Goal: Task Accomplishment & Management: Manage account settings

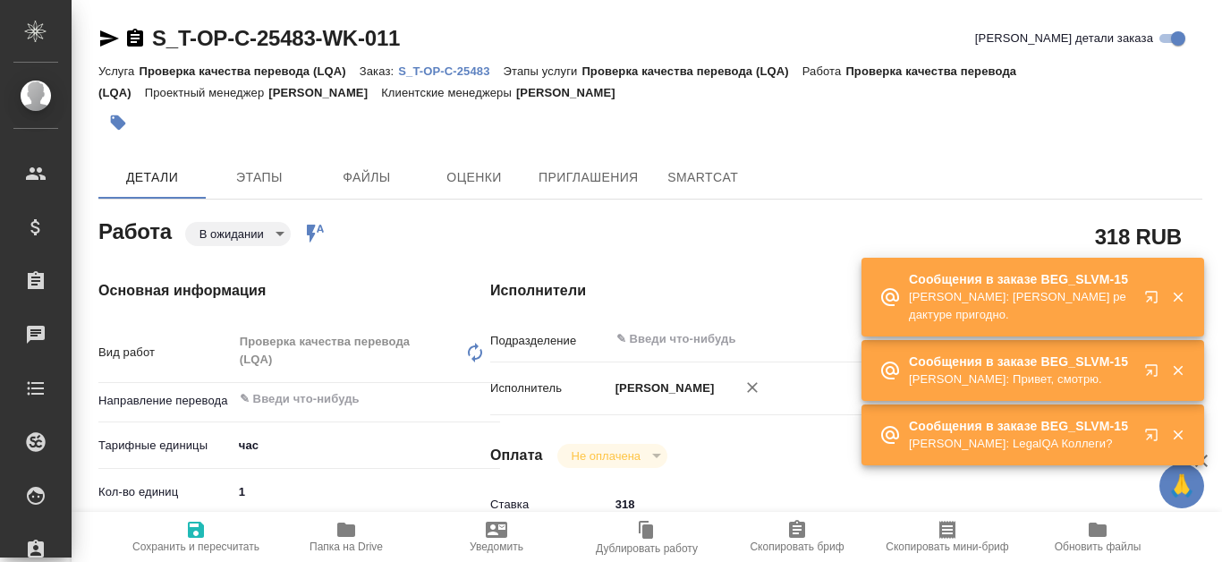
type textarea "x"
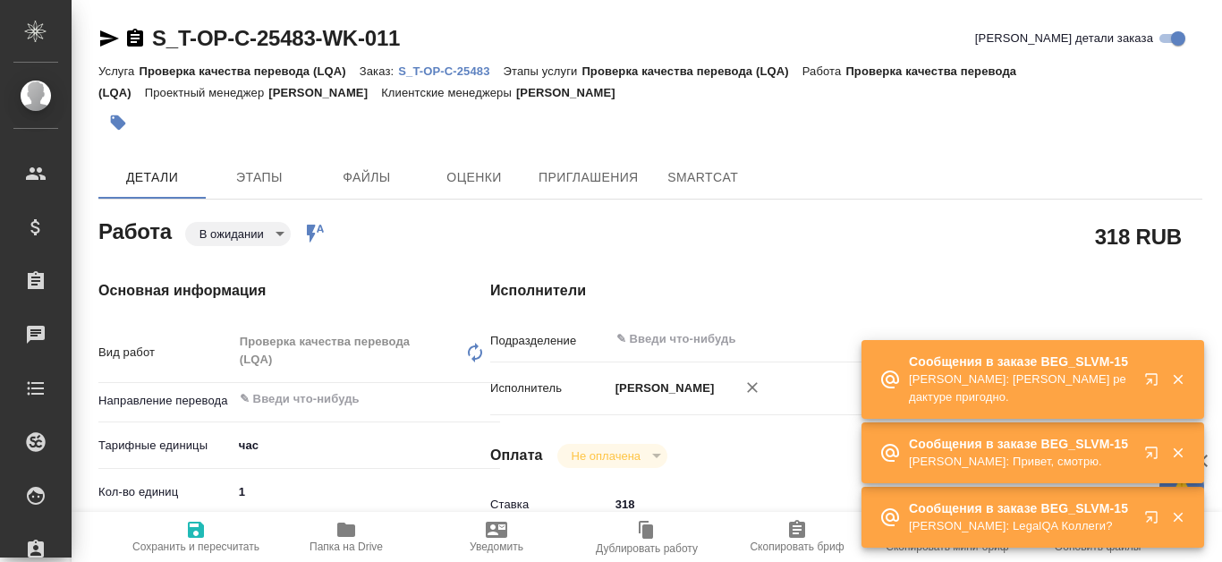
type textarea "x"
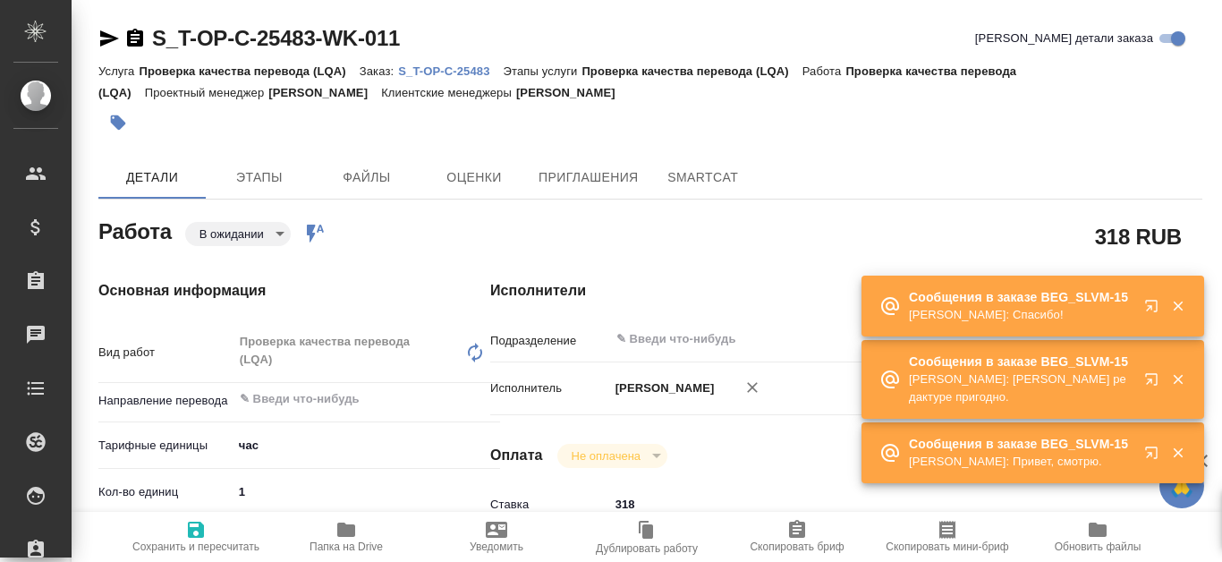
click at [421, 66] on p "S_T-OP-C-25483" at bounding box center [450, 70] width 105 height 13
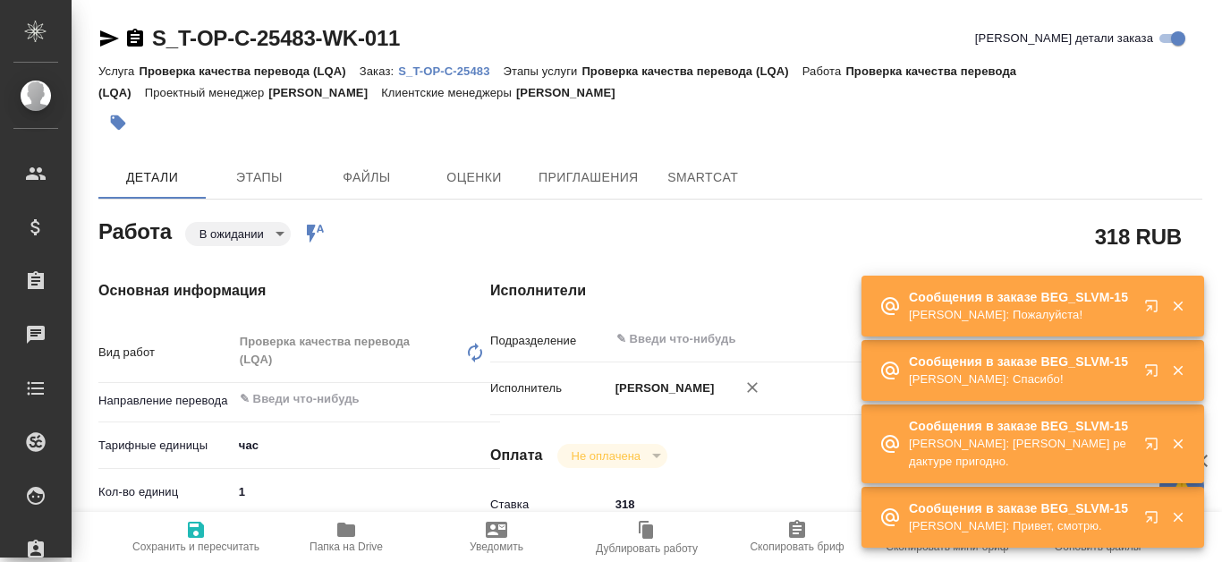
type textarea "x"
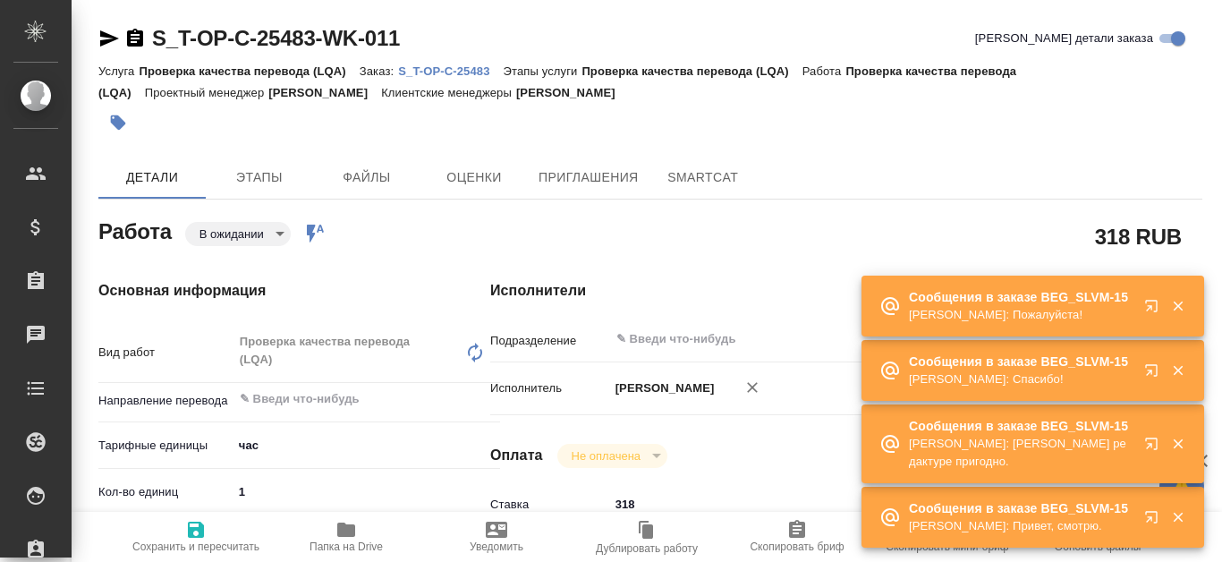
type textarea "x"
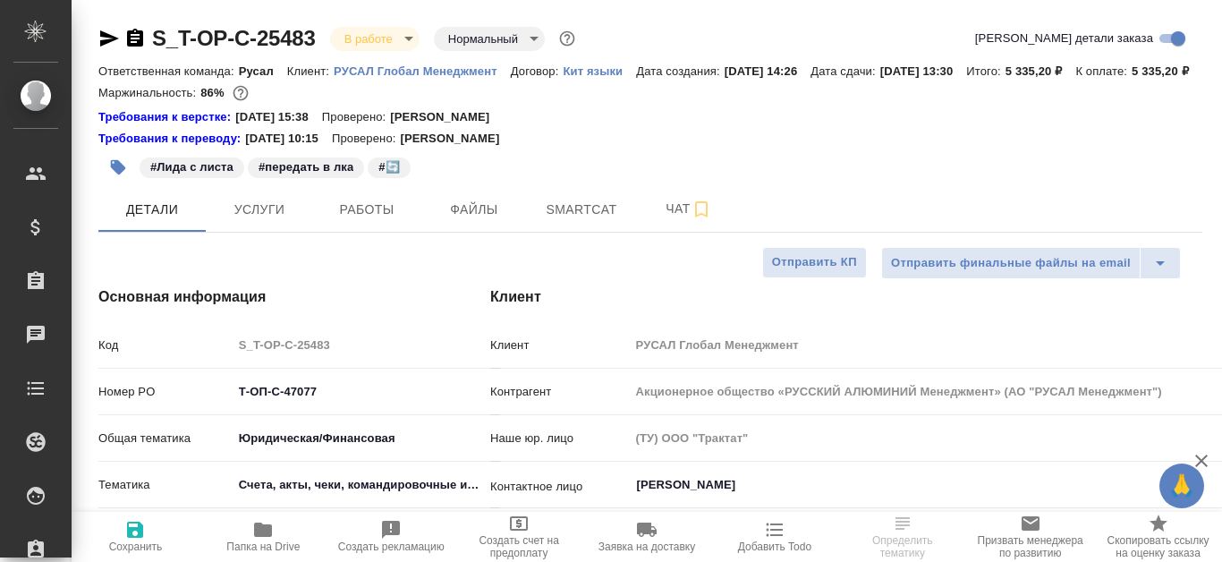
select select "RU"
type textarea "x"
type input "[PERSON_NAME]"
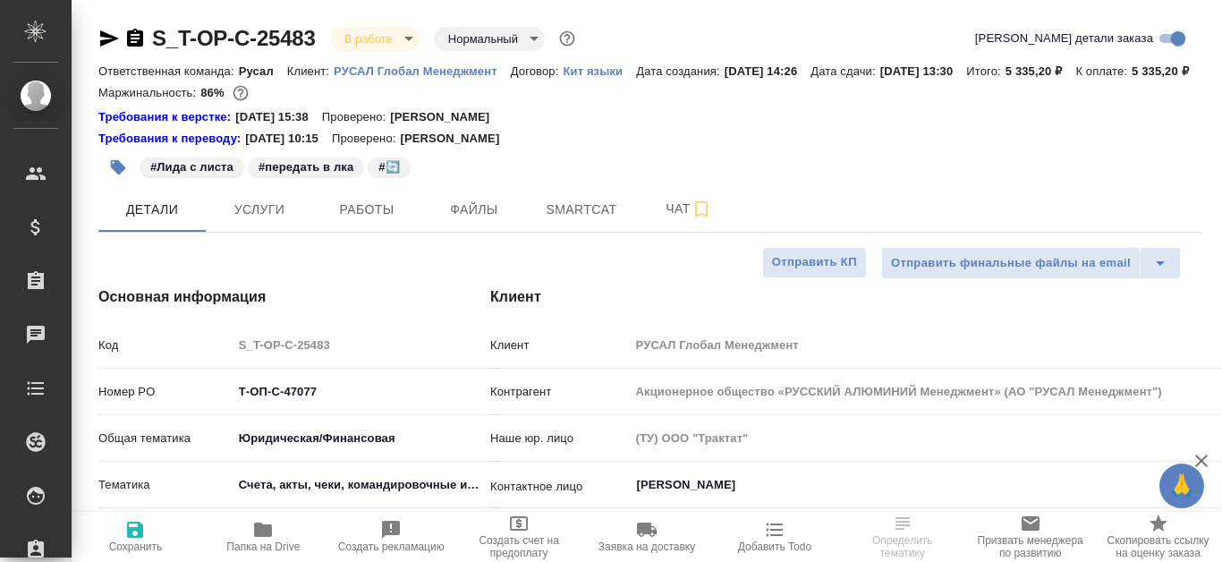
type input "Журавлева Александра"
type textarea "x"
click at [452, 221] on span "Файлы" at bounding box center [474, 210] width 86 height 22
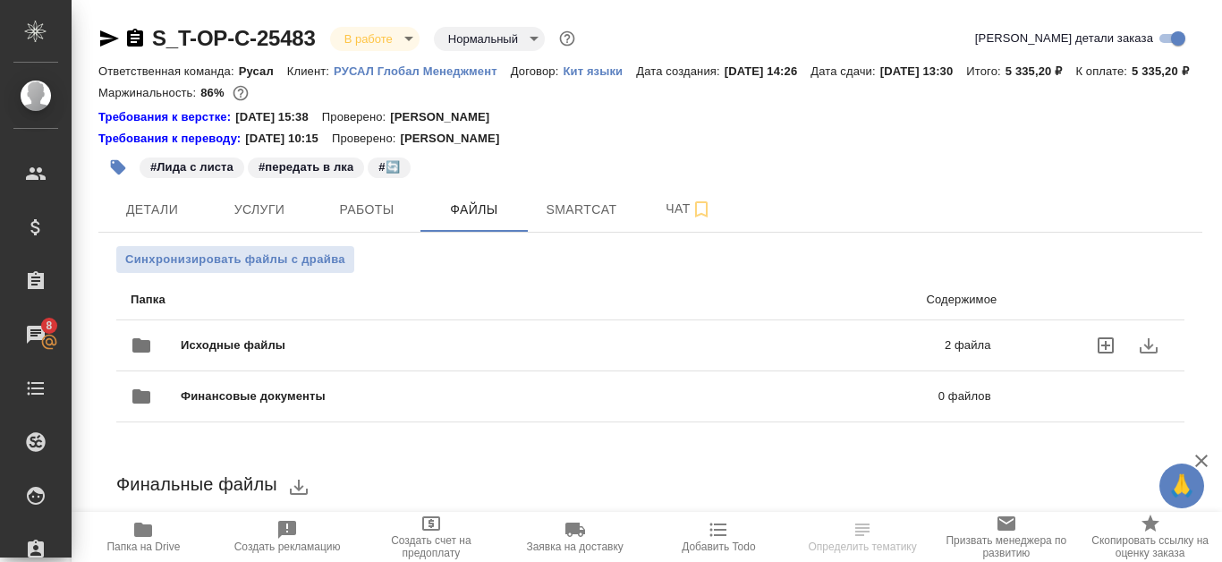
click at [801, 354] on p "2 файла" at bounding box center [804, 345] width 376 height 18
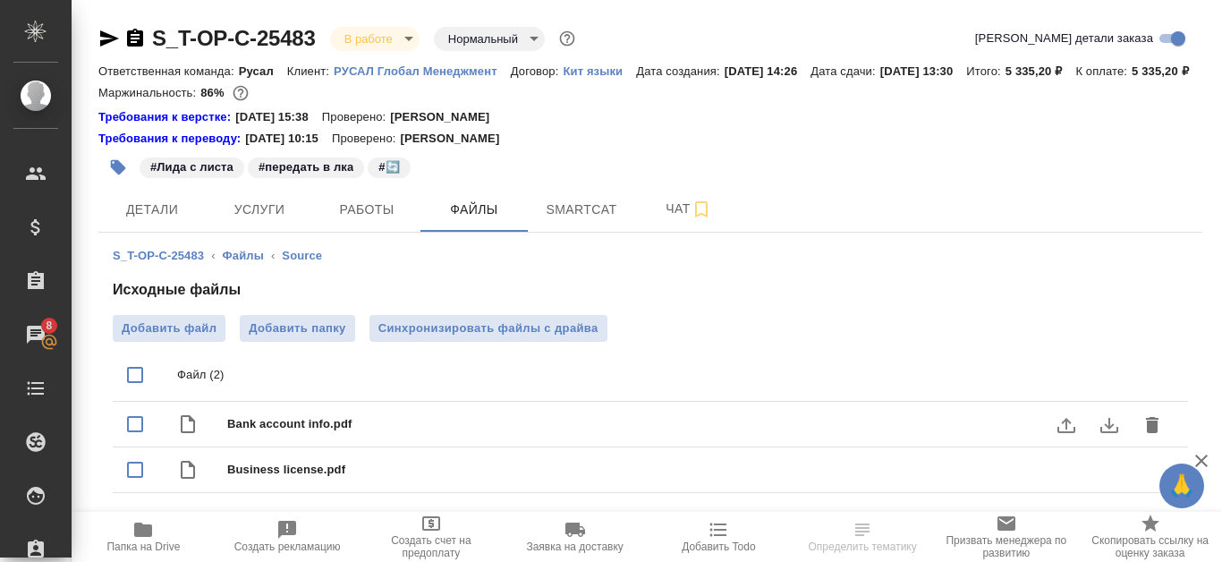
click at [1123, 446] on button "download" at bounding box center [1109, 424] width 43 height 43
click at [1111, 479] on icon "download" at bounding box center [1109, 470] width 18 height 15
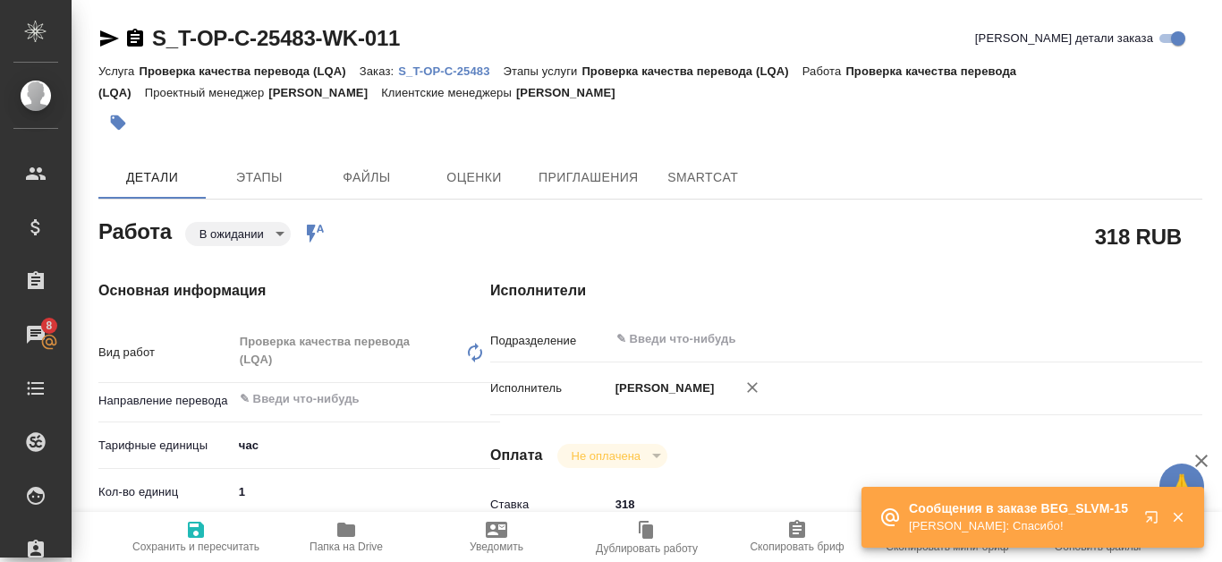
click at [463, 65] on p "S_T-OP-C-25483" at bounding box center [450, 70] width 105 height 13
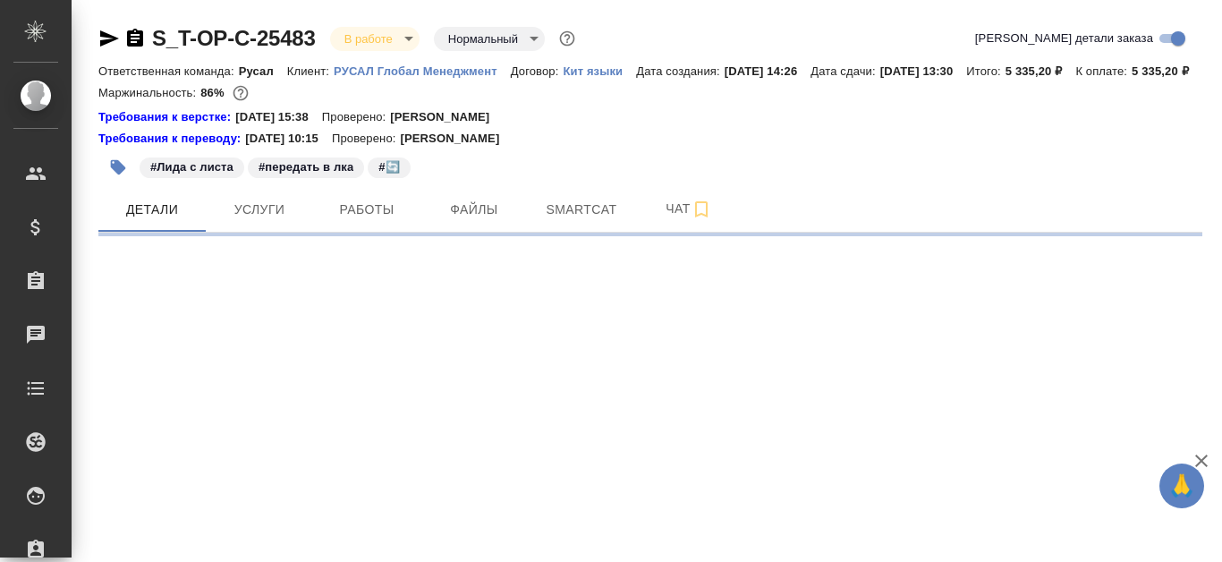
select select "RU"
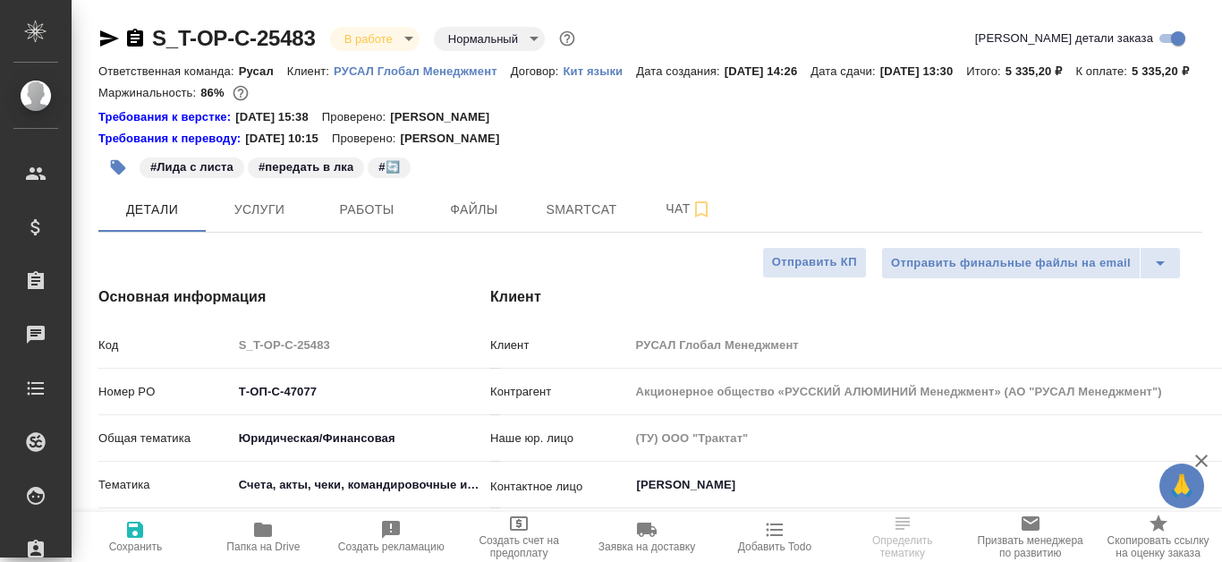
type textarea "x"
click at [551, 221] on span "Smartcat" at bounding box center [582, 210] width 86 height 22
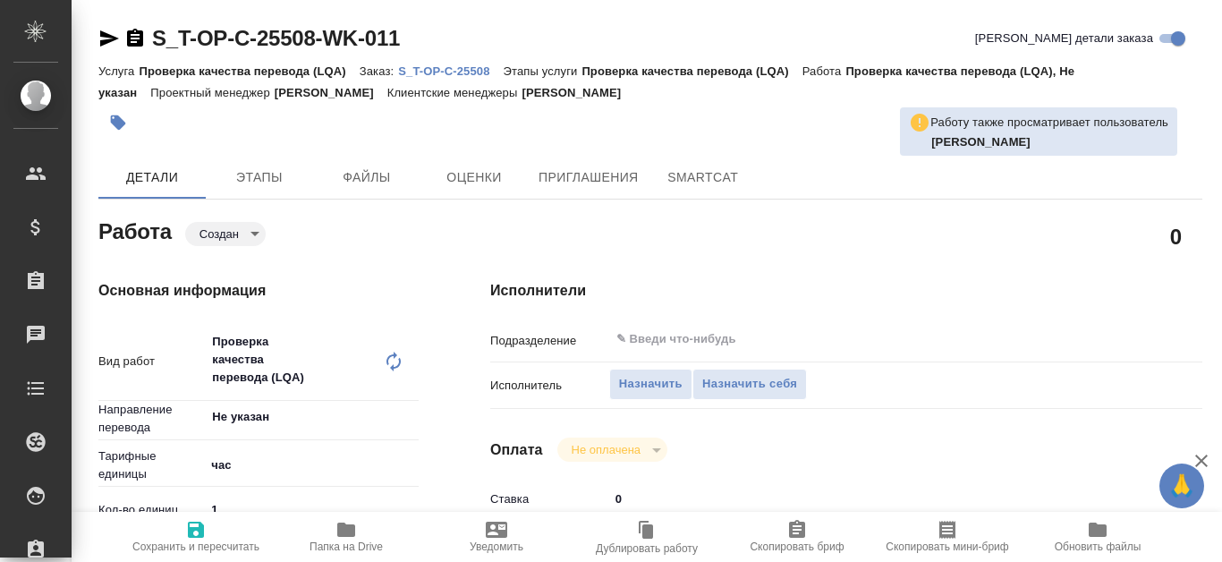
type textarea "x"
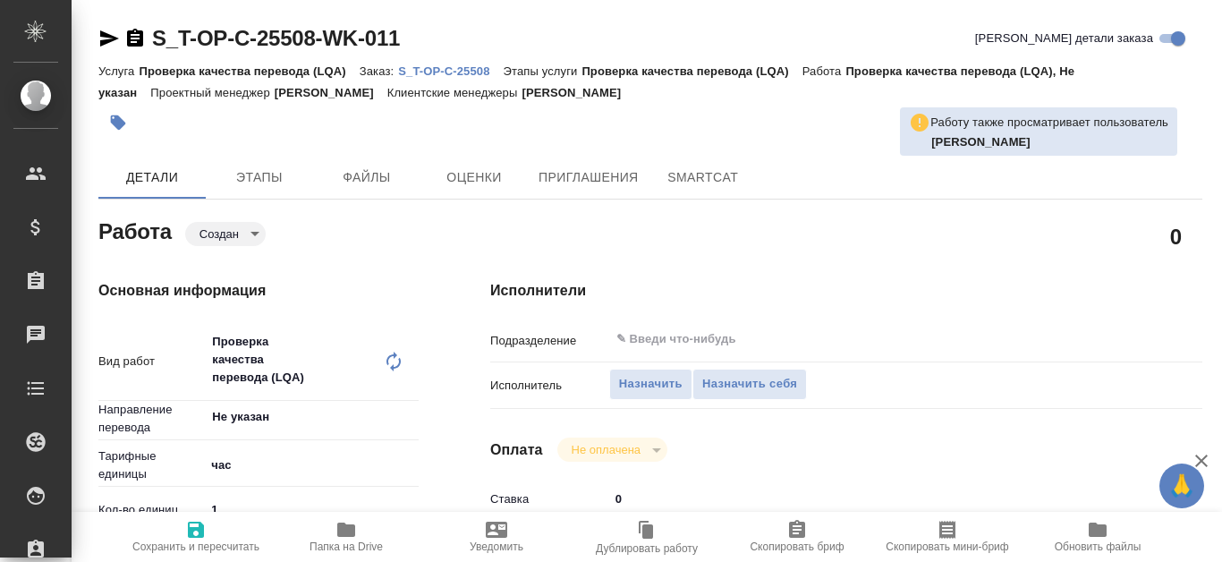
type textarea "x"
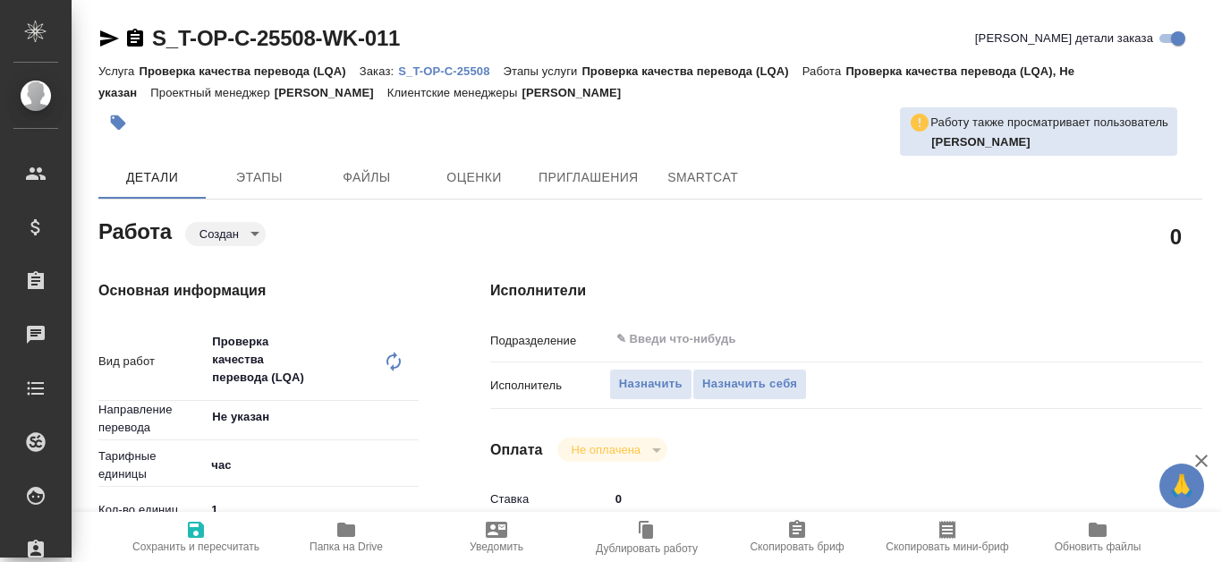
type textarea "x"
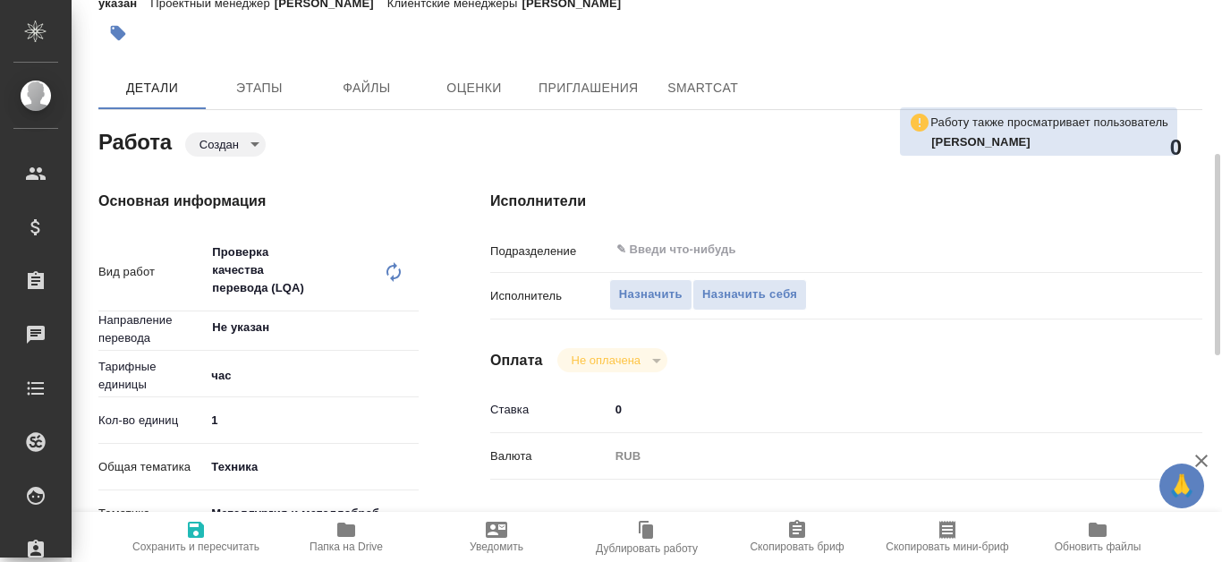
scroll to position [268, 0]
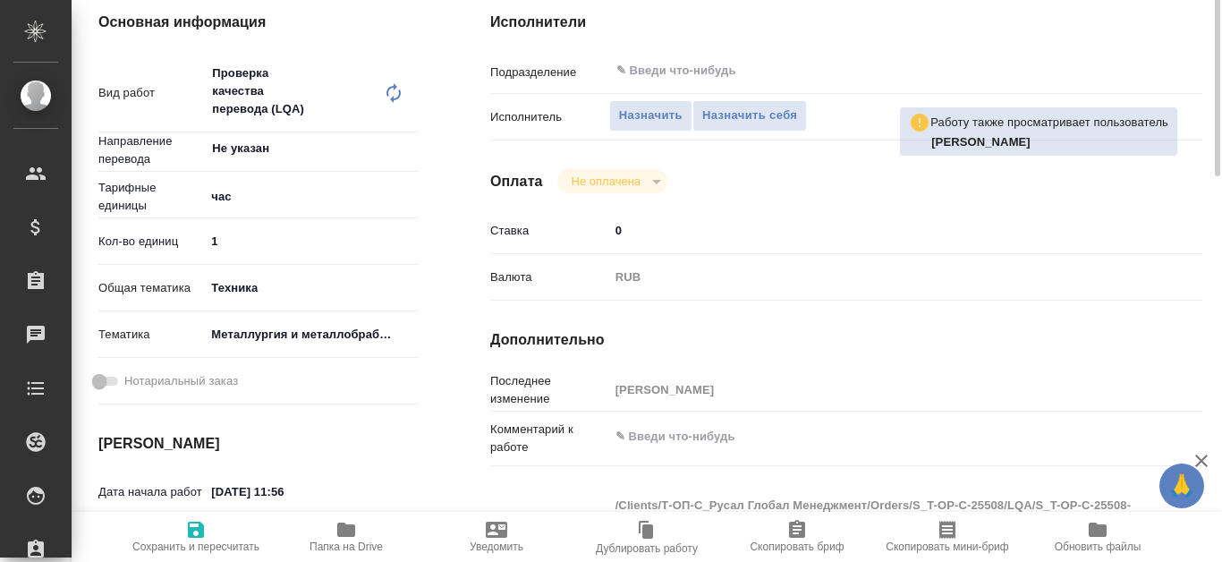
type textarea "x"
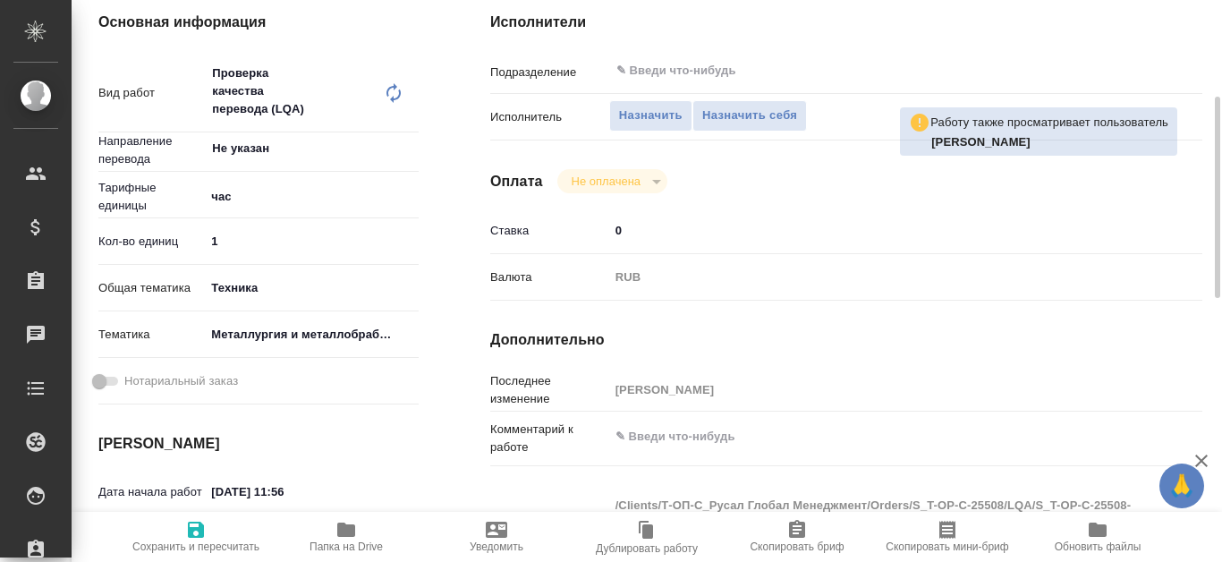
type textarea "x"
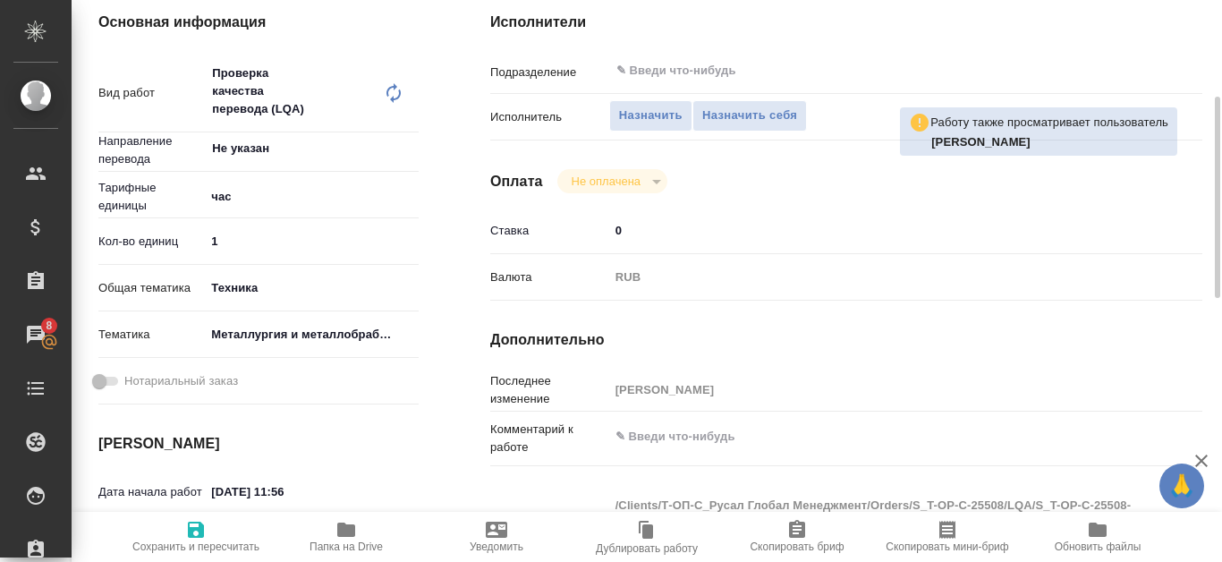
scroll to position [0, 0]
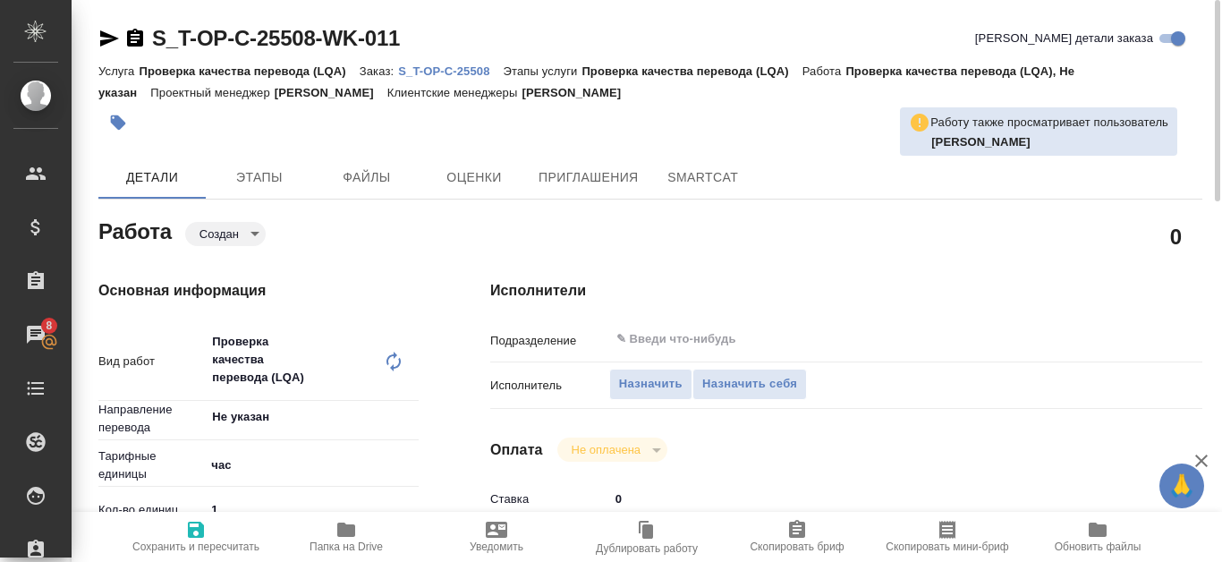
click at [417, 68] on p "S_T-OP-C-25508" at bounding box center [450, 70] width 105 height 13
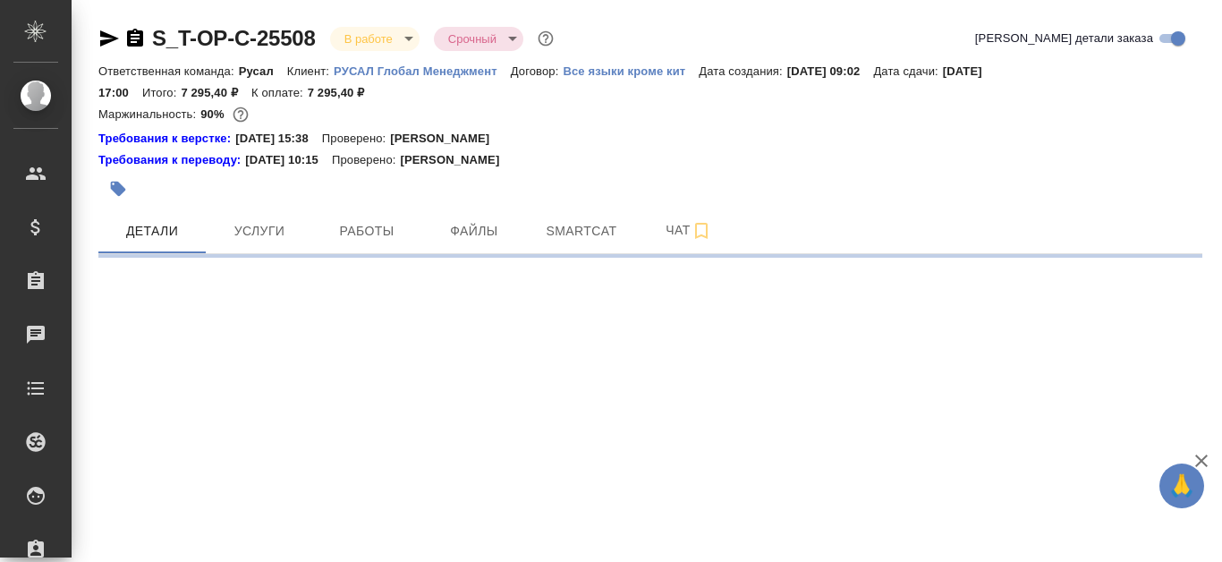
select select "RU"
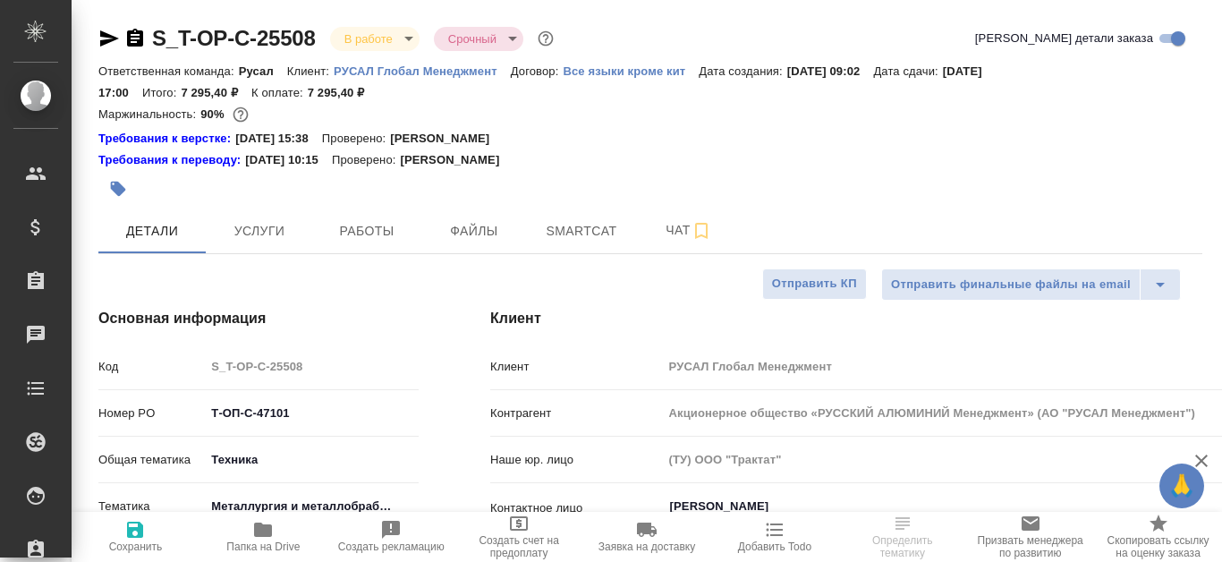
type textarea "x"
type input "Журавлева Александра"
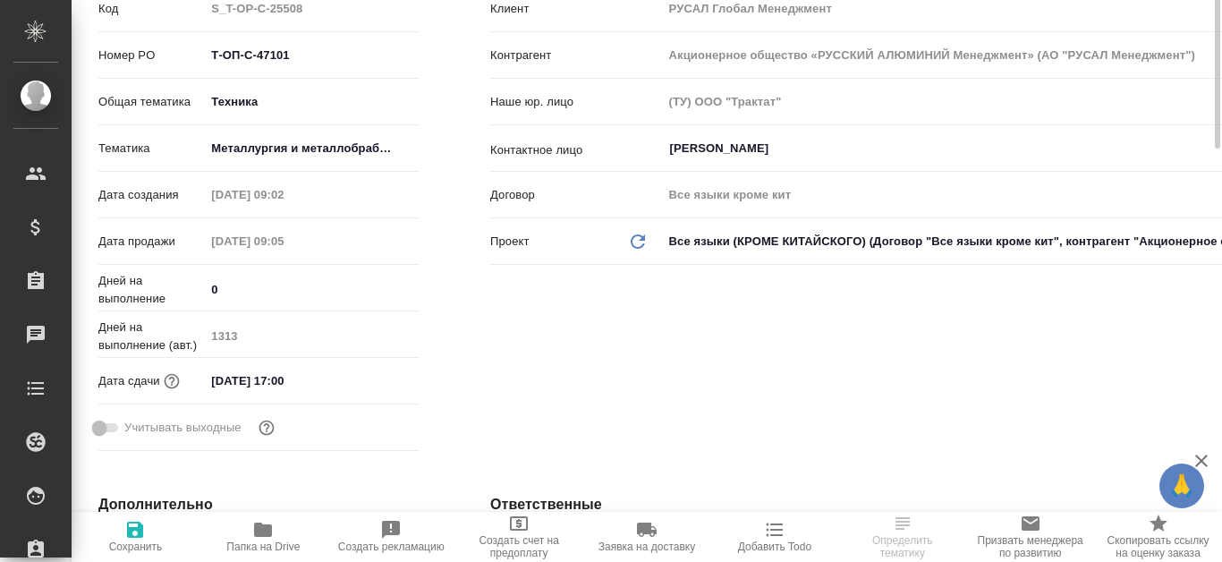
scroll to position [89, 0]
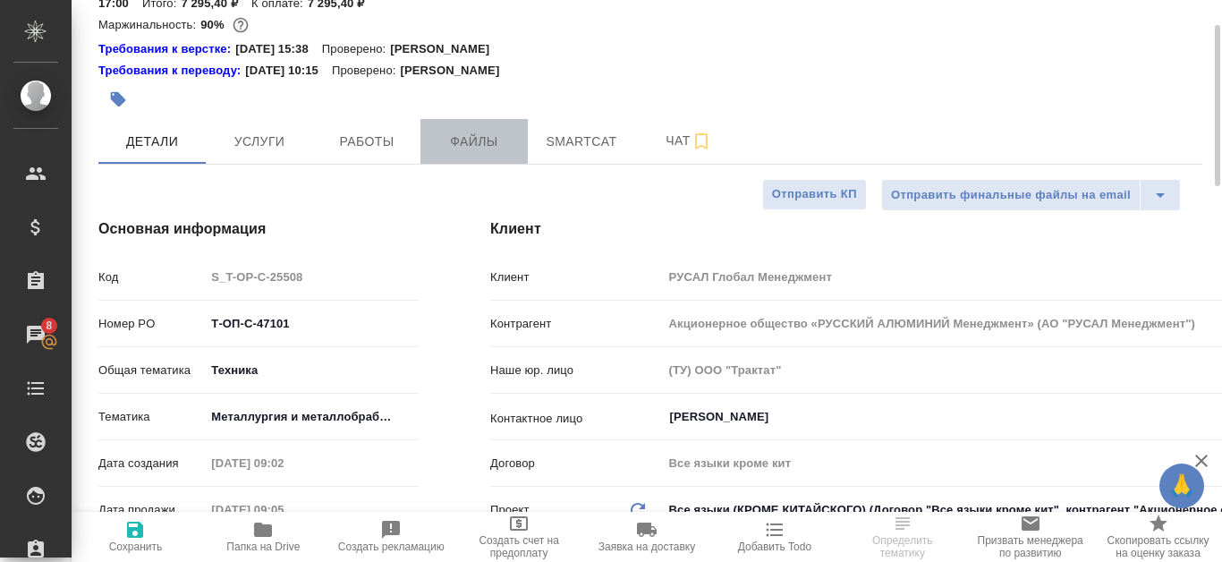
click at [496, 138] on span "Файлы" at bounding box center [474, 142] width 86 height 22
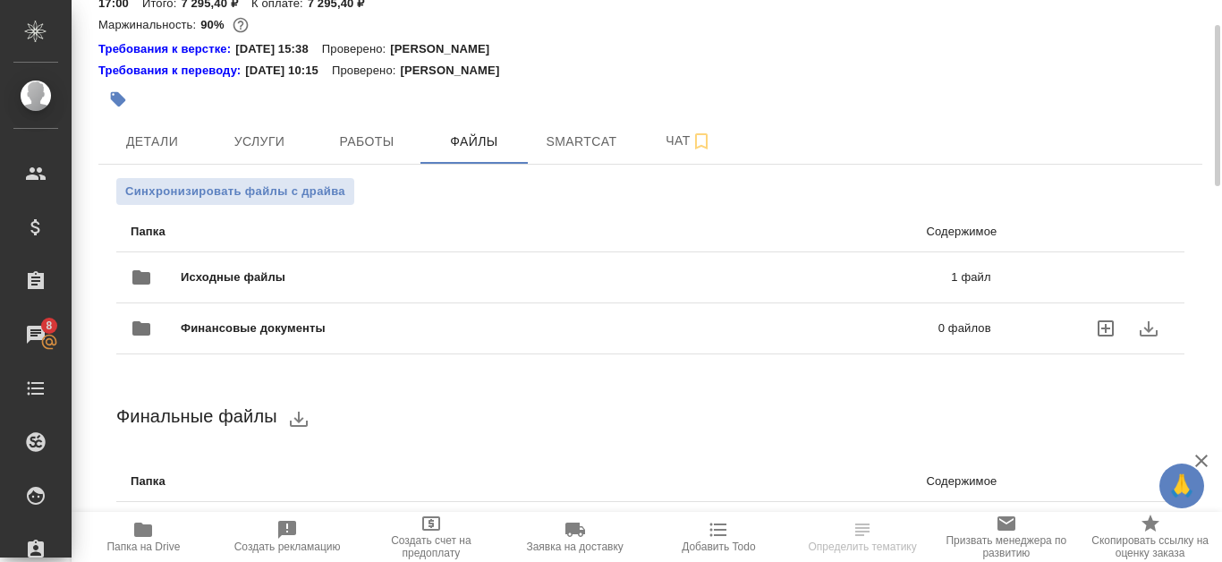
click at [450, 284] on span "Исходные файлы" at bounding box center [399, 277] width 437 height 18
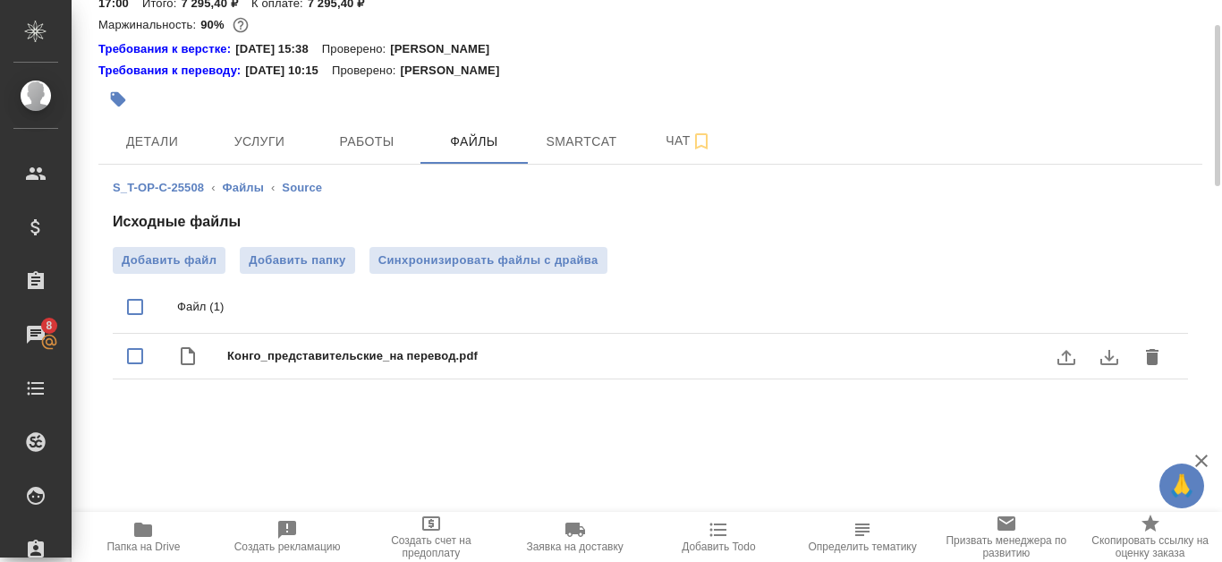
click at [1108, 357] on icon "download" at bounding box center [1109, 357] width 18 height 15
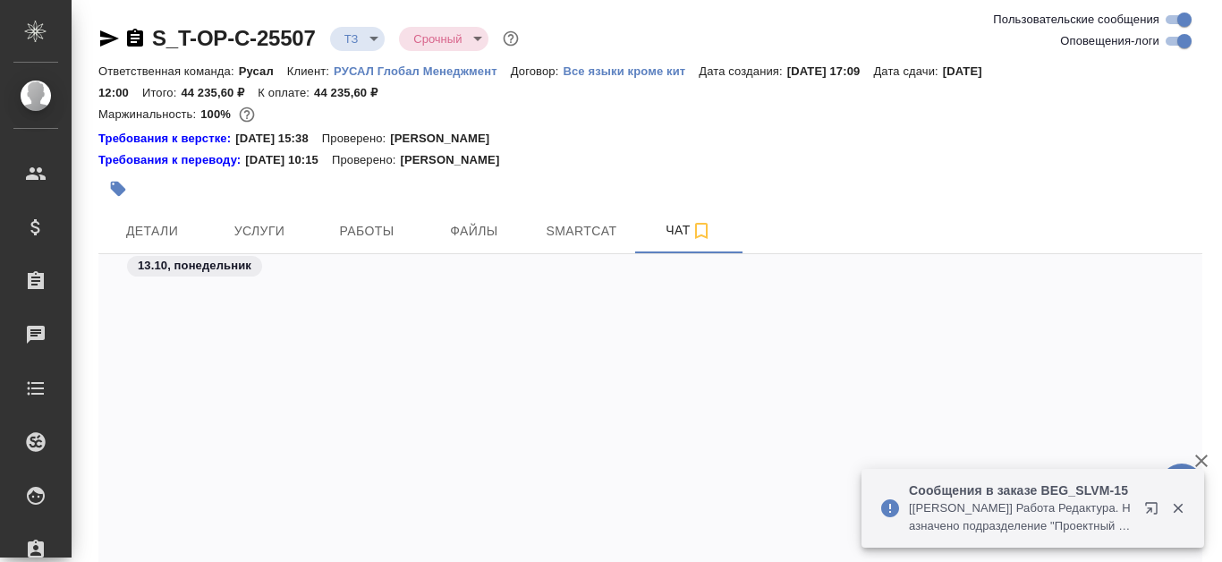
scroll to position [3642, 0]
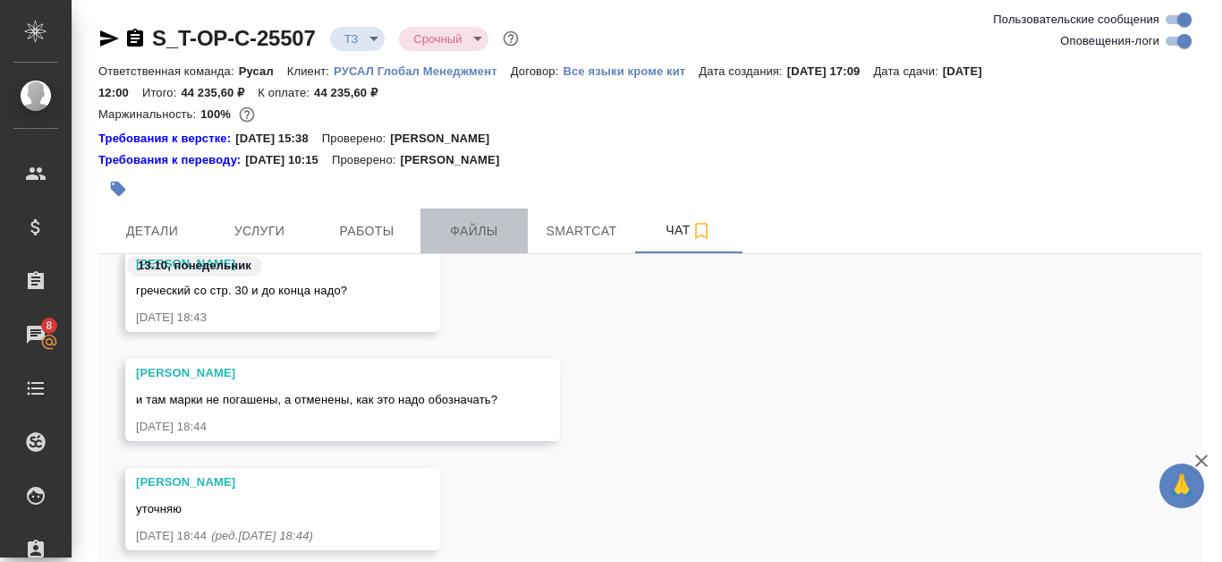
click at [438, 242] on span "Файлы" at bounding box center [474, 231] width 86 height 22
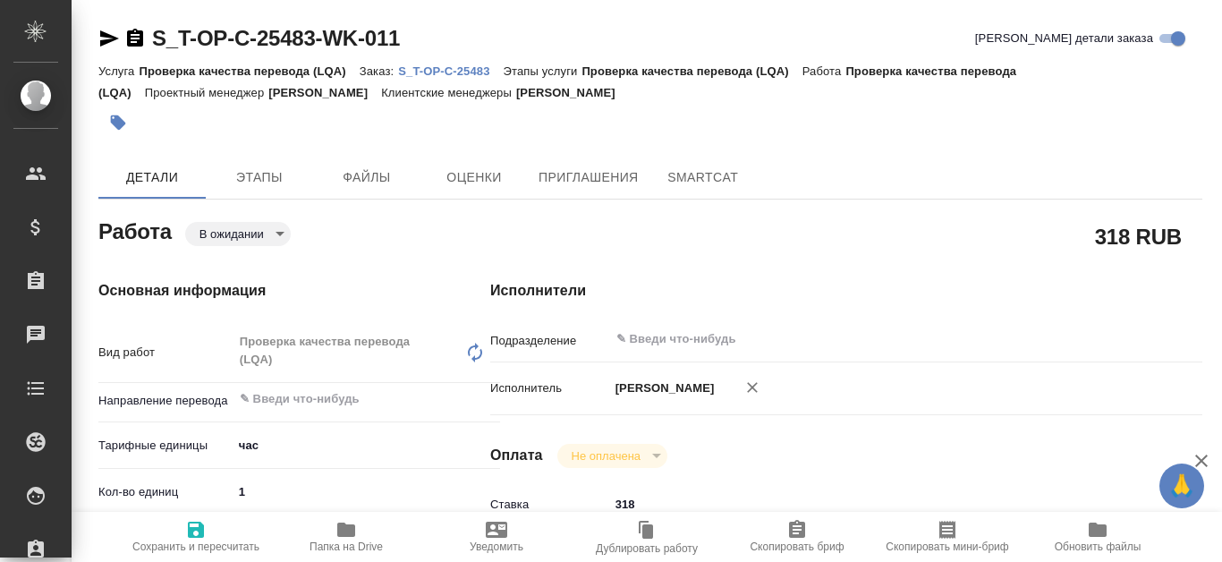
type textarea "x"
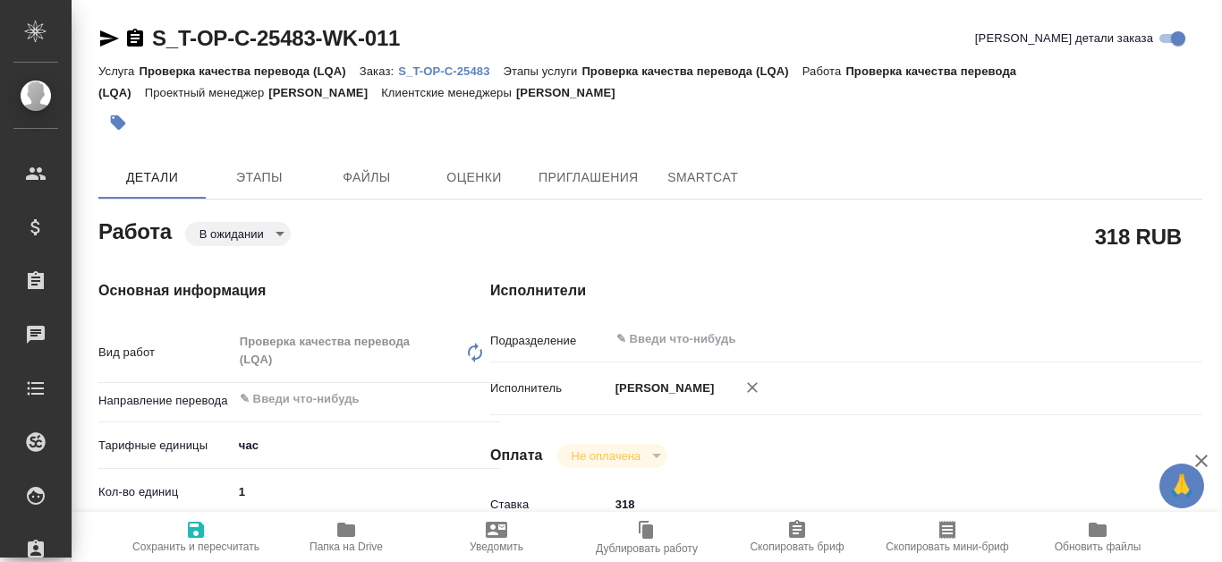
type textarea "x"
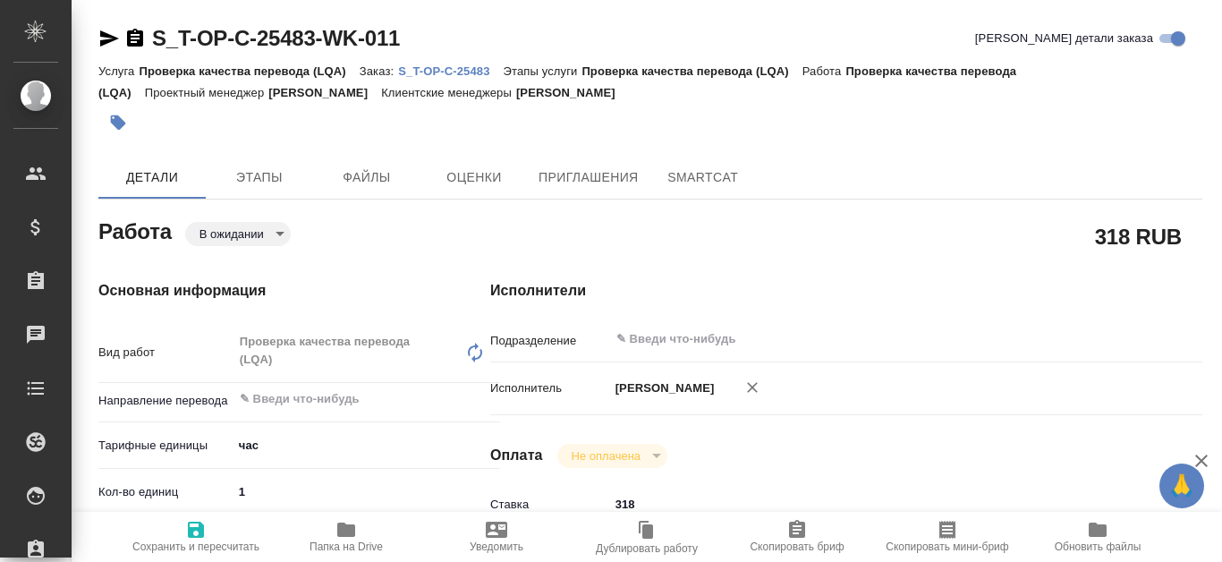
type textarea "x"
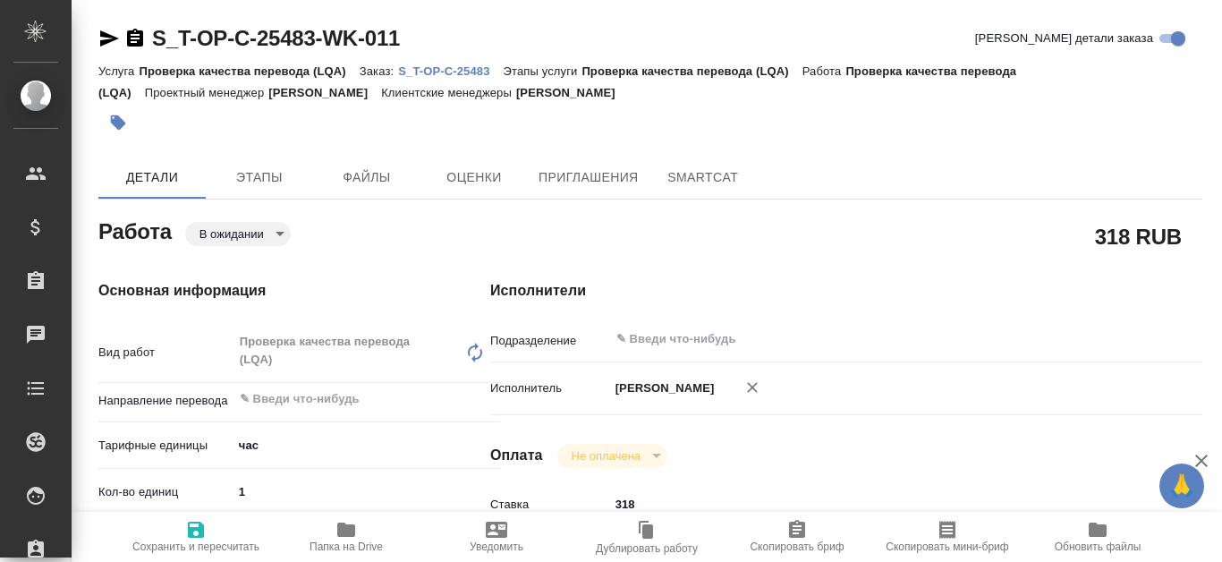
type textarea "x"
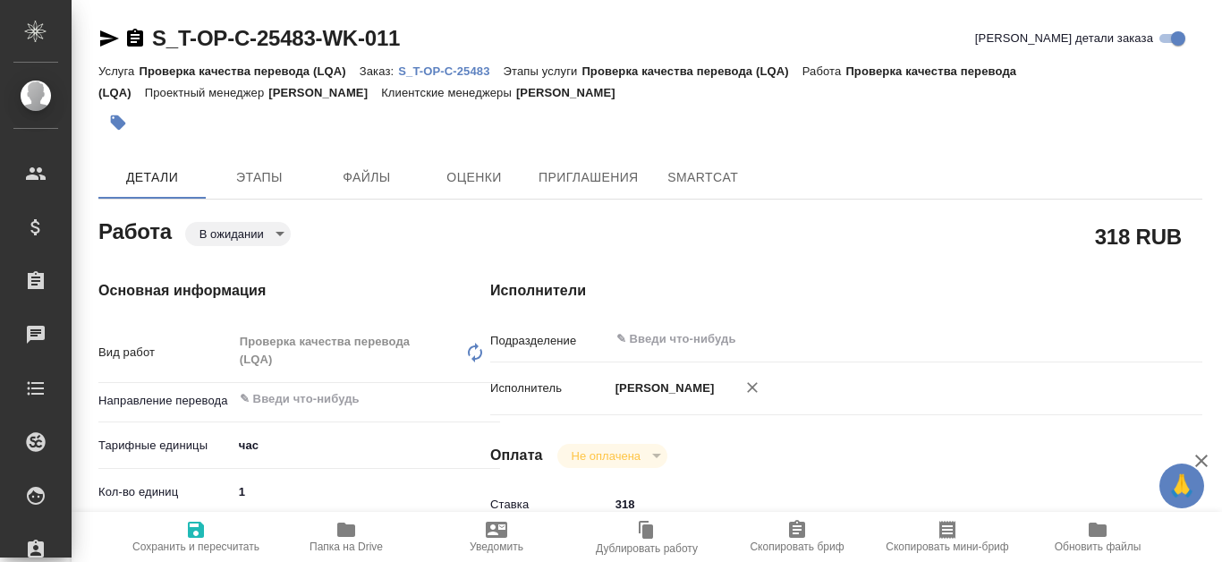
type textarea "x"
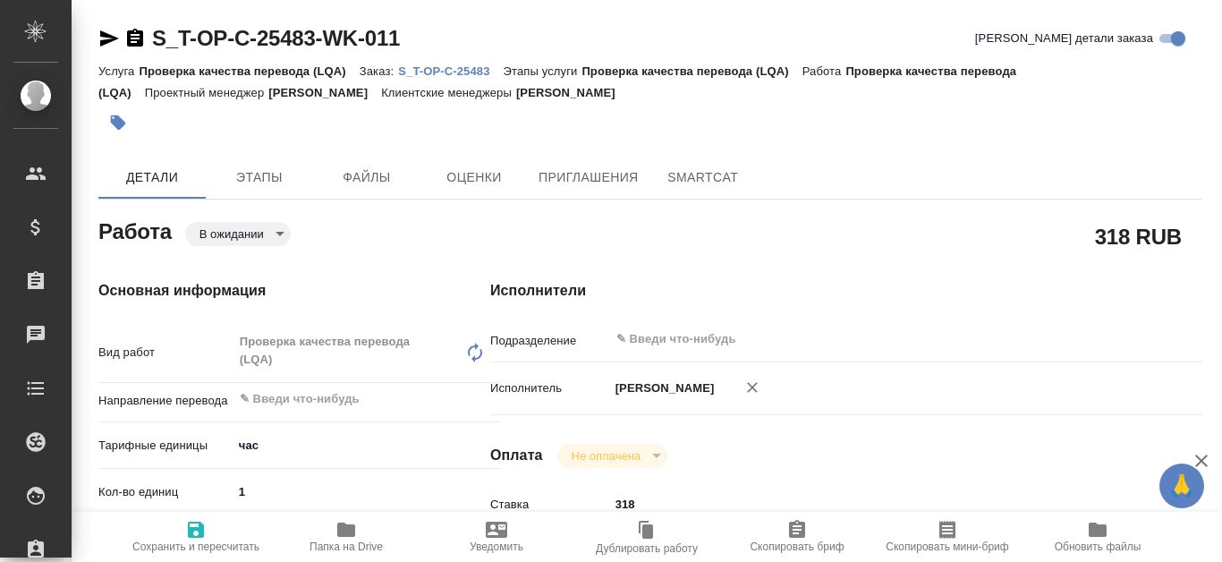
type textarea "x"
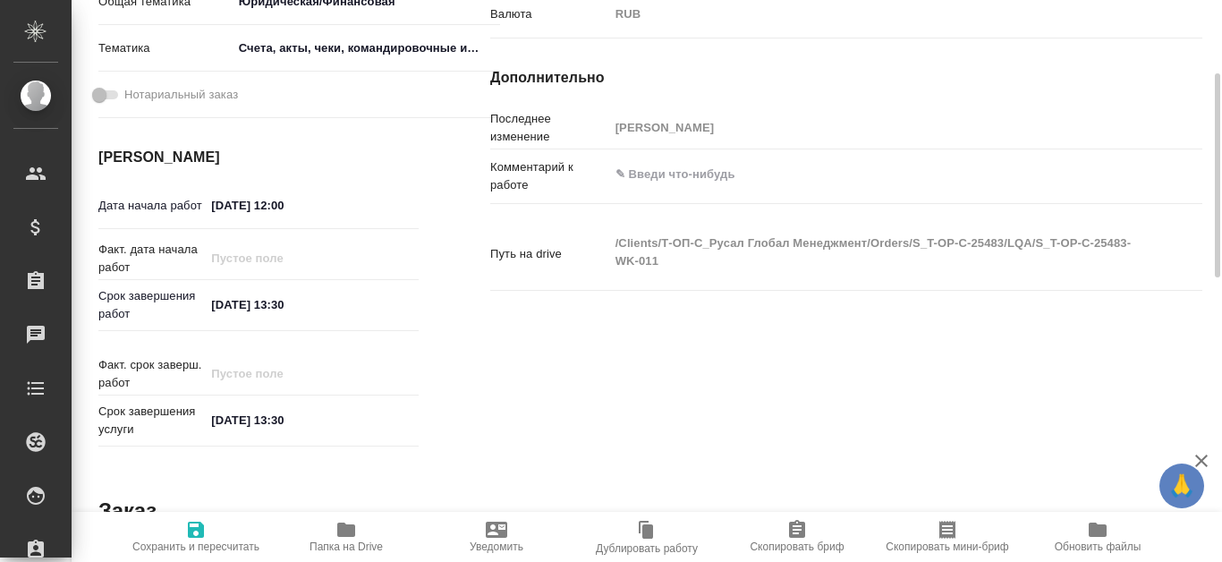
scroll to position [358, 0]
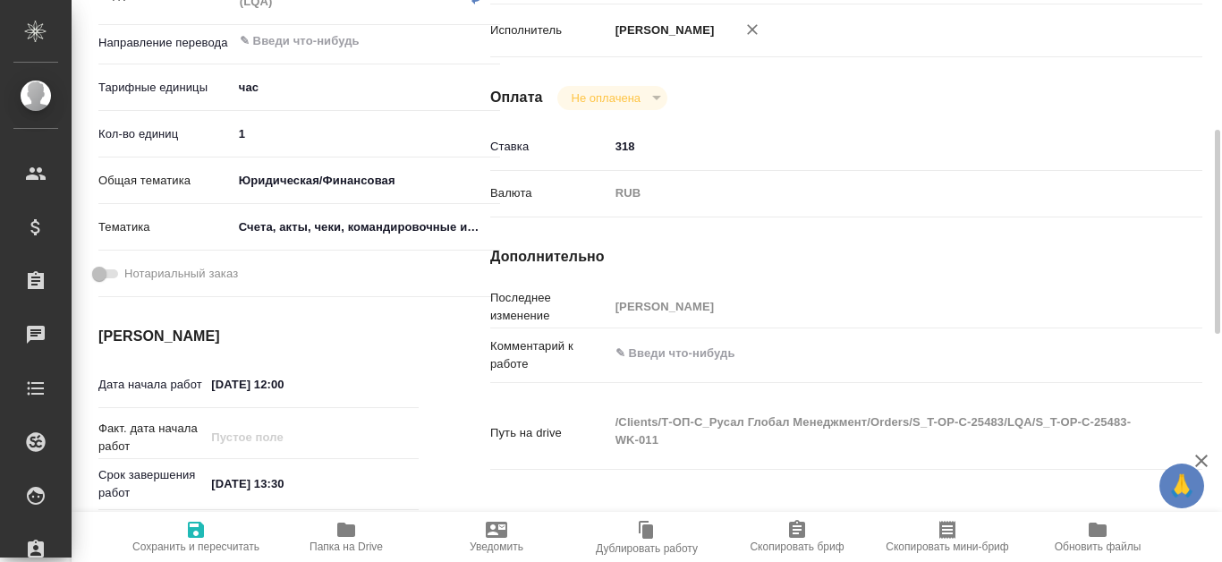
type textarea "x"
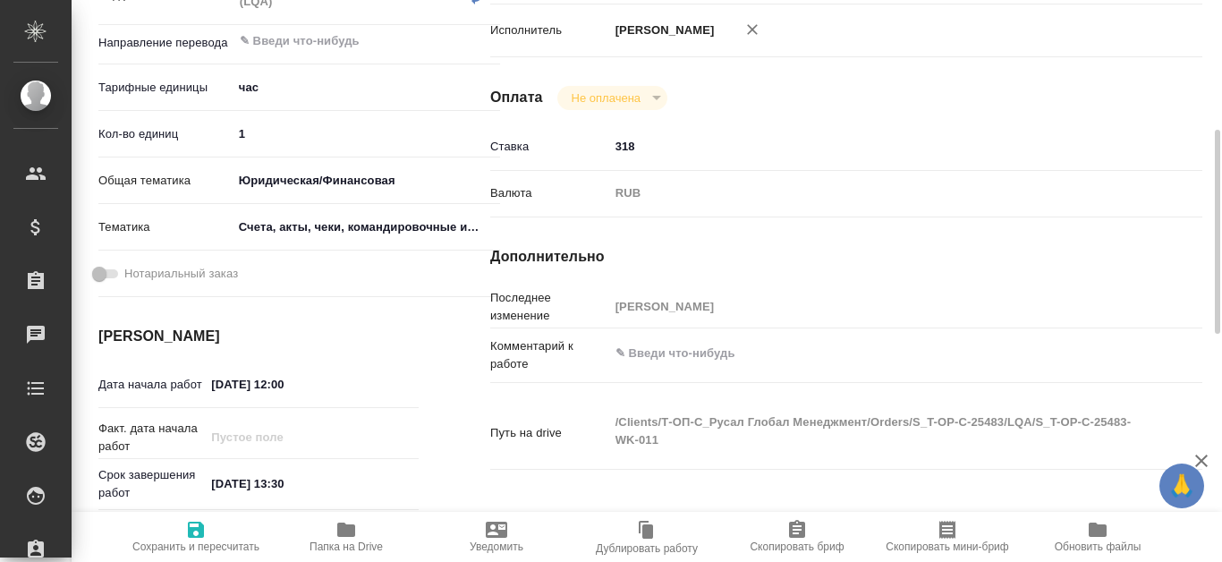
scroll to position [0, 0]
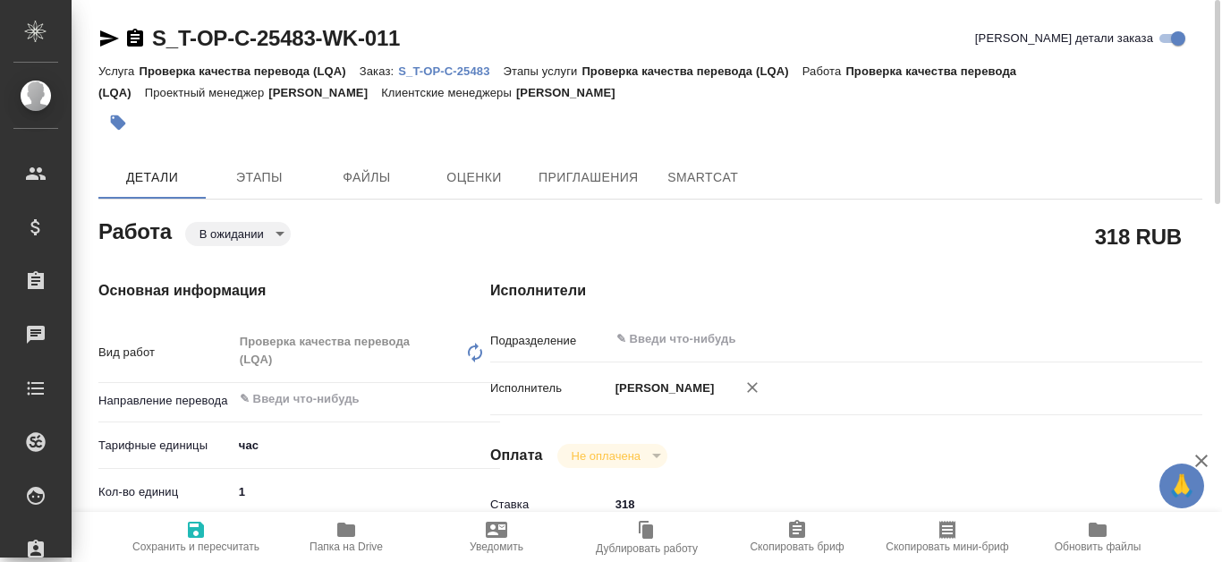
type textarea "x"
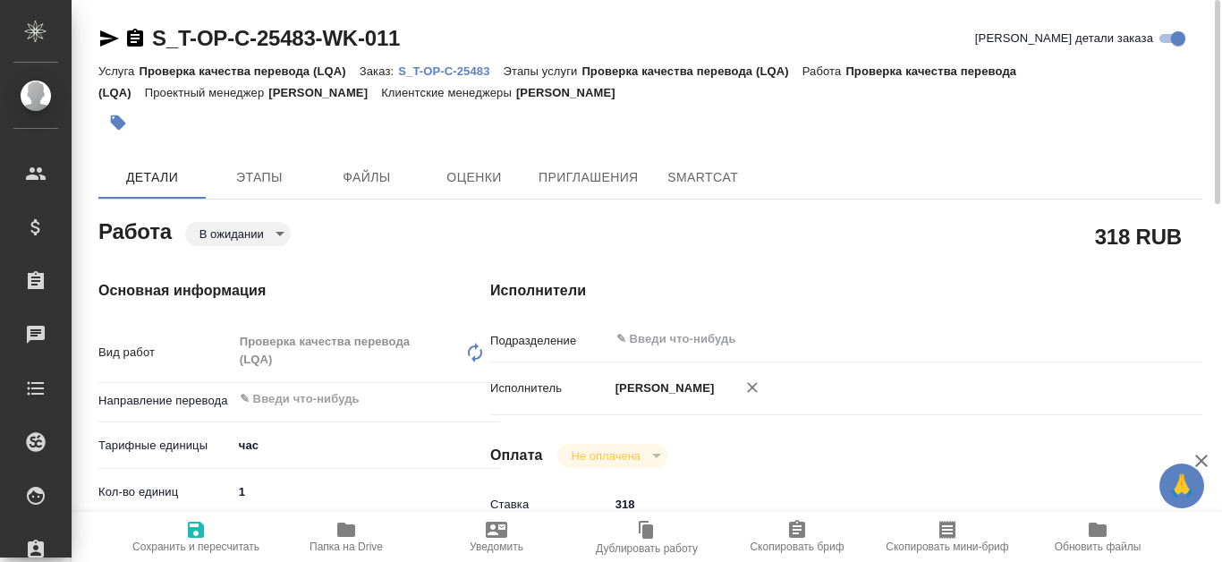
click at [441, 73] on p "S_T-OP-C-25483" at bounding box center [450, 70] width 105 height 13
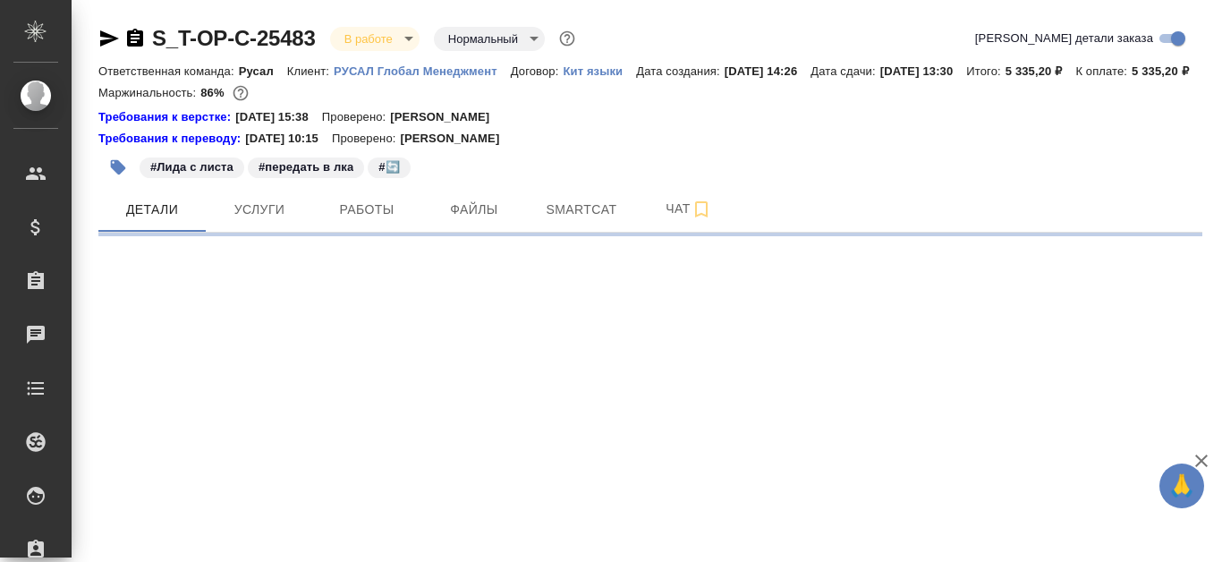
select select "RU"
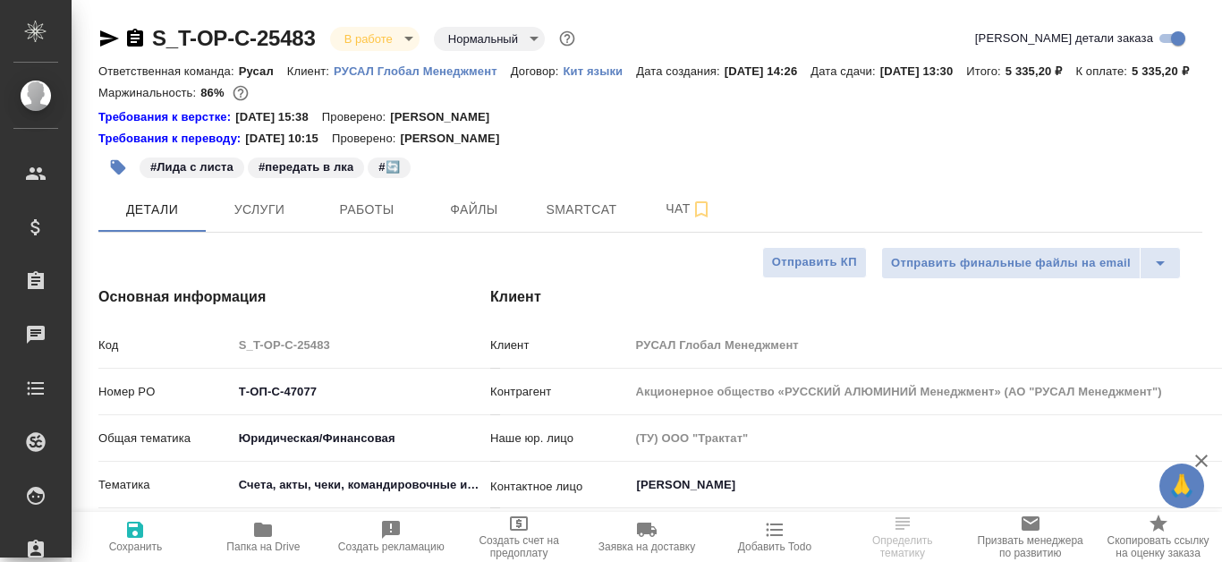
type textarea "x"
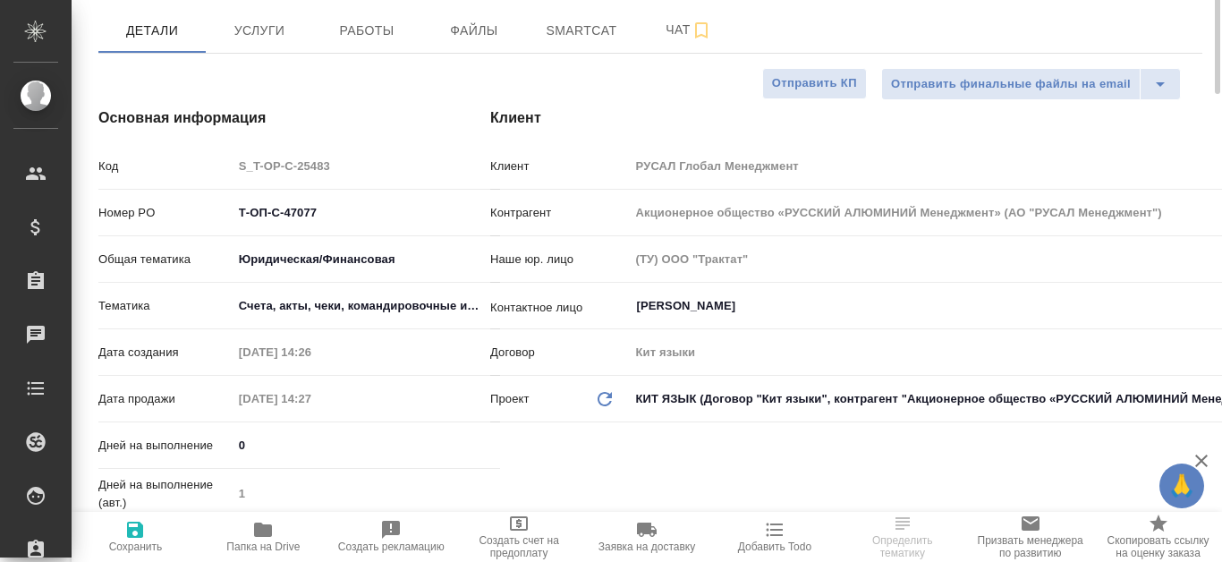
scroll to position [268, 0]
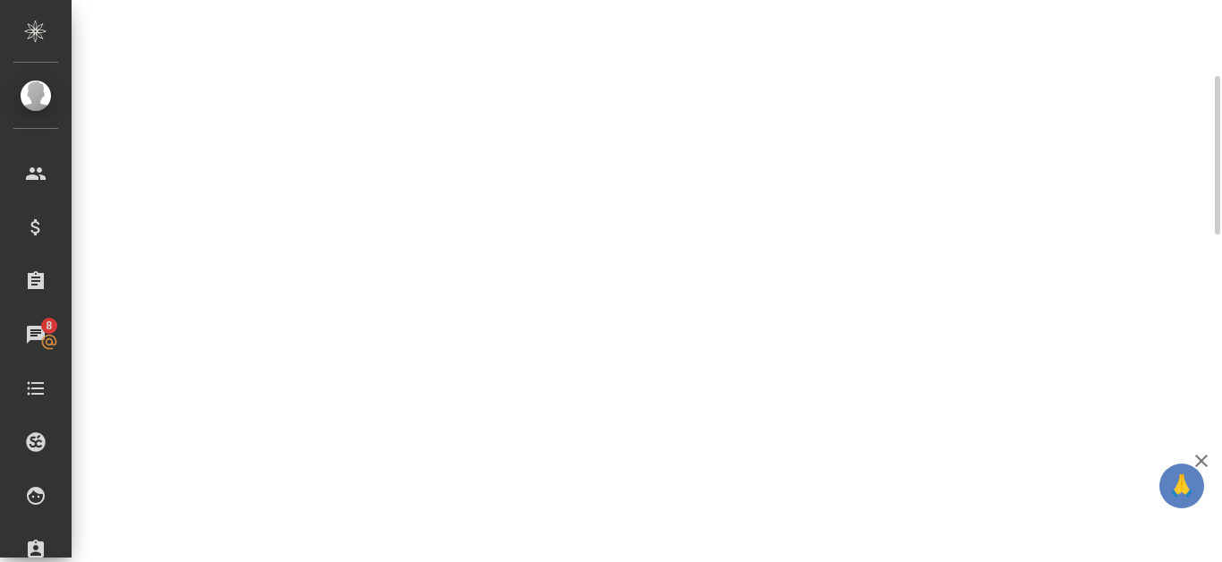
select select "RU"
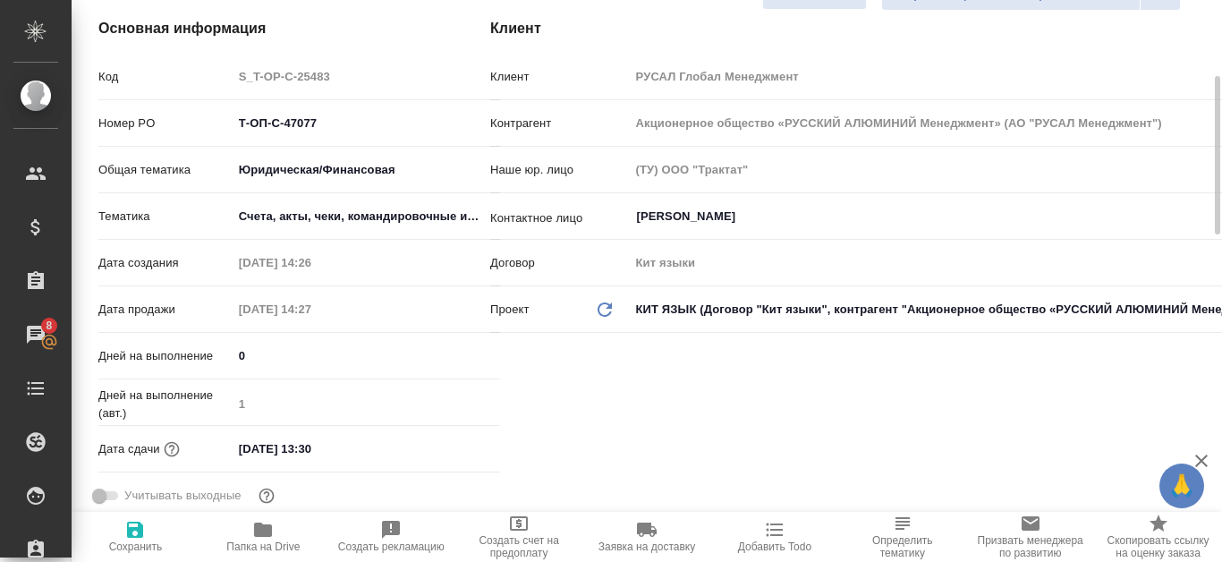
type textarea "x"
click at [270, 531] on icon "button" at bounding box center [263, 529] width 18 height 14
type textarea "x"
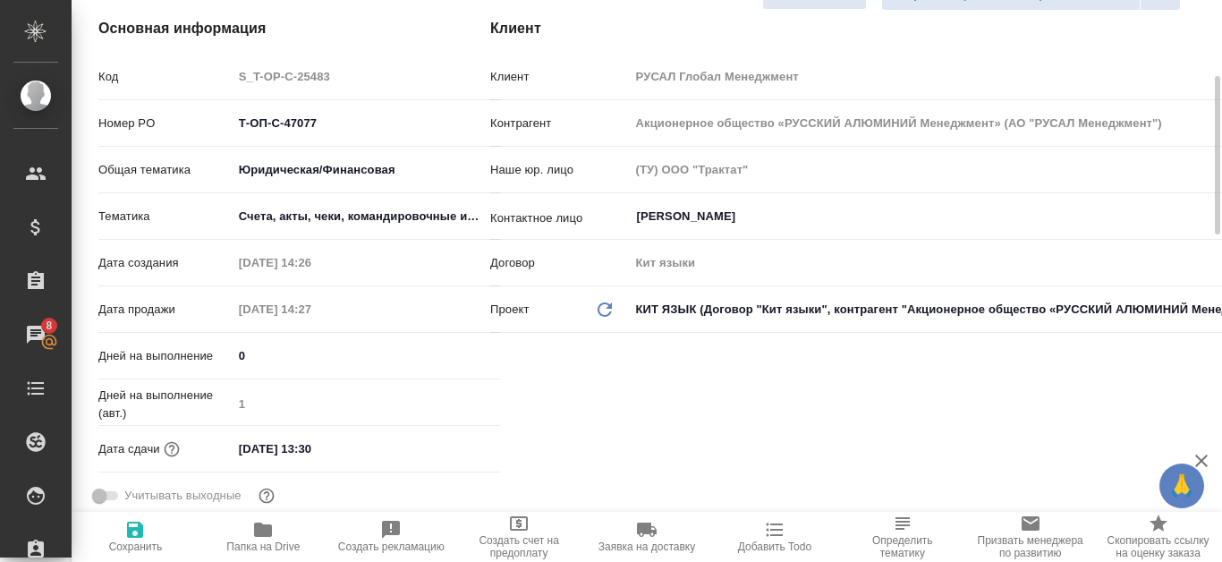
type textarea "x"
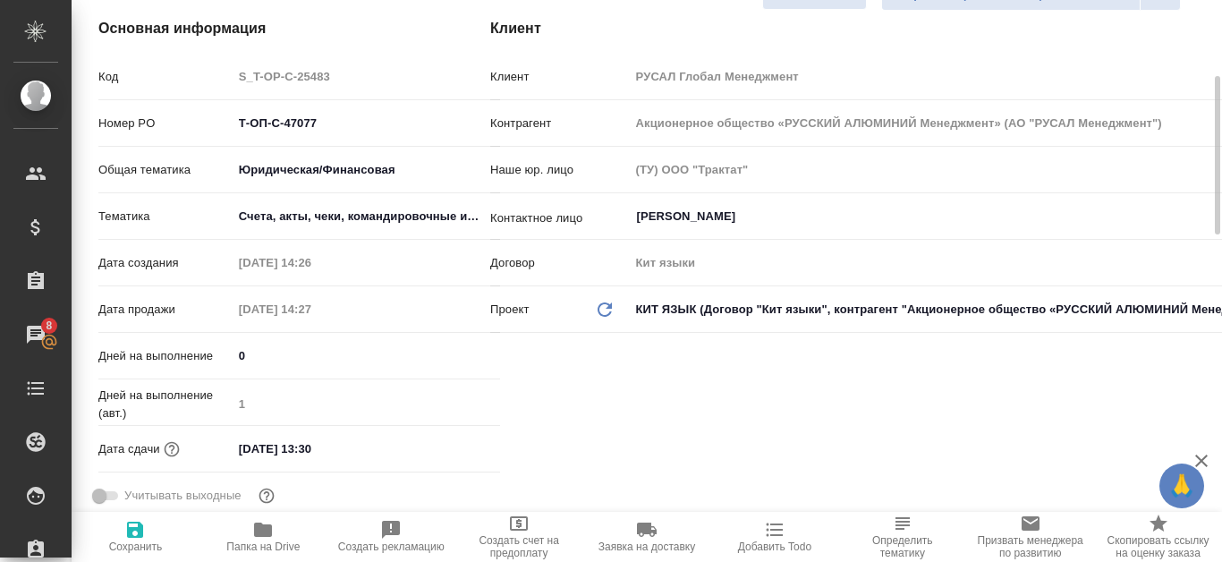
type textarea "x"
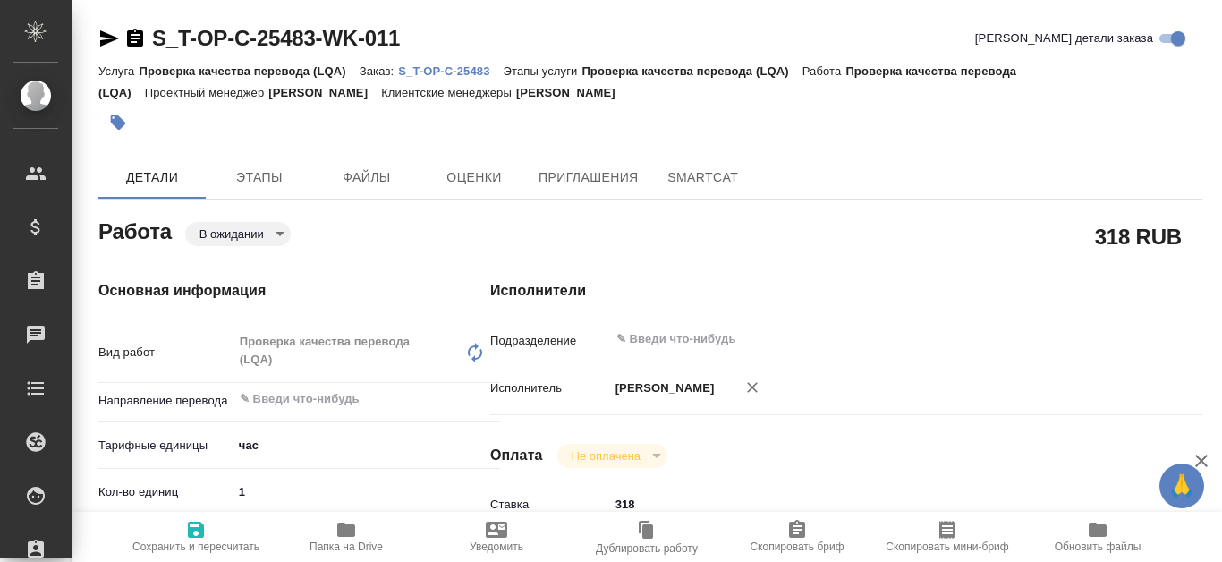
type textarea "x"
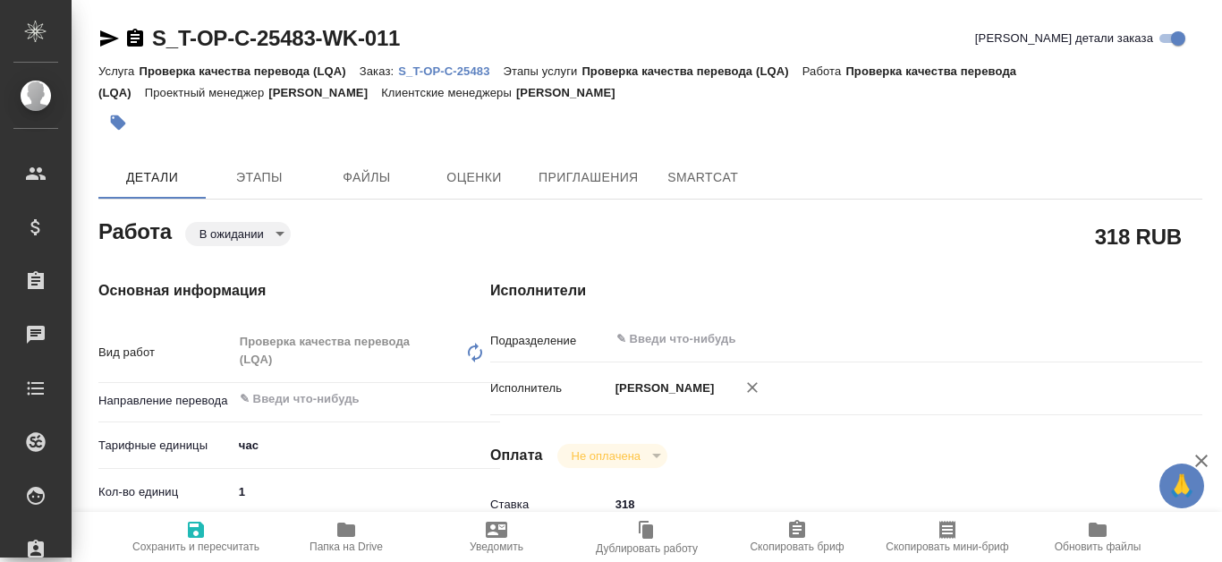
type textarea "x"
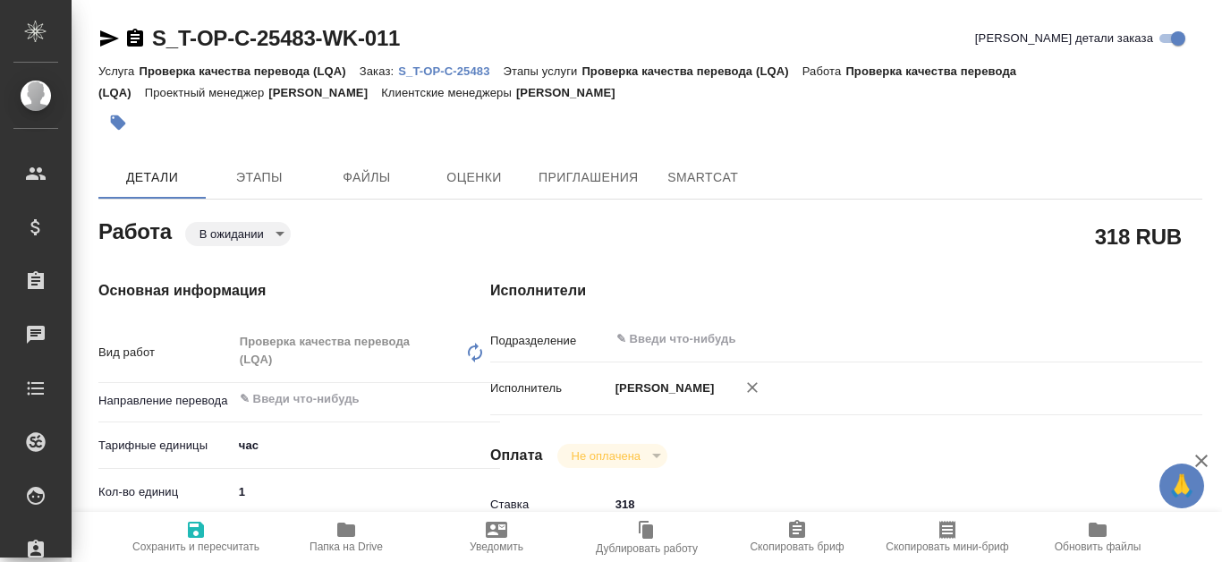
type textarea "x"
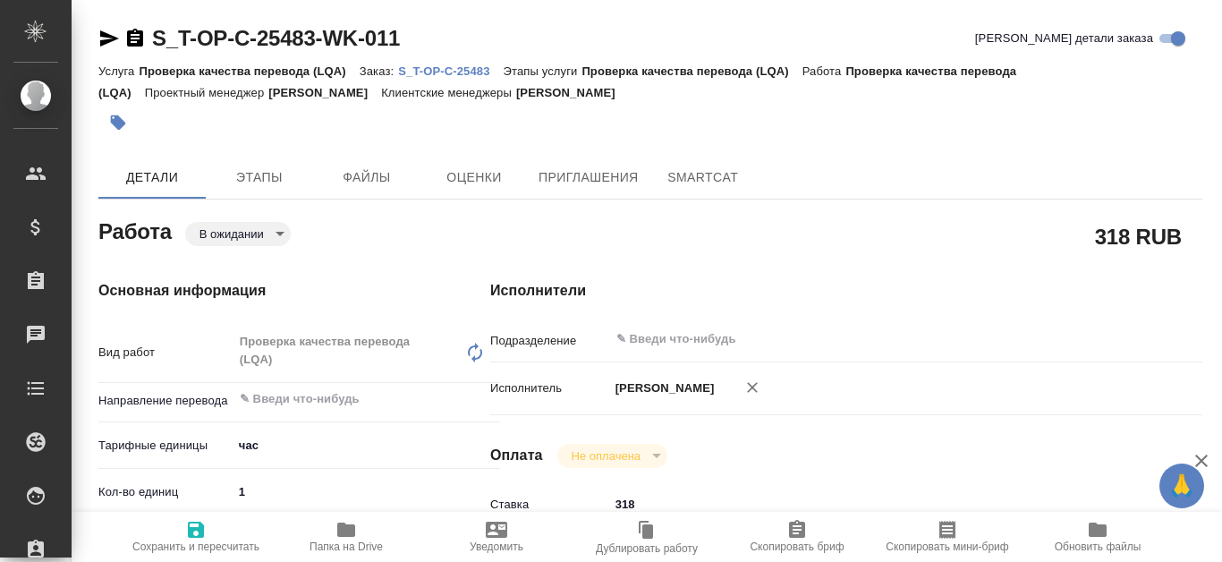
scroll to position [89, 0]
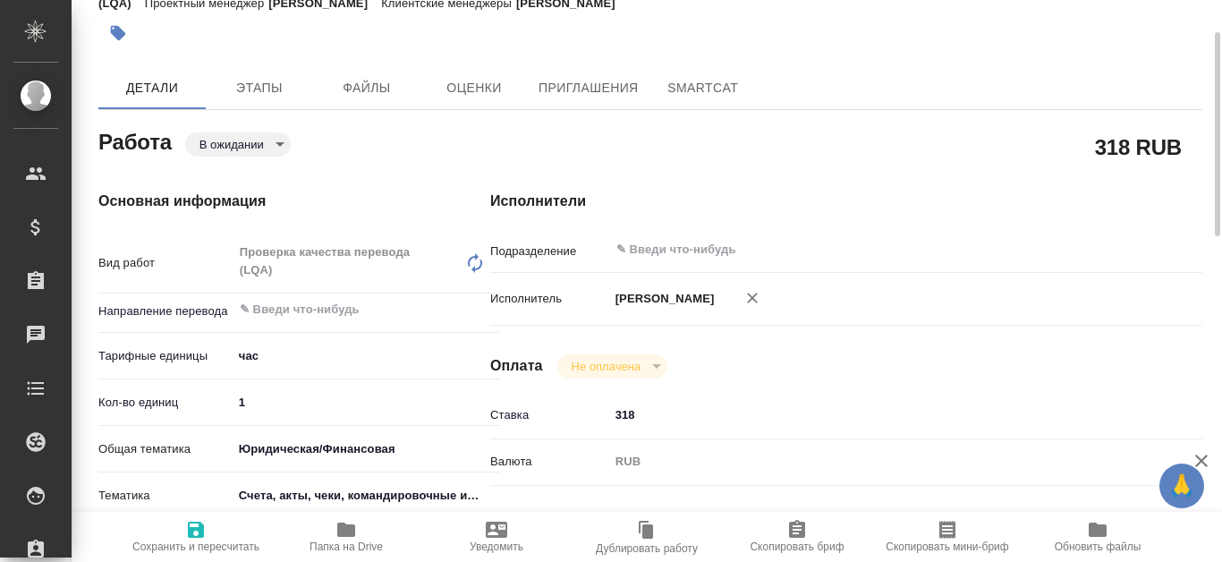
type textarea "x"
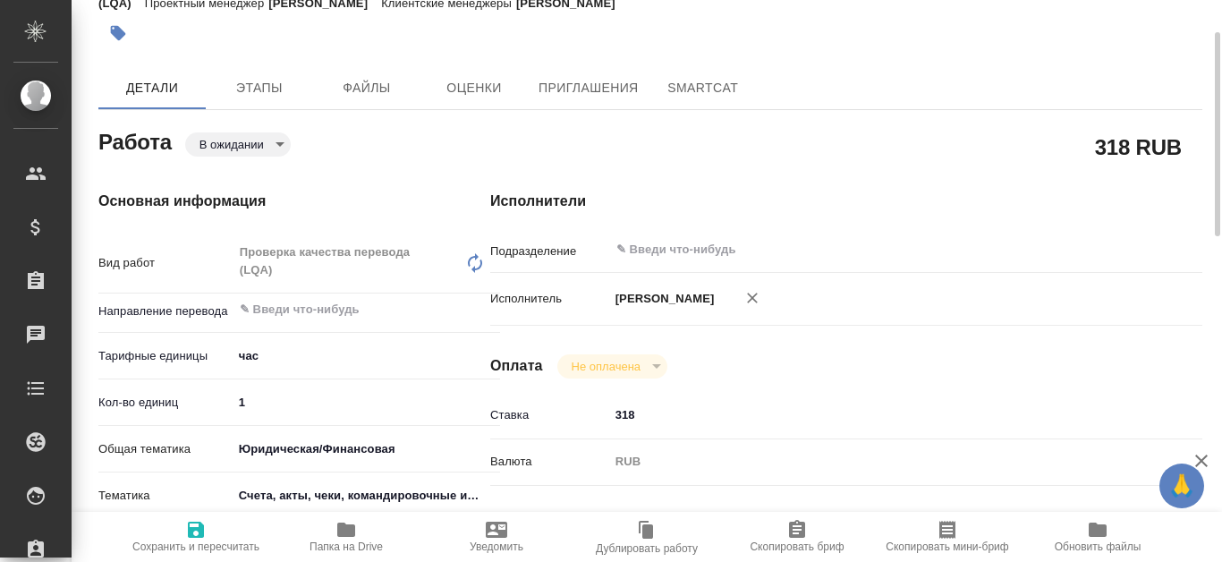
type textarea "x"
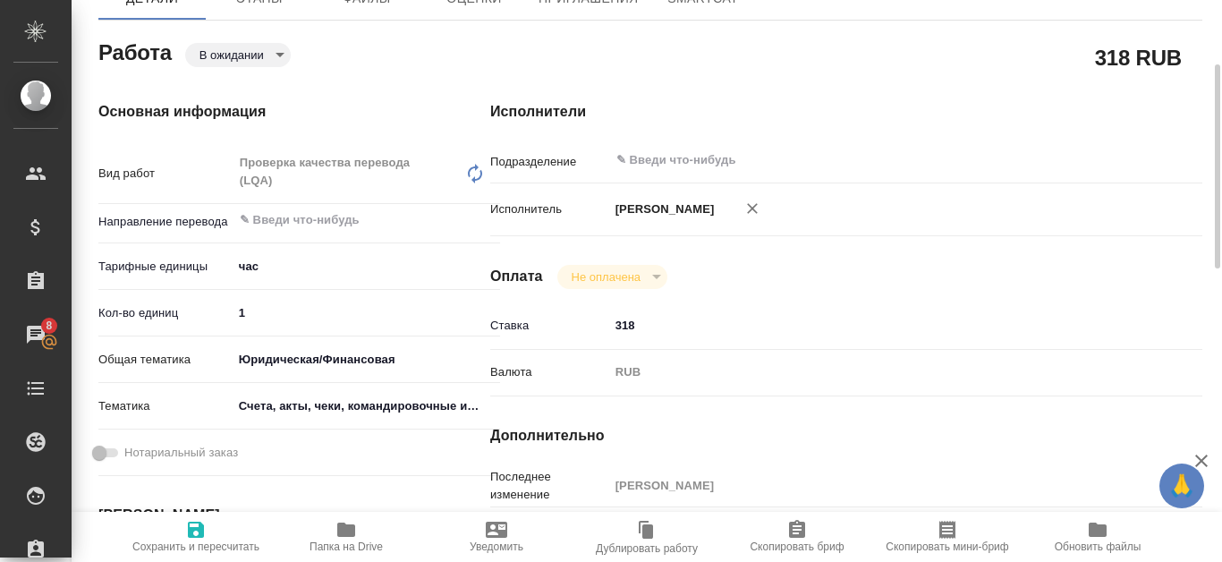
scroll to position [0, 0]
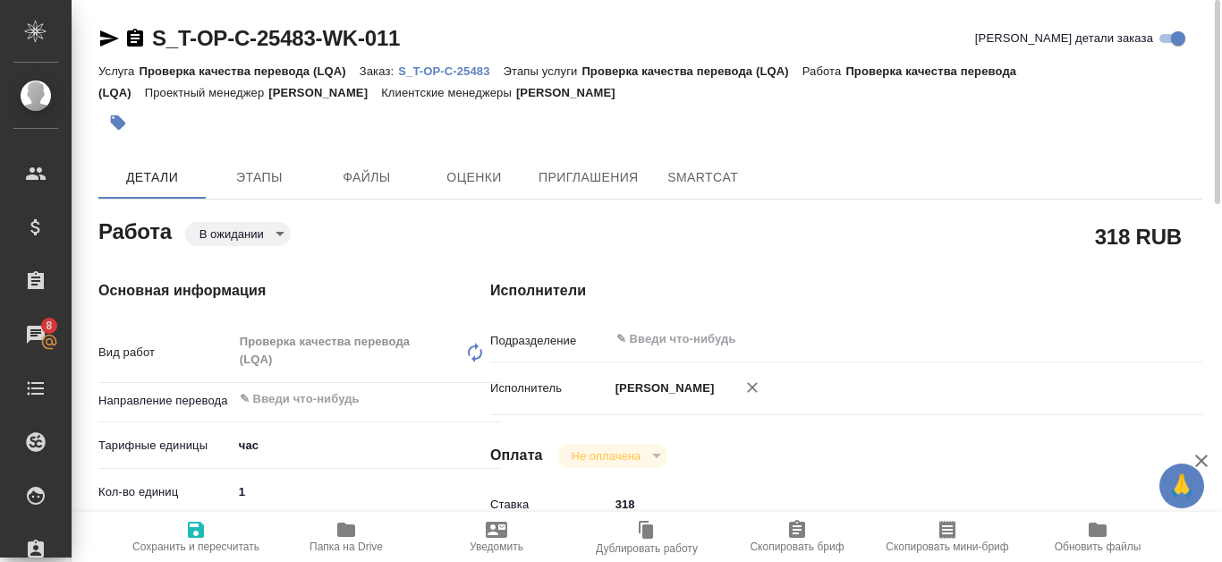
click at [460, 72] on p "S_T-OP-C-25483" at bounding box center [450, 70] width 105 height 13
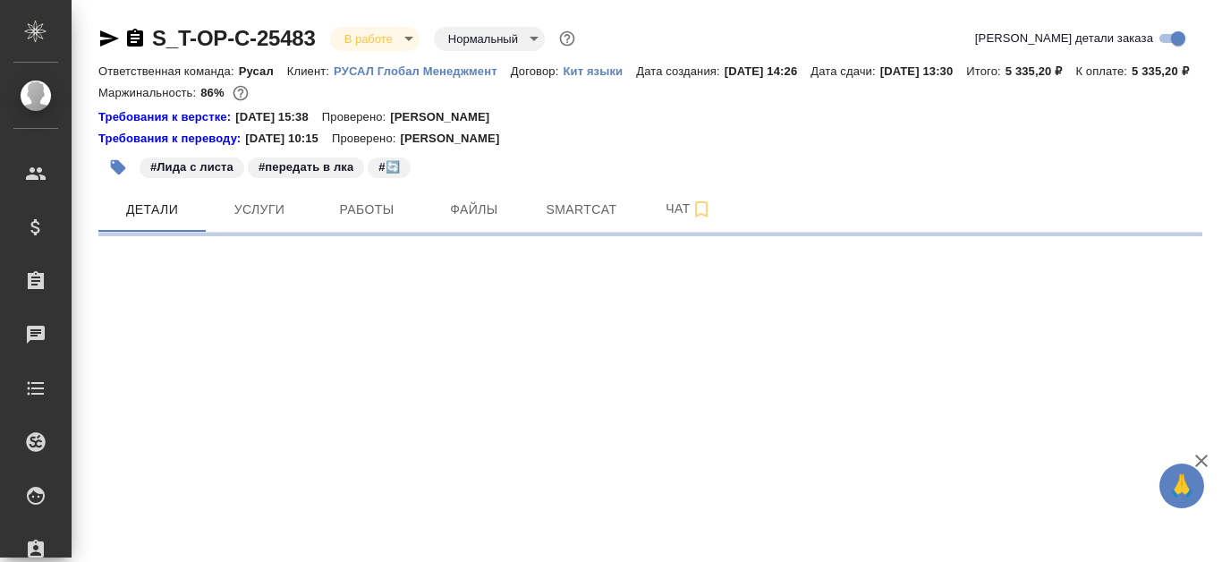
select select "RU"
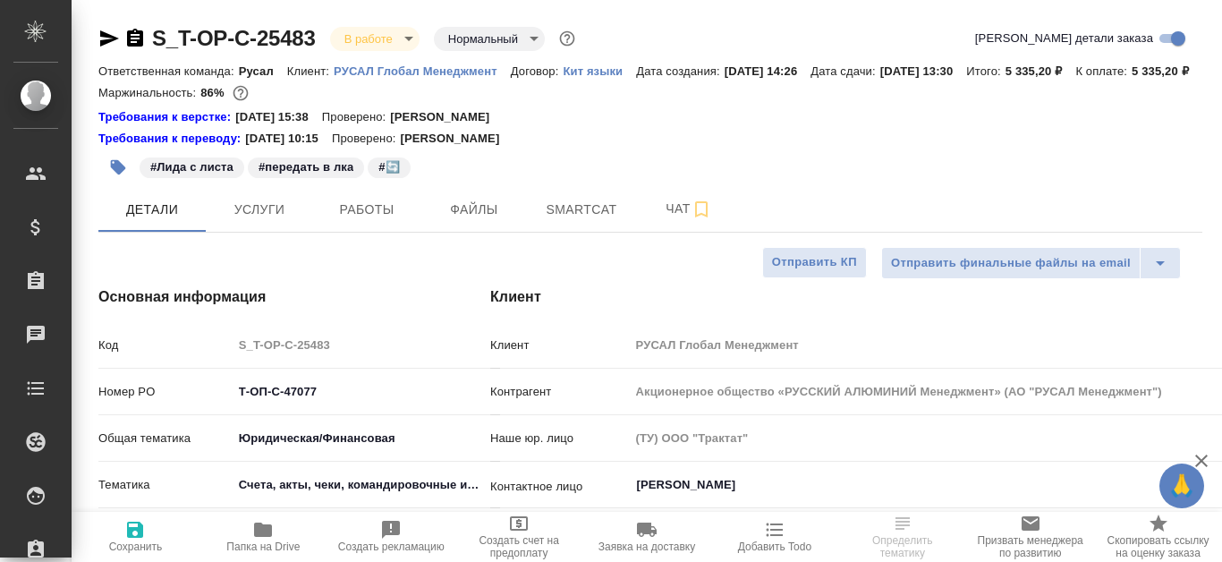
type textarea "x"
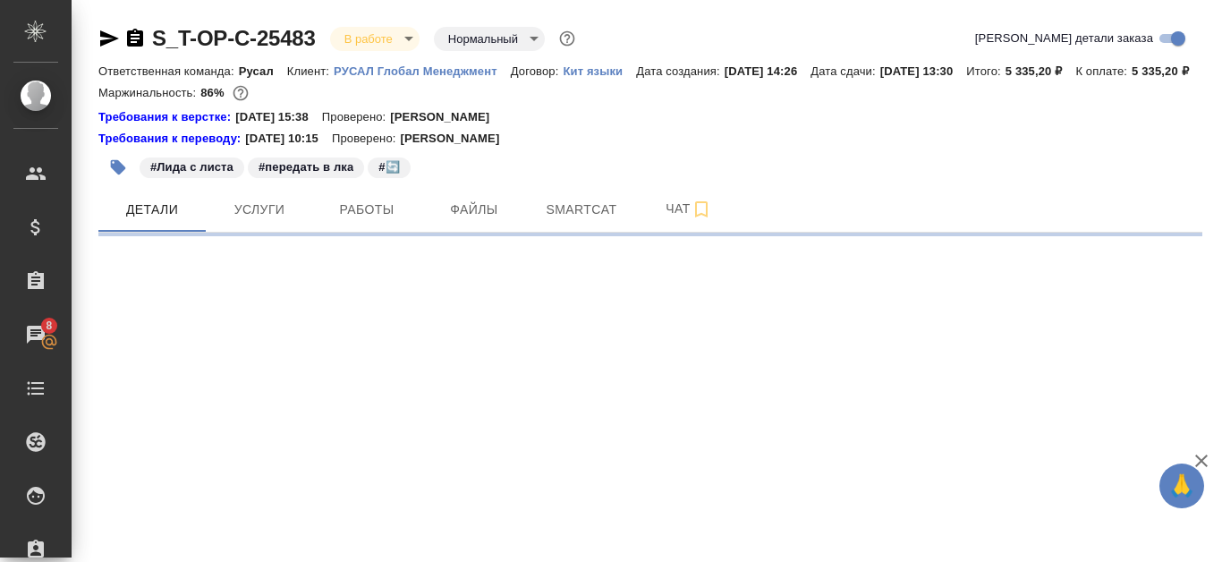
select select "RU"
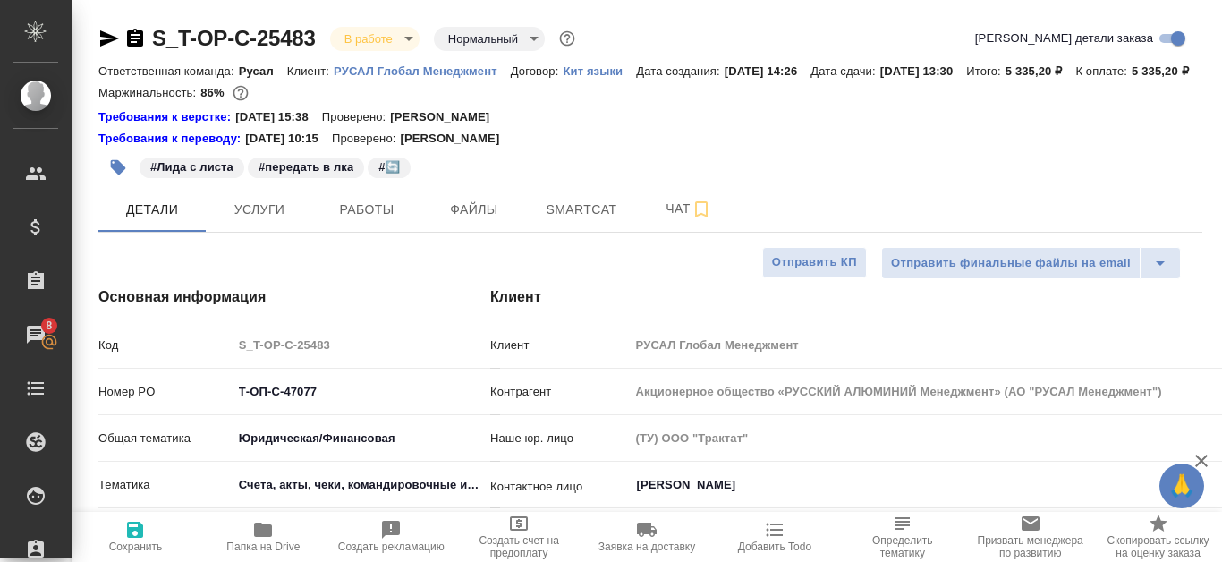
type textarea "x"
click at [363, 219] on span "Работы" at bounding box center [367, 210] width 86 height 22
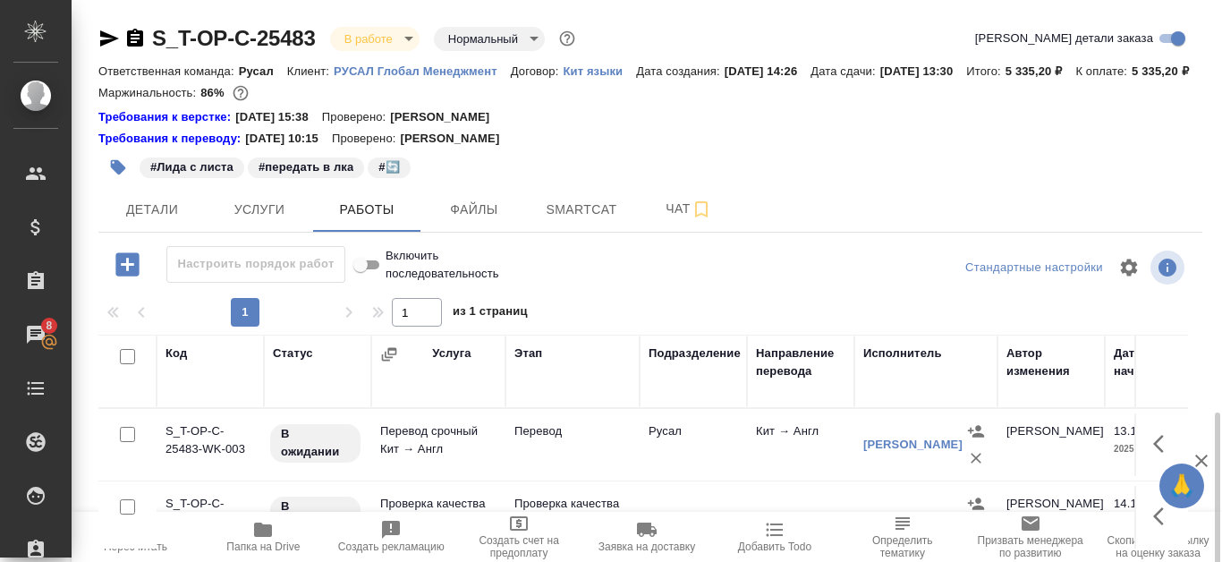
scroll to position [242, 0]
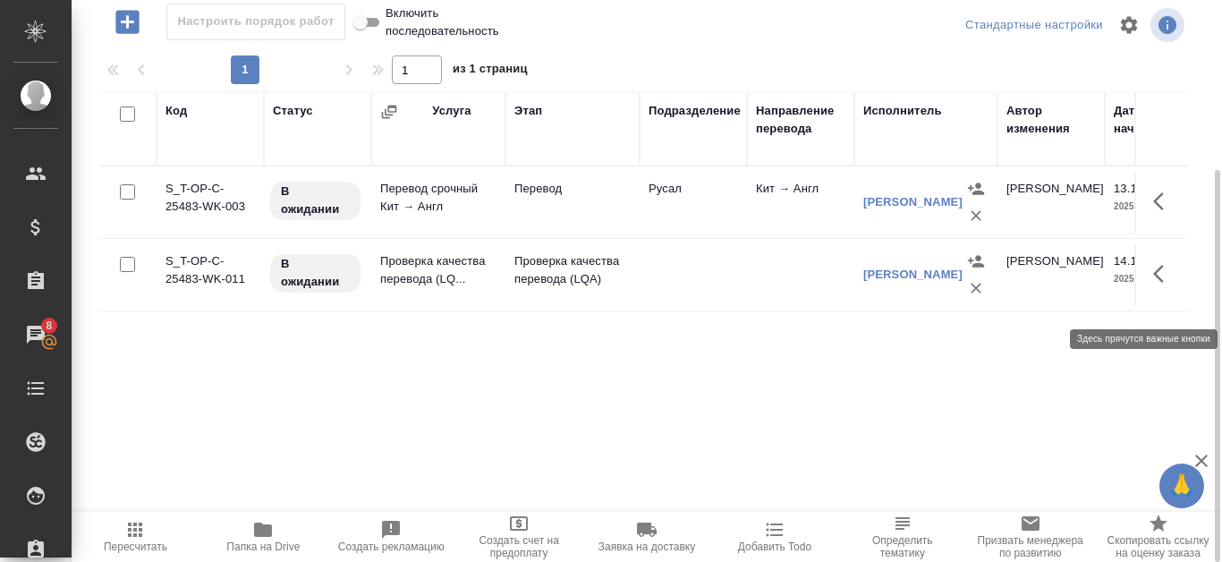
click at [1160, 283] on icon "button" at bounding box center [1158, 274] width 11 height 18
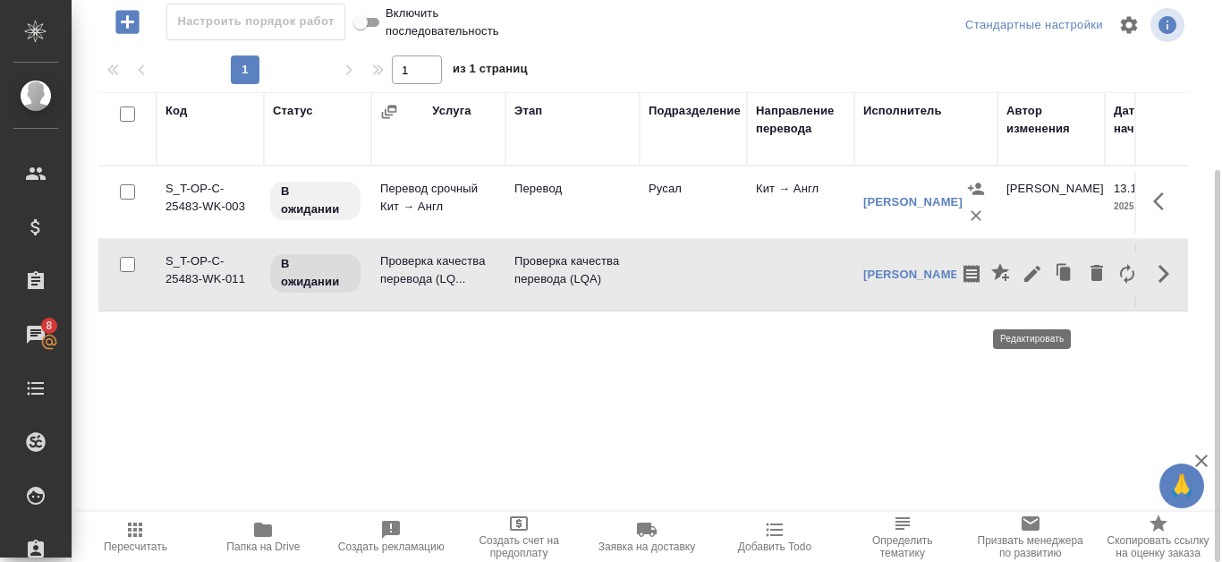
click at [1027, 285] on icon "button" at bounding box center [1032, 273] width 21 height 21
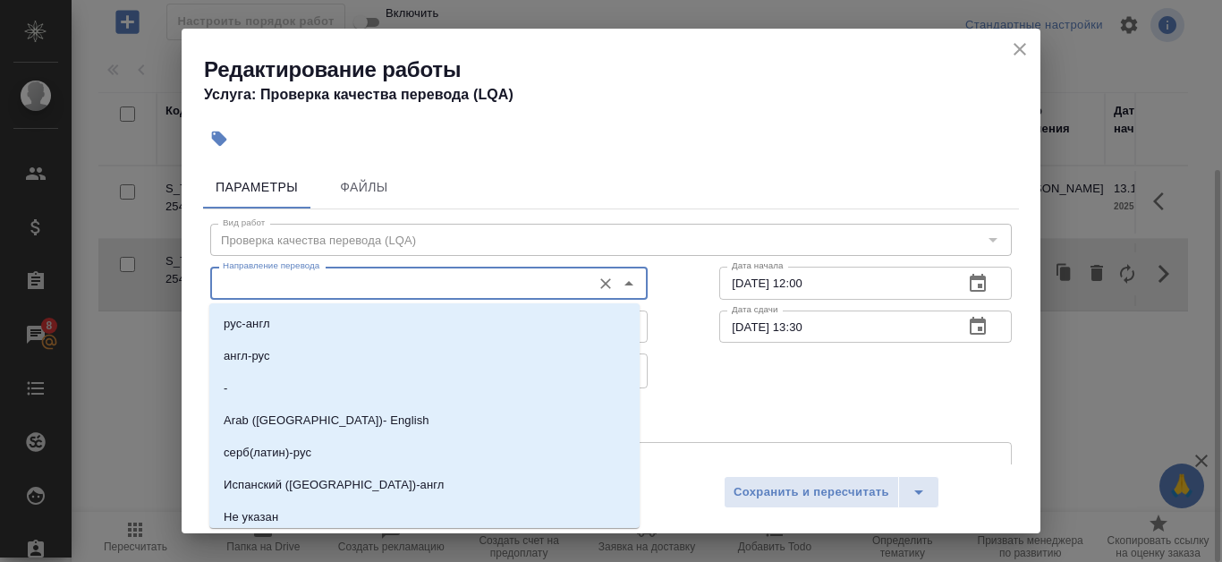
click at [558, 289] on input "Направление перевода" at bounding box center [399, 282] width 367 height 21
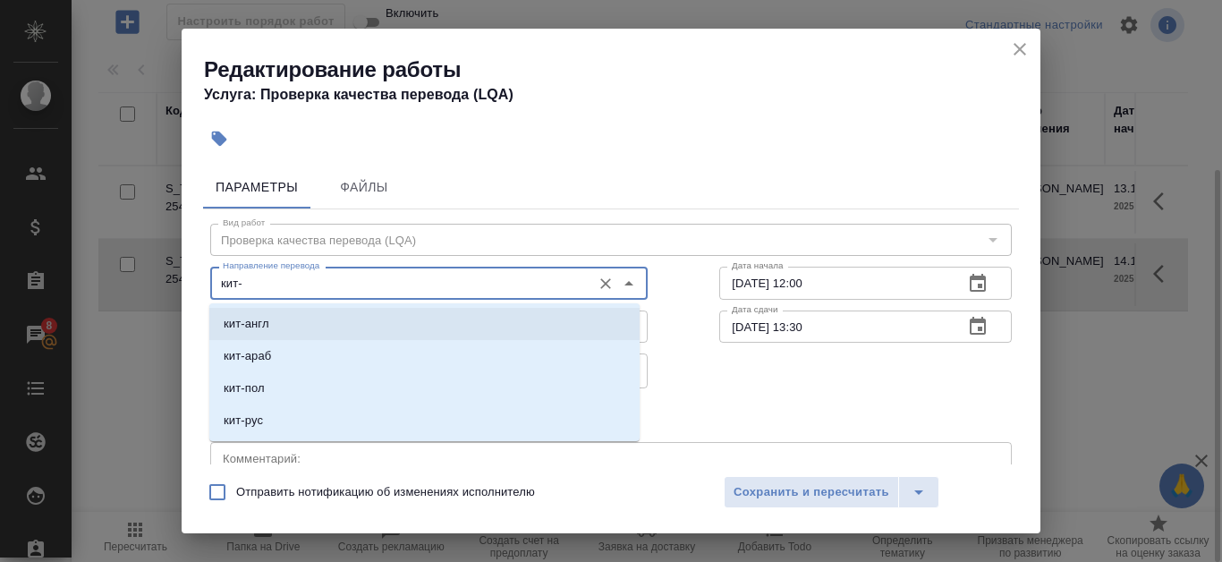
click at [449, 318] on li "кит-англ" at bounding box center [424, 324] width 430 height 32
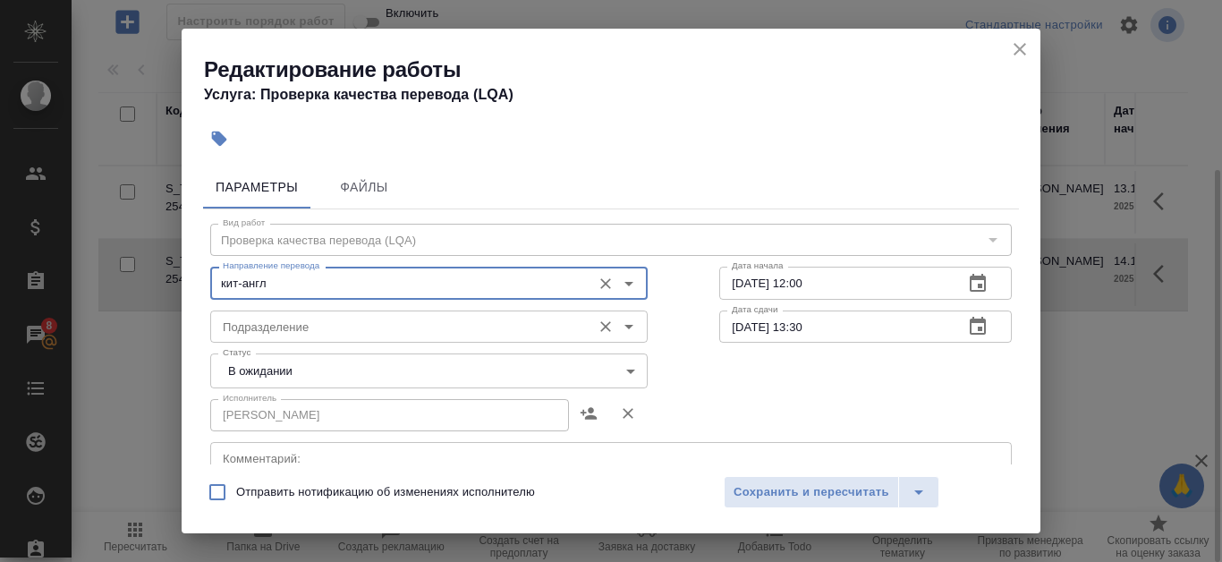
type input "кит-англ"
click at [520, 328] on input "Подразделение" at bounding box center [399, 326] width 367 height 21
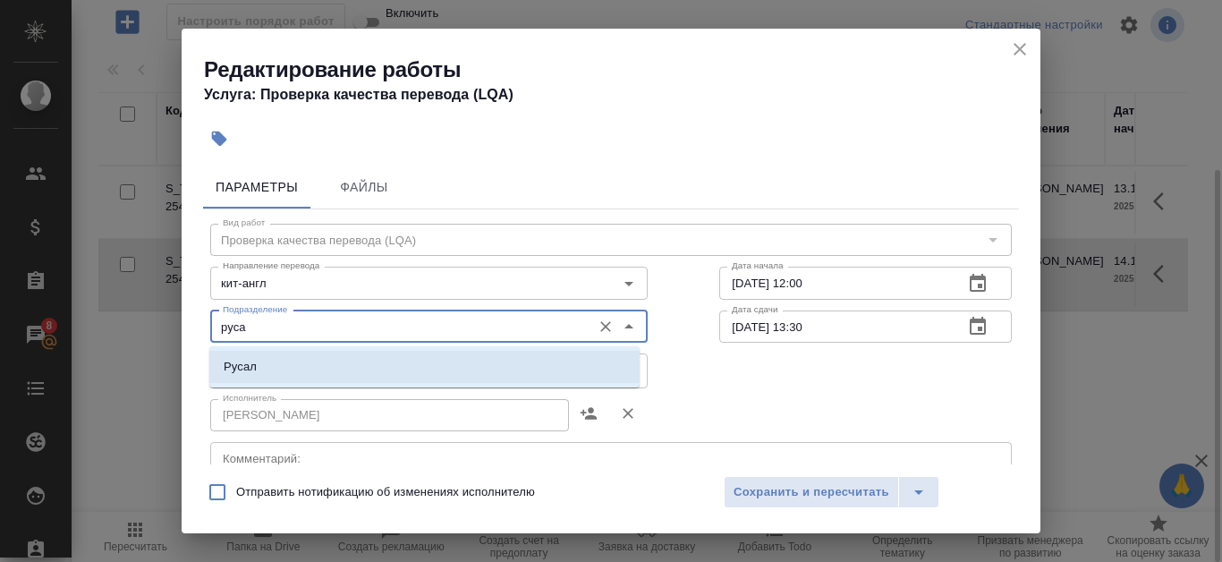
click at [533, 353] on li "Русал" at bounding box center [424, 367] width 430 height 32
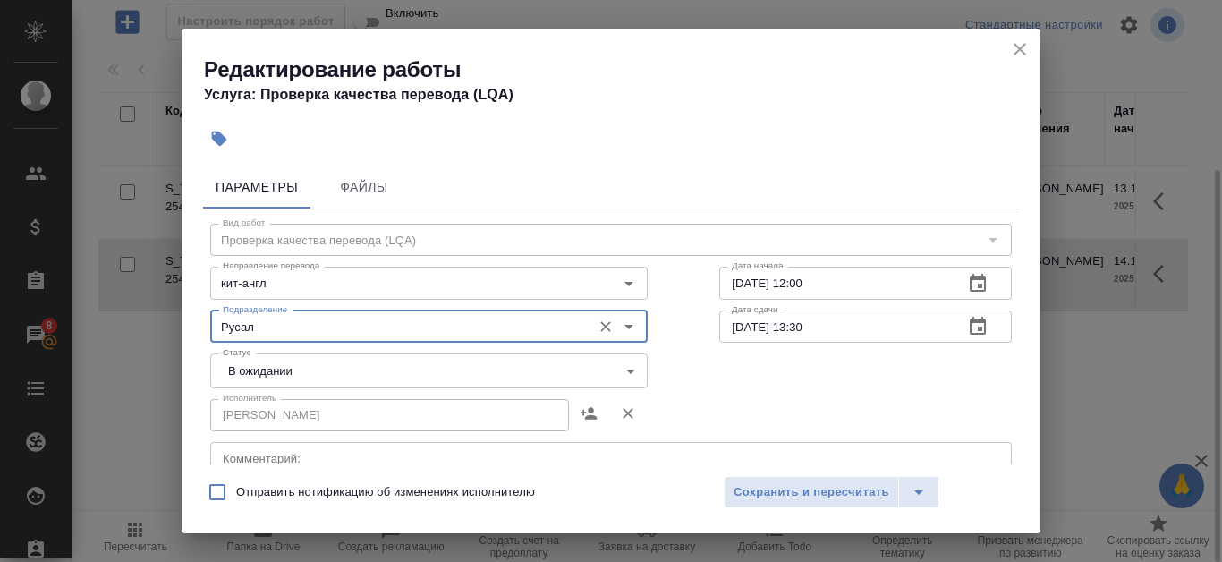
type input "Русал"
click at [620, 376] on body "🙏 .cls-1 fill:#fff; AWATERA Kanataeva Ekaterina Клиенты Спецификации Заказы 8 Ч…" at bounding box center [611, 281] width 1222 height 562
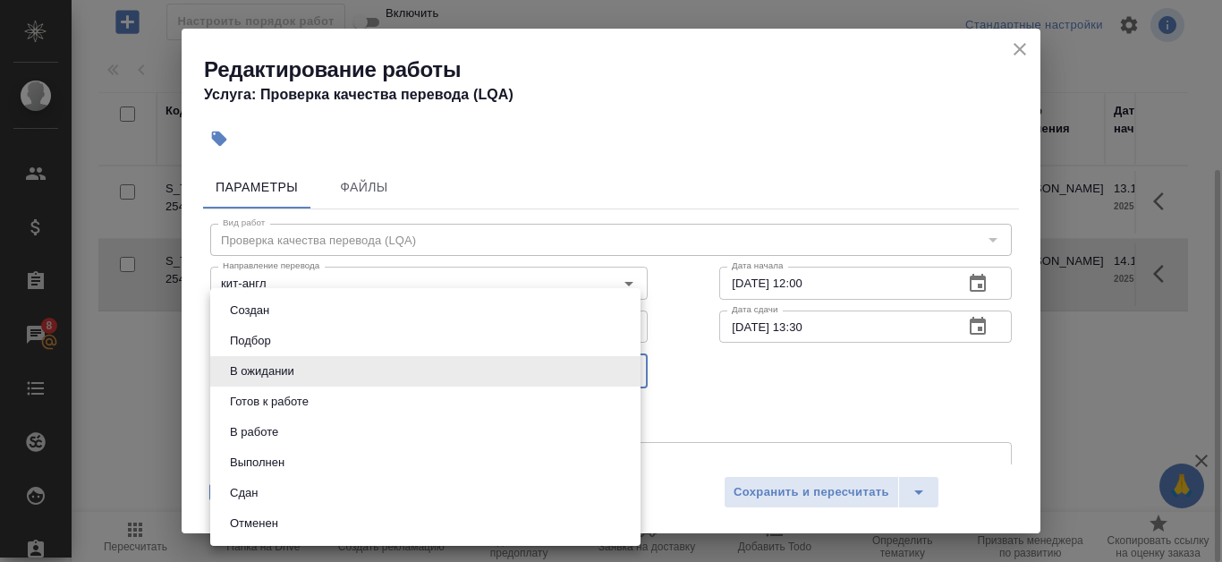
click at [383, 486] on li "Сдан" at bounding box center [425, 493] width 430 height 30
type input "closed"
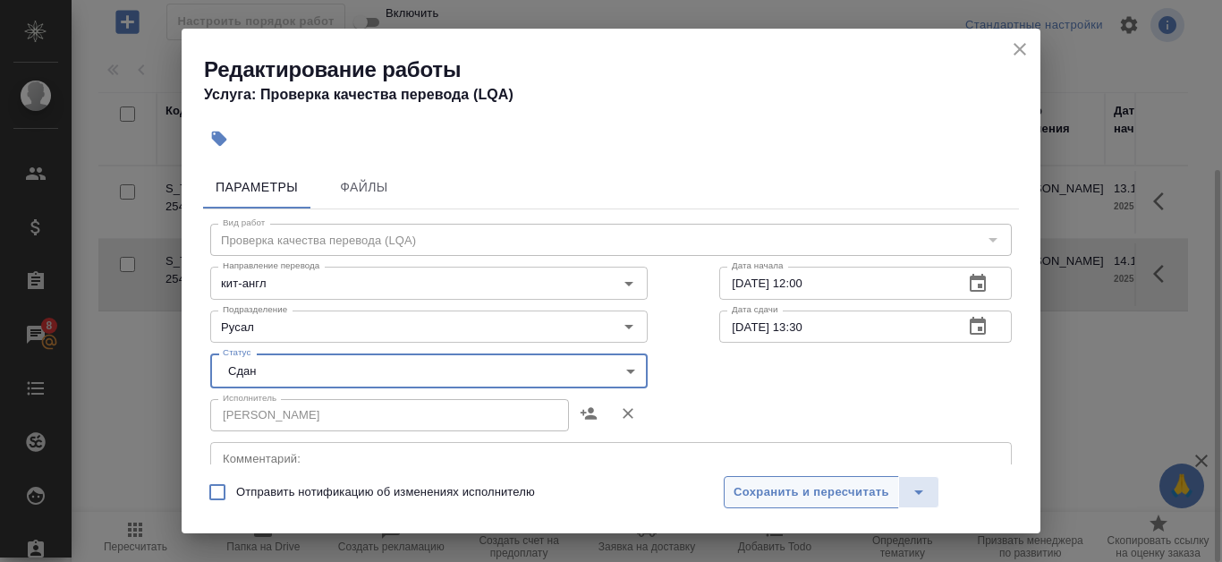
click at [839, 492] on span "Сохранить и пересчитать" at bounding box center [812, 492] width 156 height 21
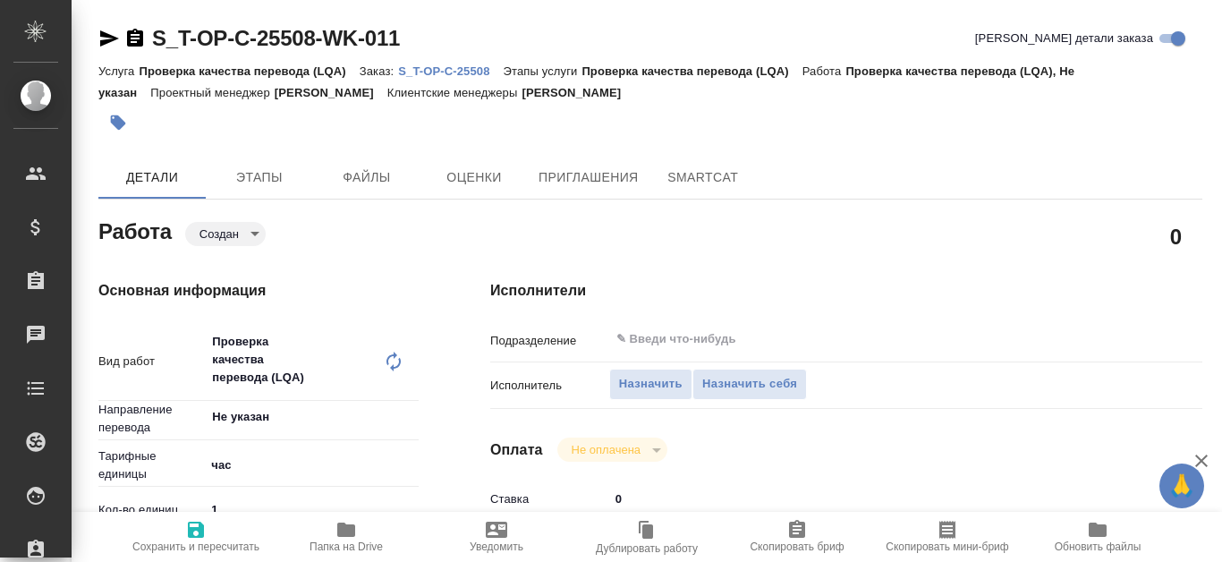
type textarea "x"
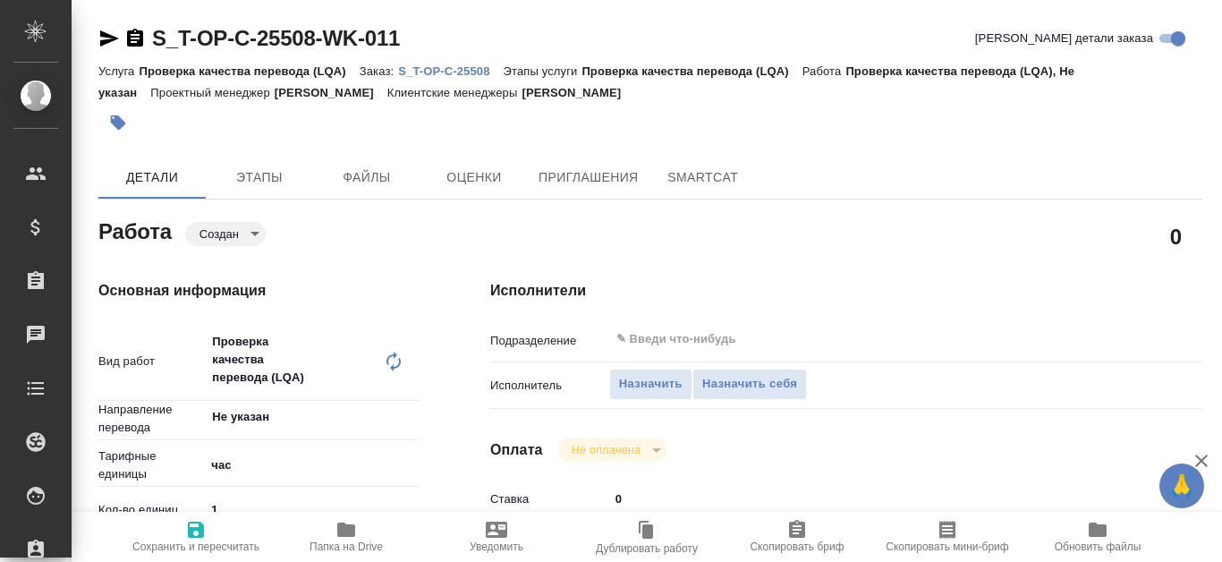
type textarea "x"
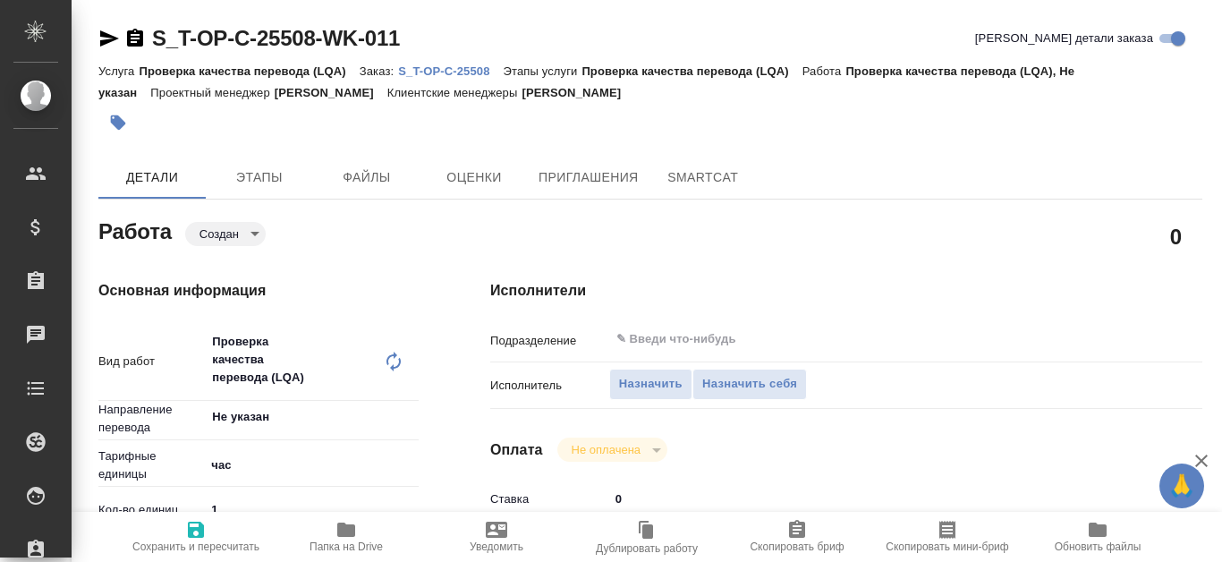
type textarea "x"
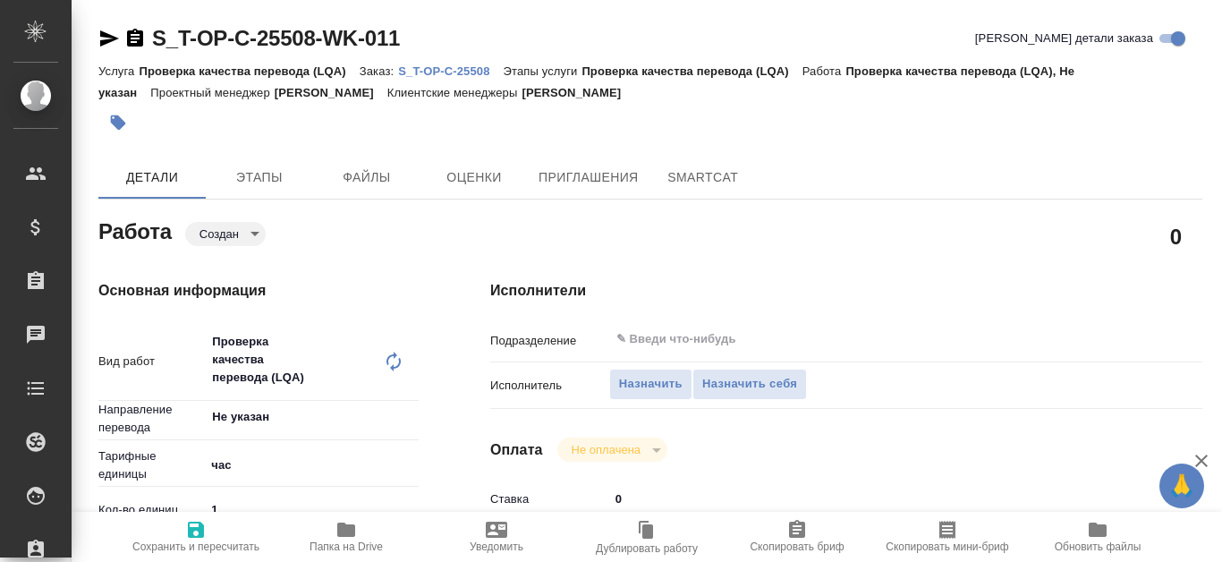
type textarea "x"
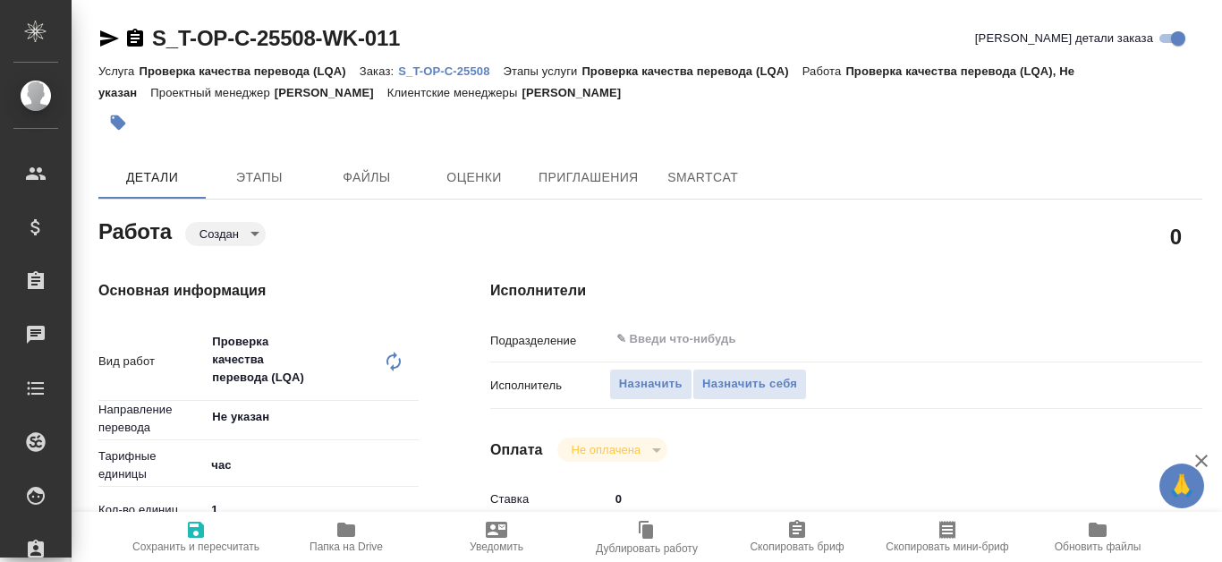
type textarea "x"
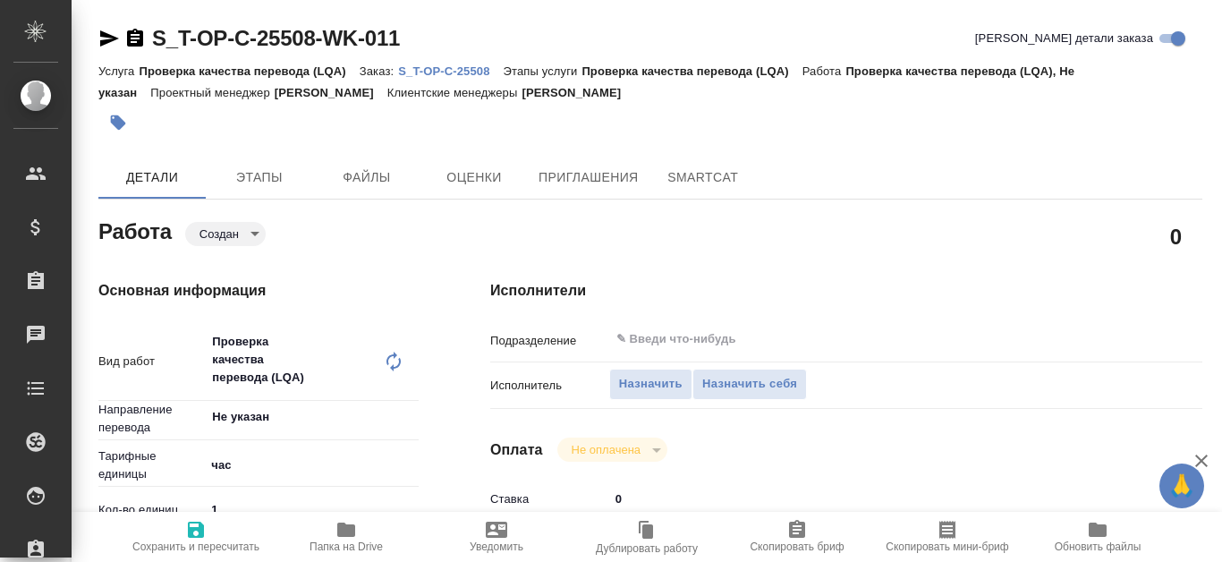
type textarea "x"
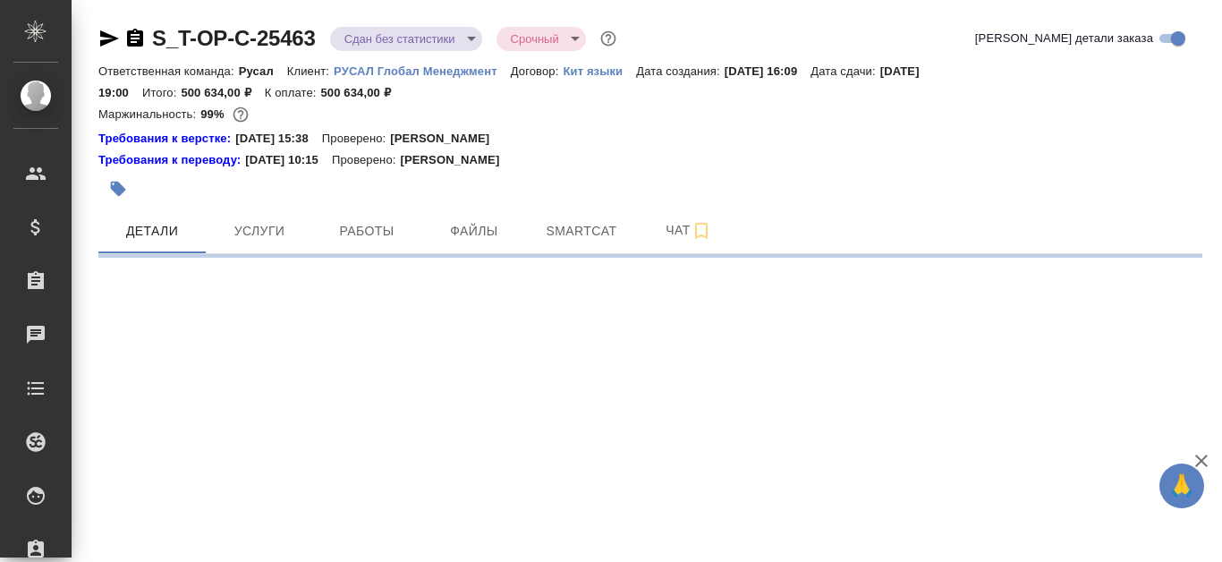
select select "RU"
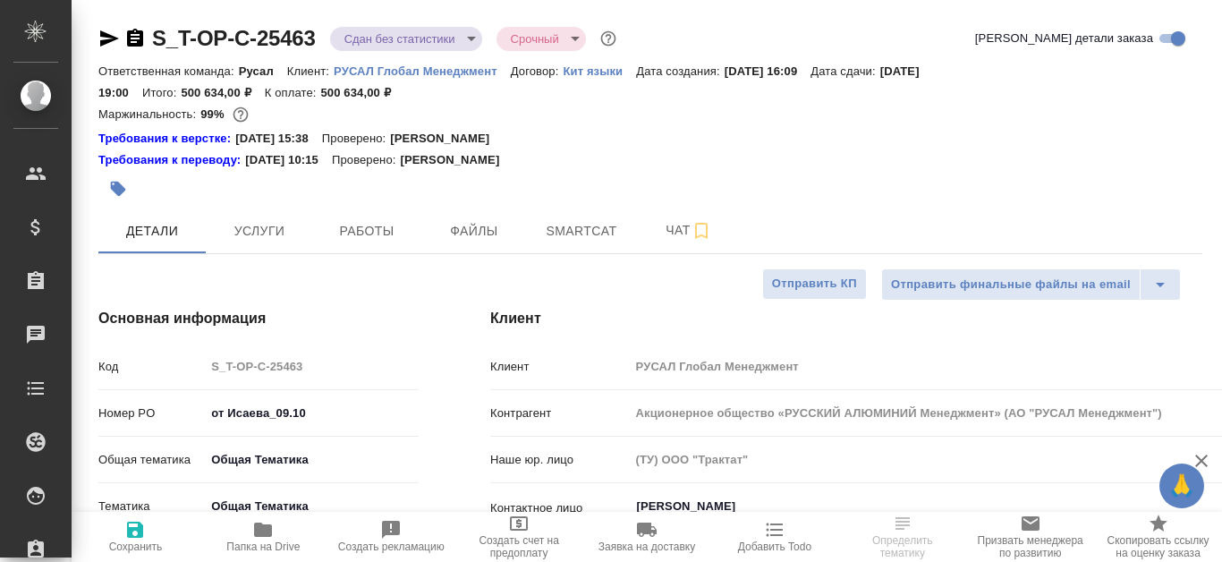
type textarea "x"
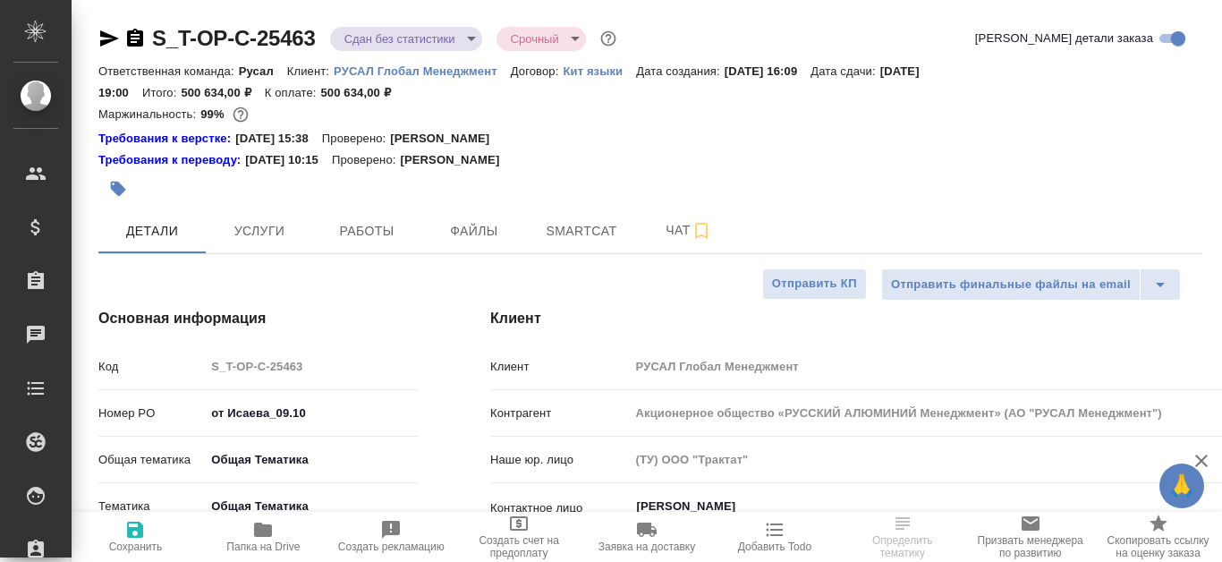
type textarea "x"
select select "RU"
type textarea "x"
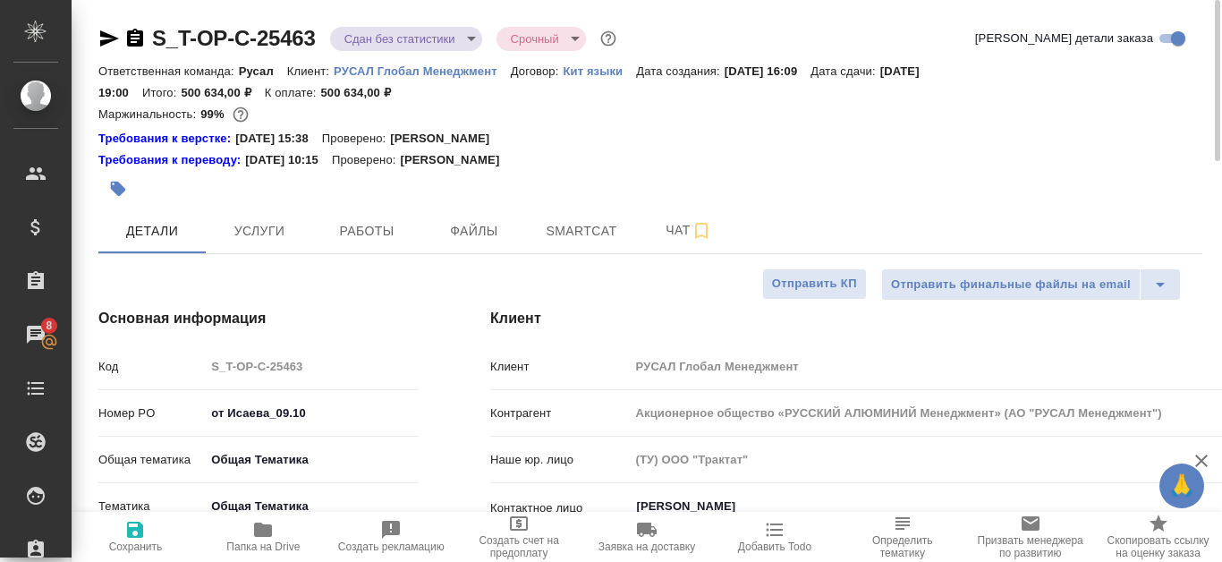
type textarea "x"
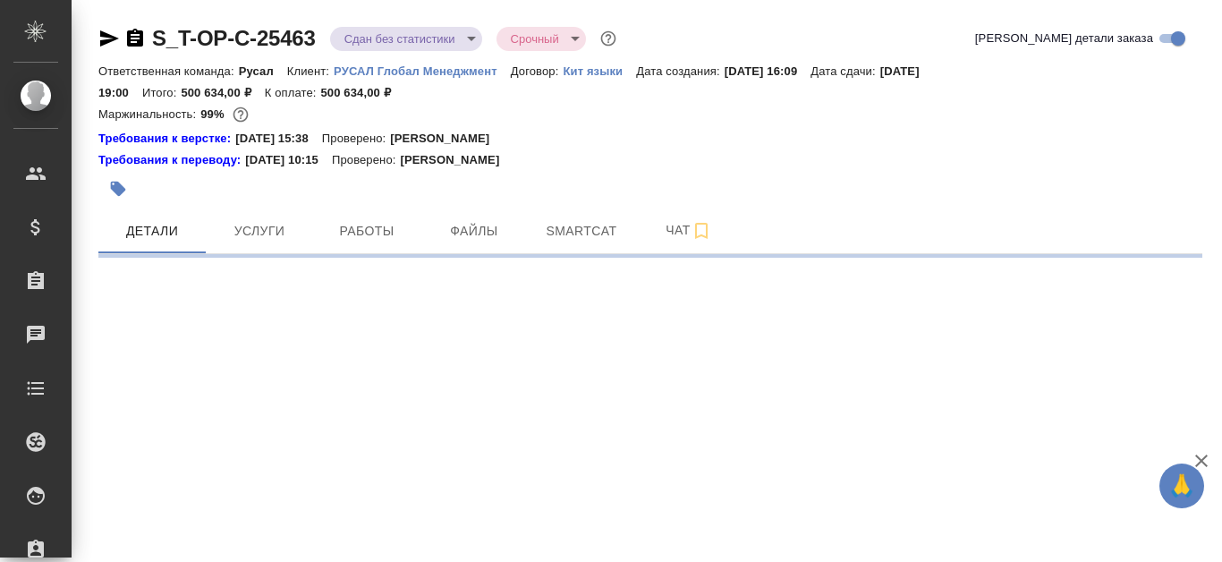
select select "RU"
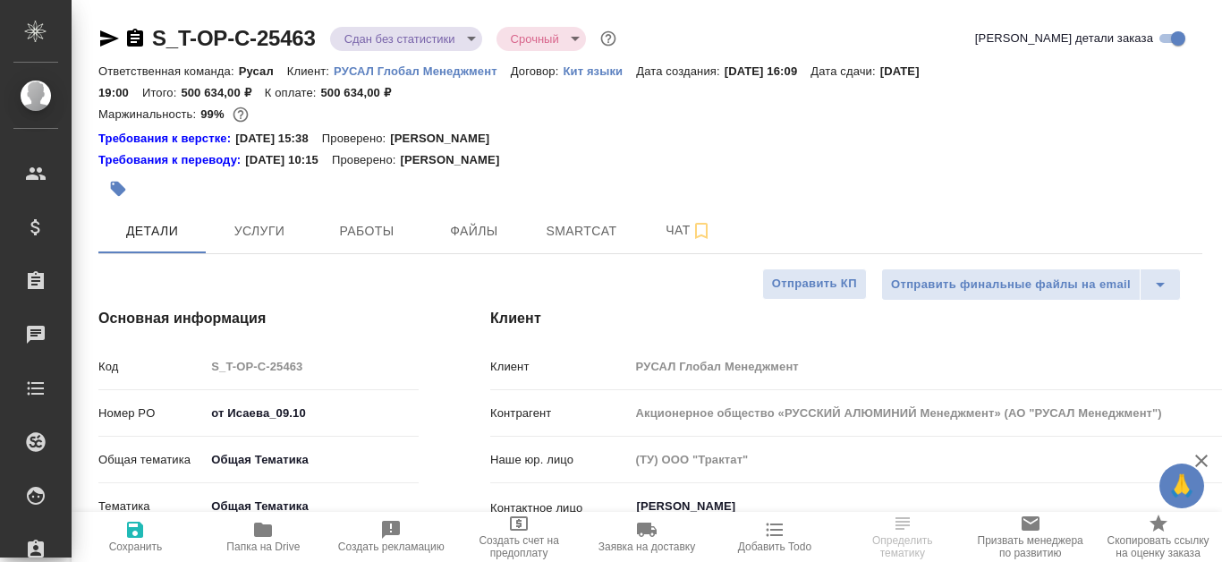
type textarea "x"
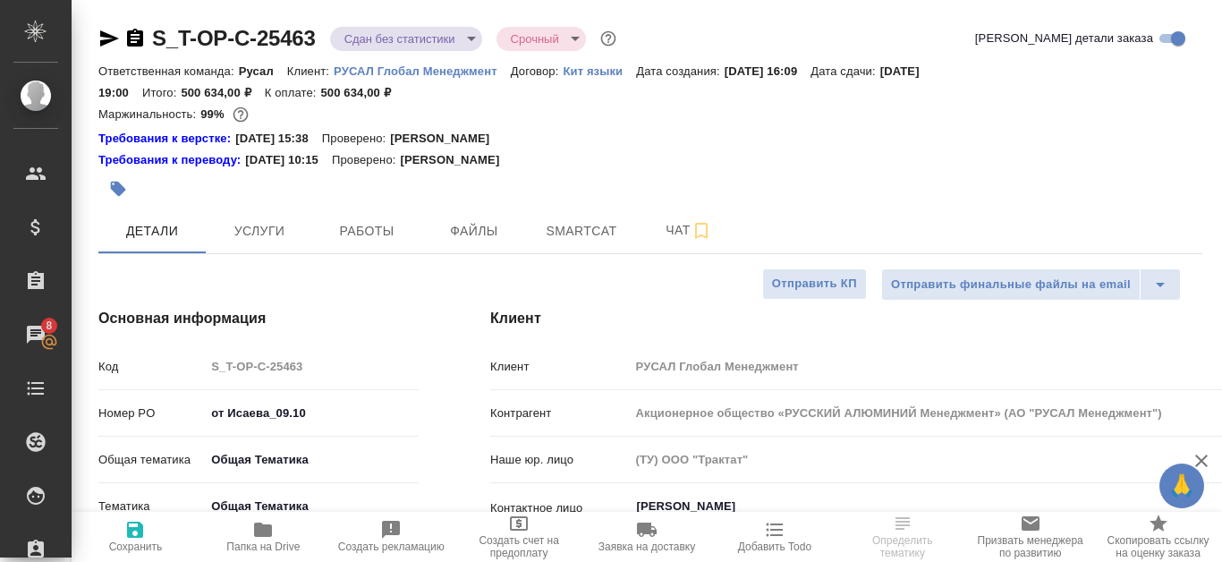
type textarea "x"
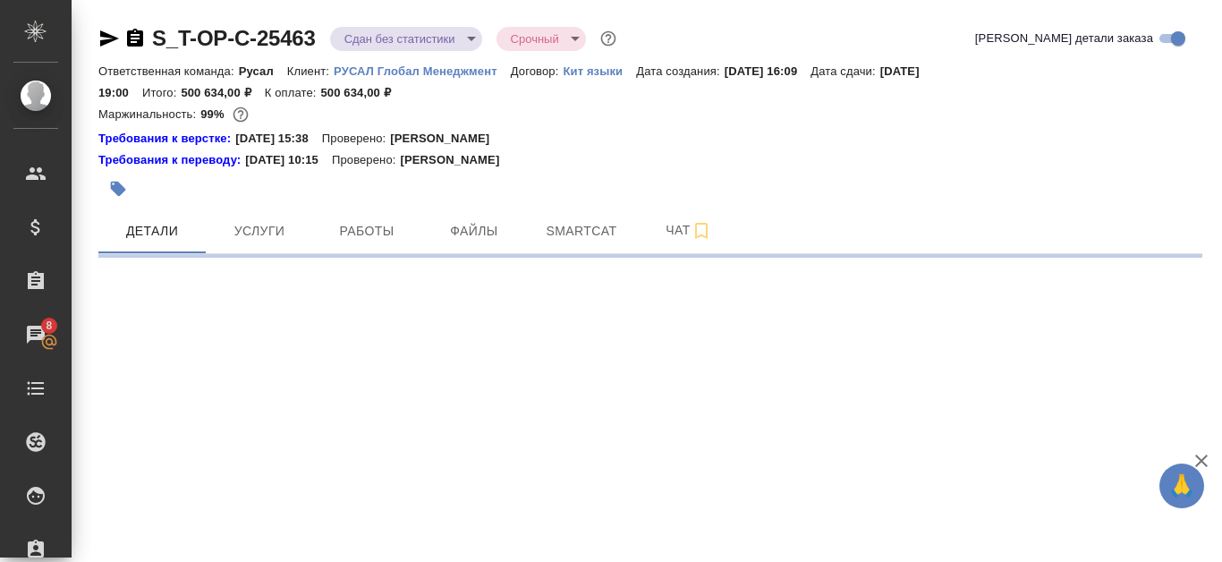
select select "RU"
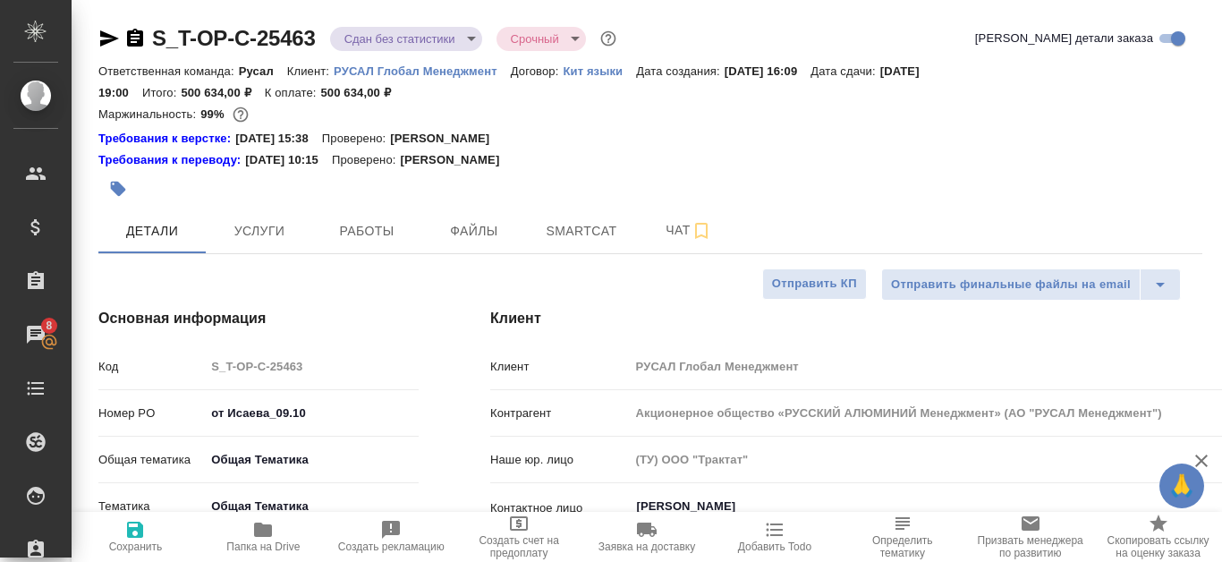
type textarea "x"
click at [488, 214] on button "Файлы" at bounding box center [473, 230] width 107 height 45
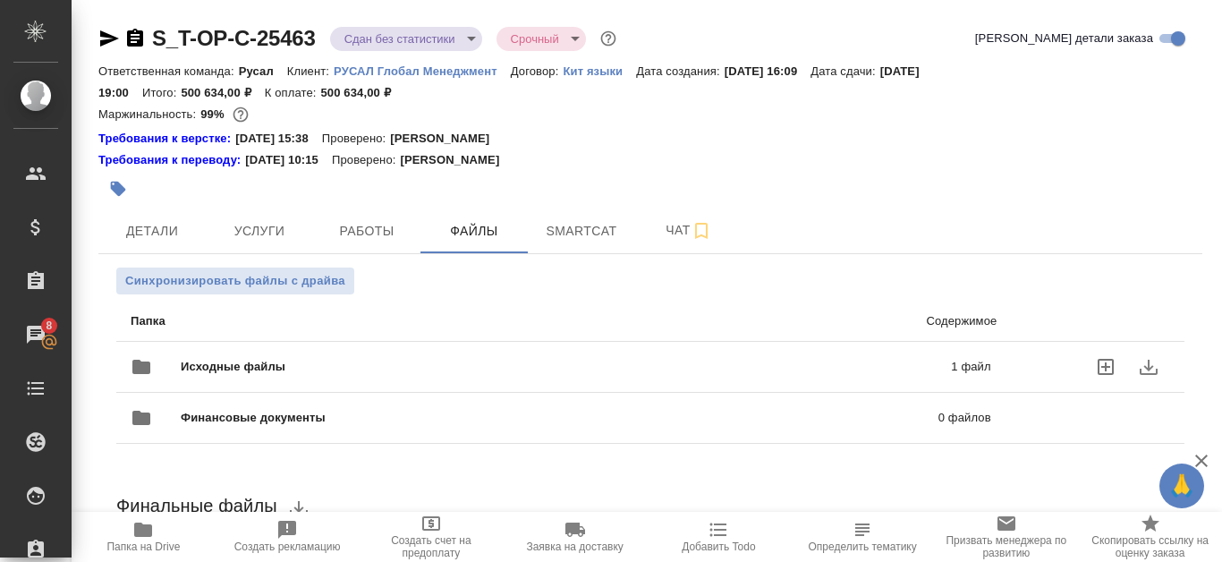
click at [656, 369] on p "1 файл" at bounding box center [804, 367] width 372 height 18
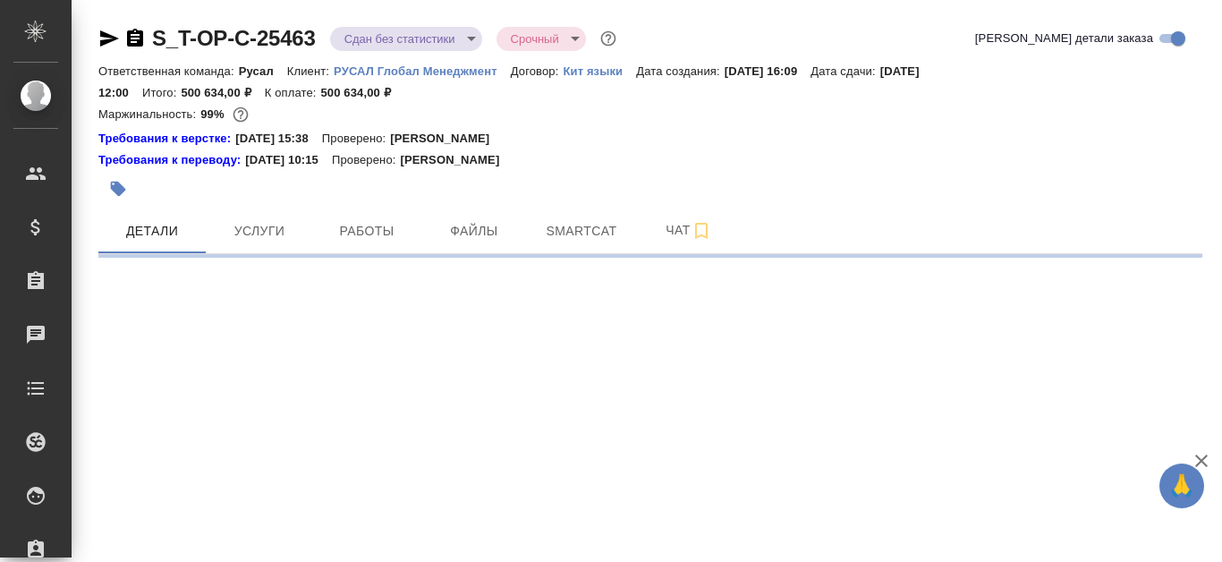
select select "RU"
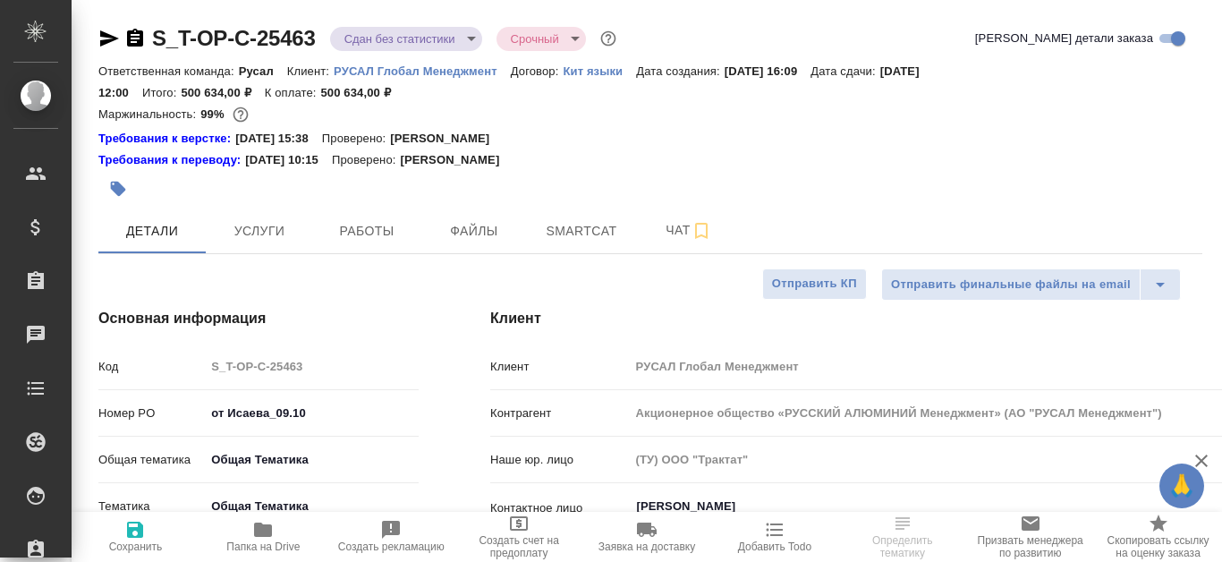
type textarea "x"
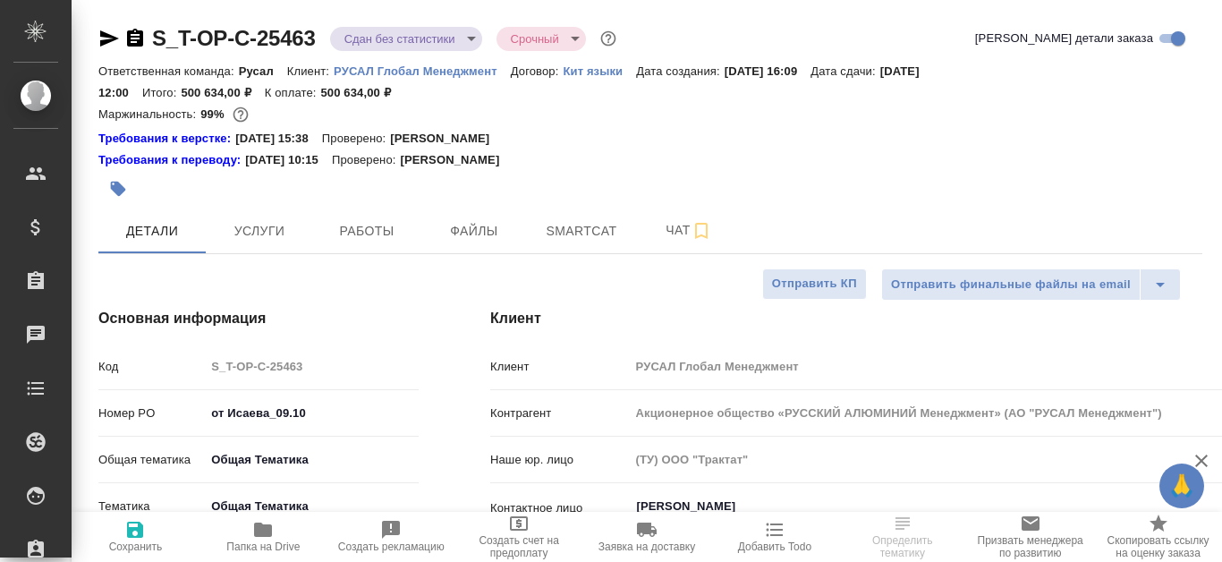
type textarea "x"
click at [351, 228] on span "Работы" at bounding box center [367, 231] width 86 height 22
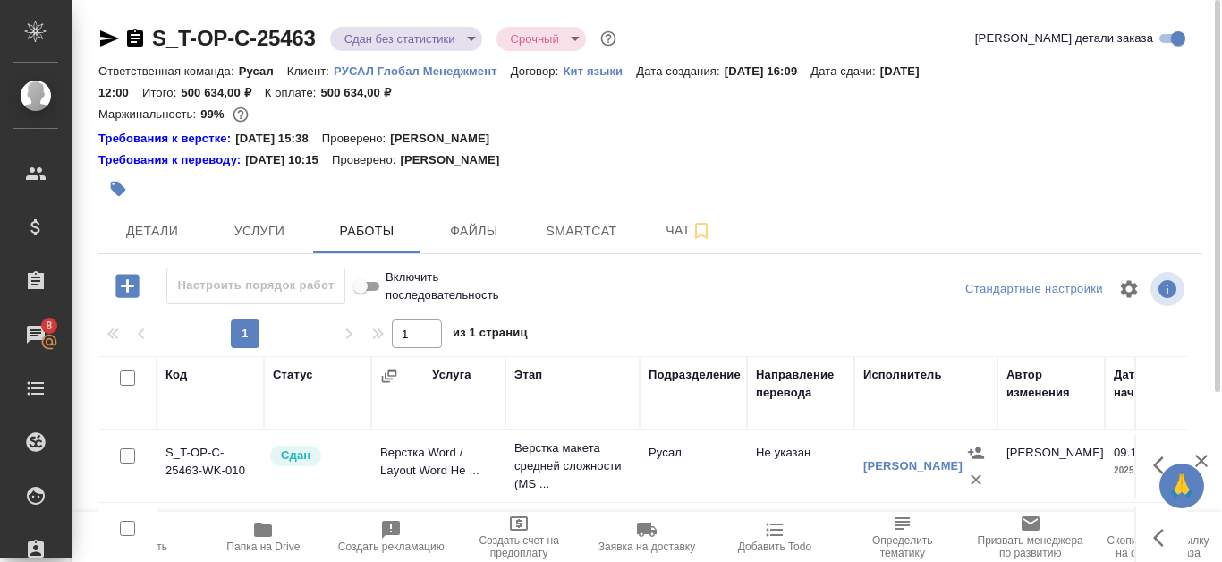
scroll to position [179, 0]
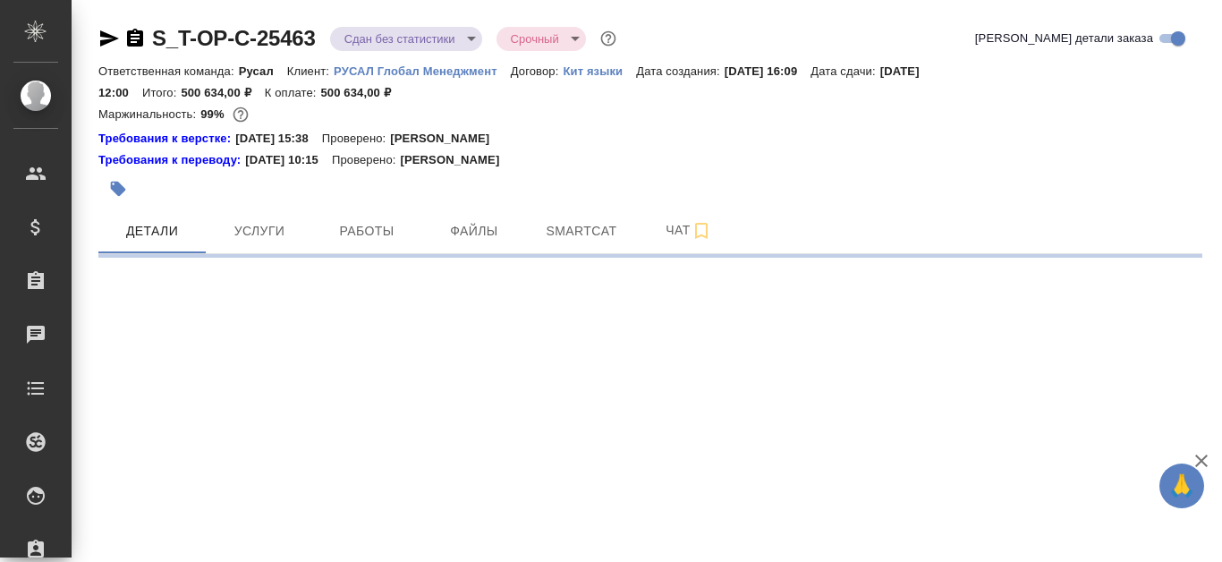
select select "RU"
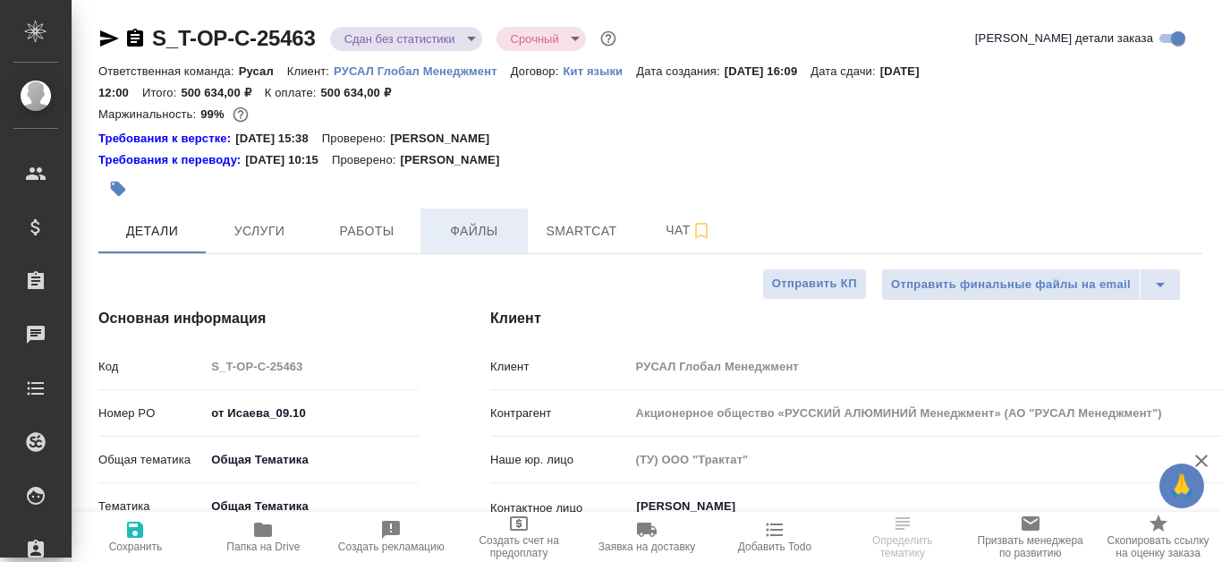
type textarea "x"
type input "[PERSON_NAME]"
click at [501, 241] on span "Файлы" at bounding box center [474, 231] width 86 height 22
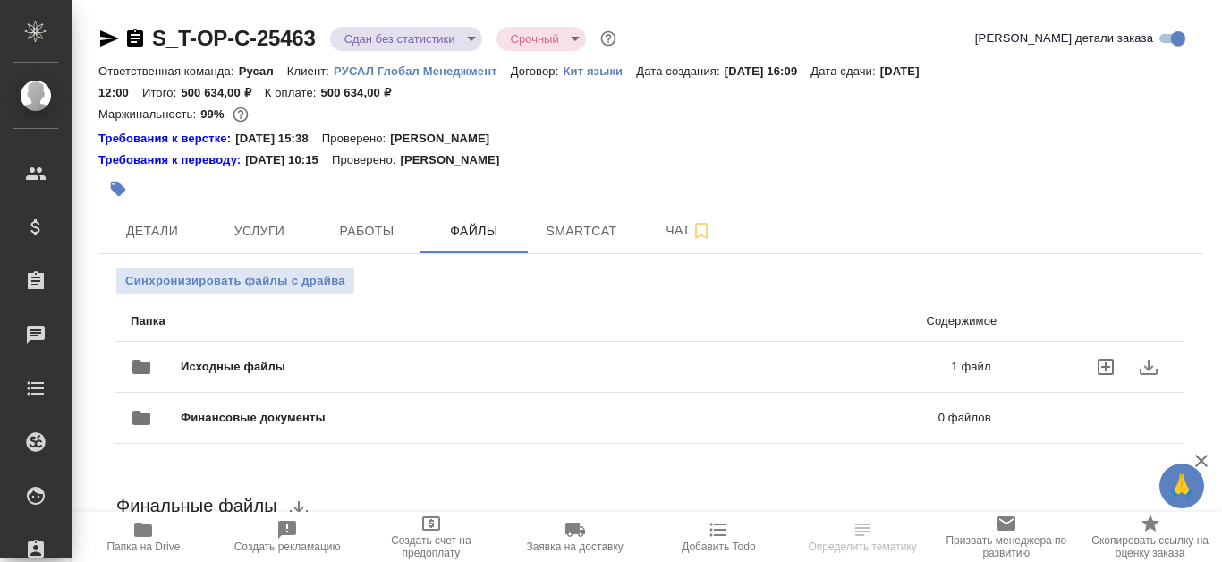
click at [550, 366] on span "Исходные файлы" at bounding box center [399, 367] width 437 height 18
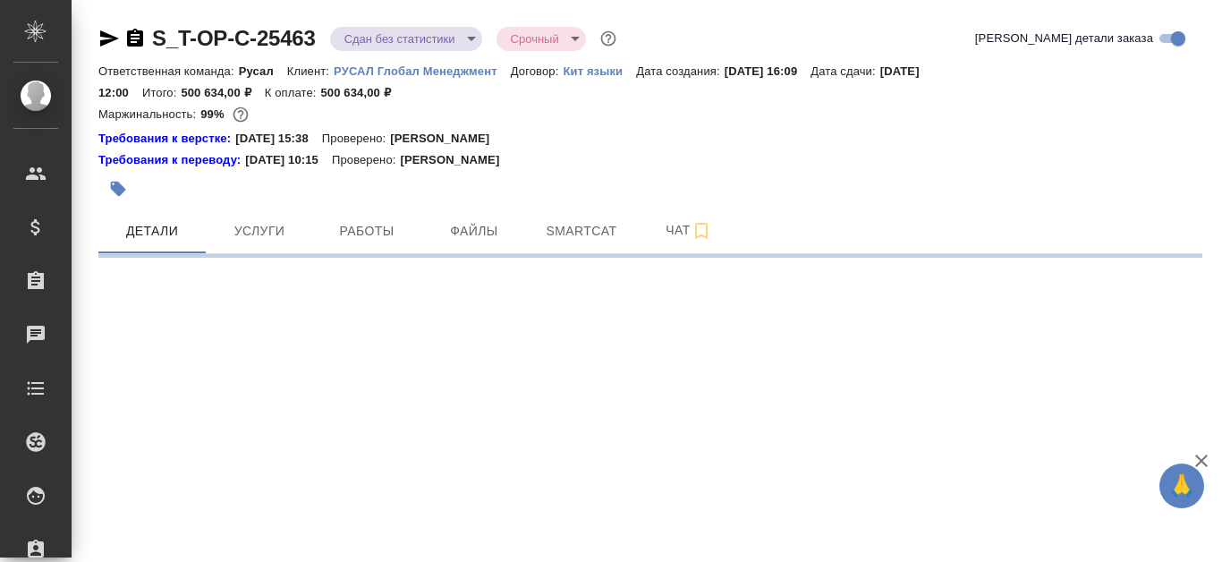
select select "RU"
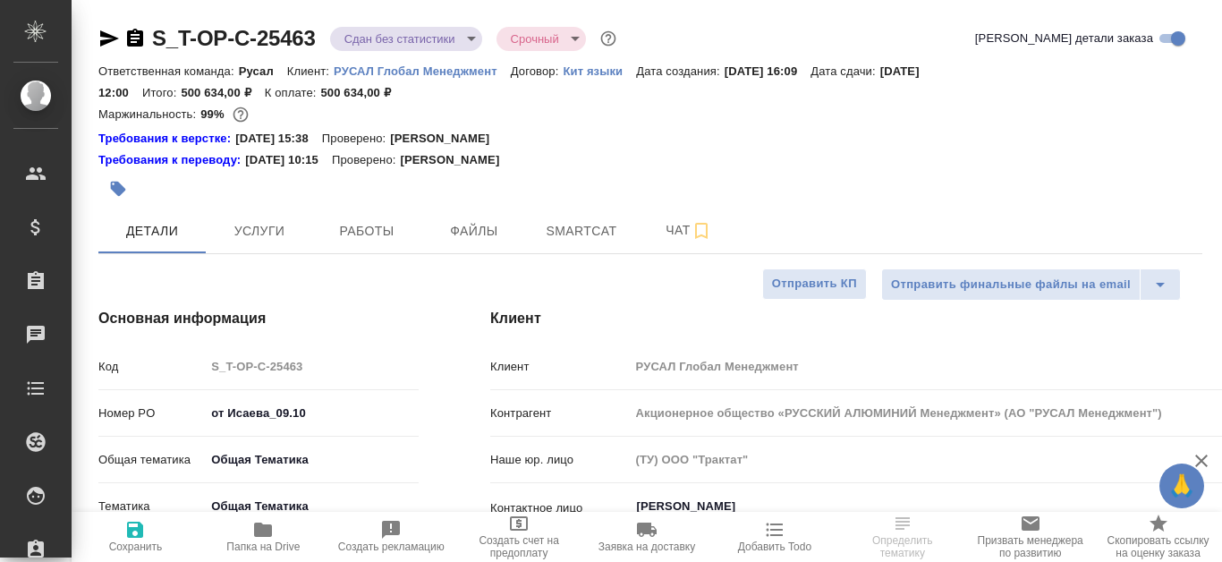
type textarea "x"
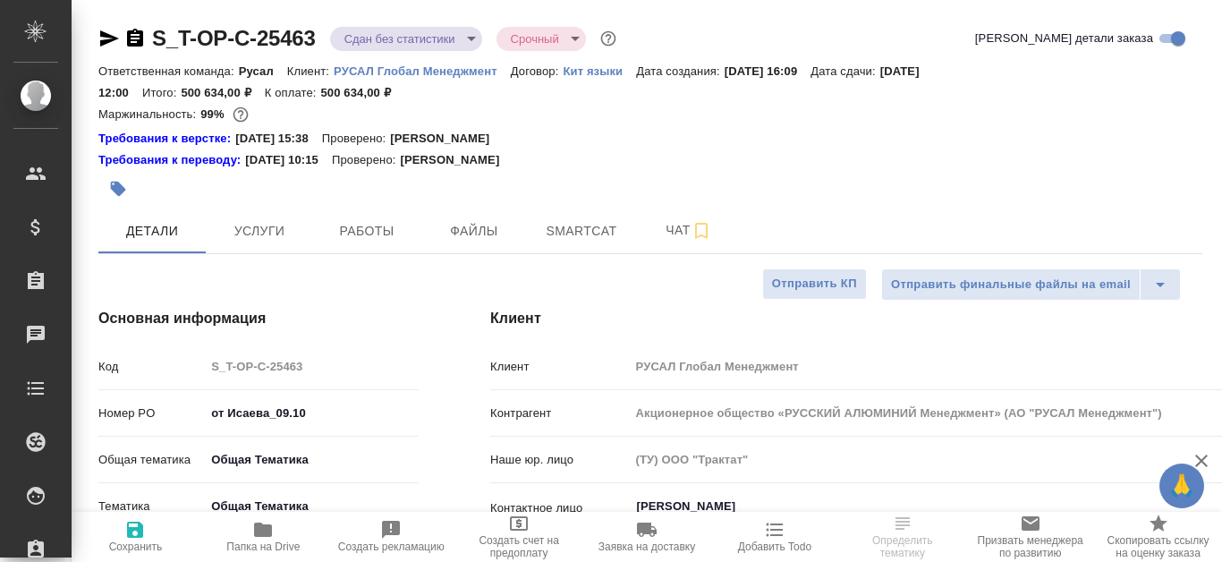
type textarea "x"
click at [370, 242] on button "Работы" at bounding box center [366, 230] width 107 height 45
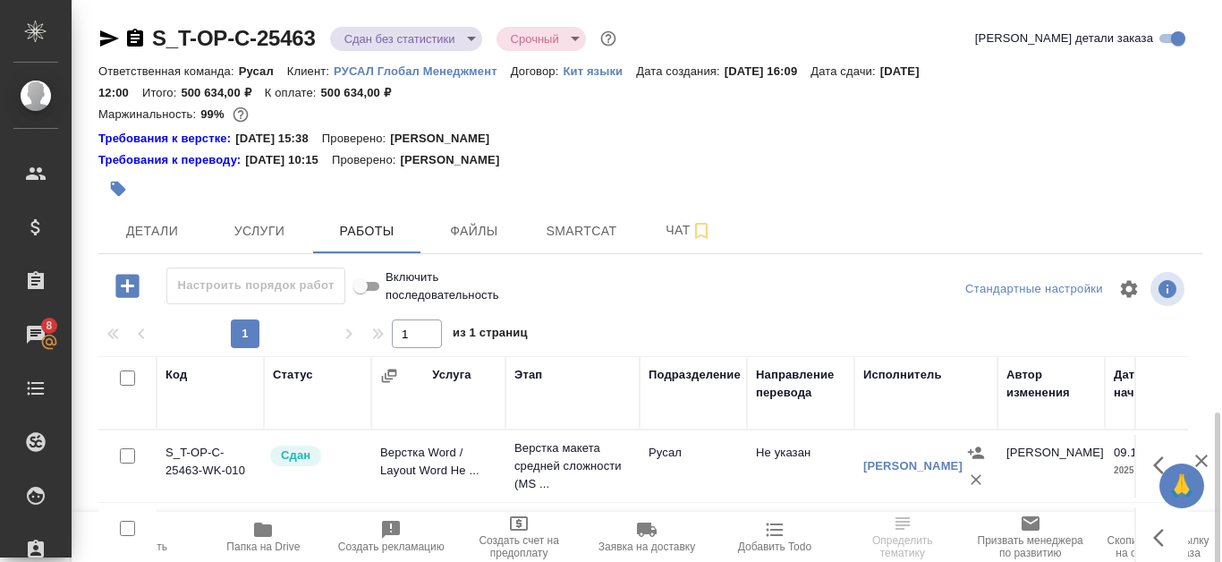
scroll to position [242, 0]
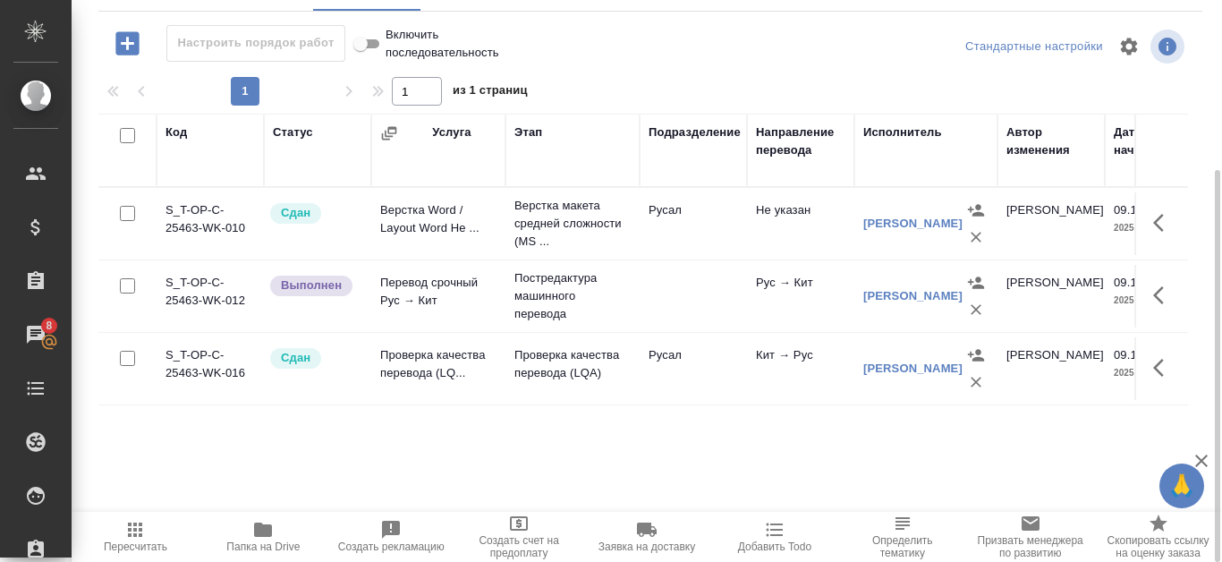
click at [216, 378] on td "S_T-OP-C-25463-WK-016" at bounding box center [210, 368] width 107 height 63
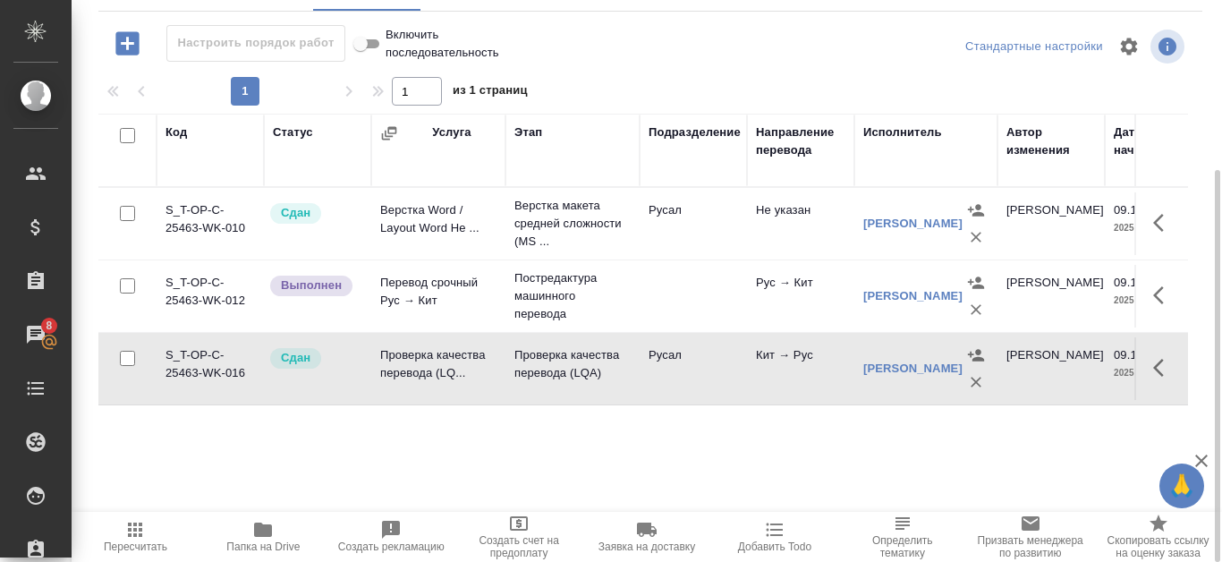
click at [214, 369] on td "S_T-OP-C-25463-WK-016" at bounding box center [210, 368] width 107 height 63
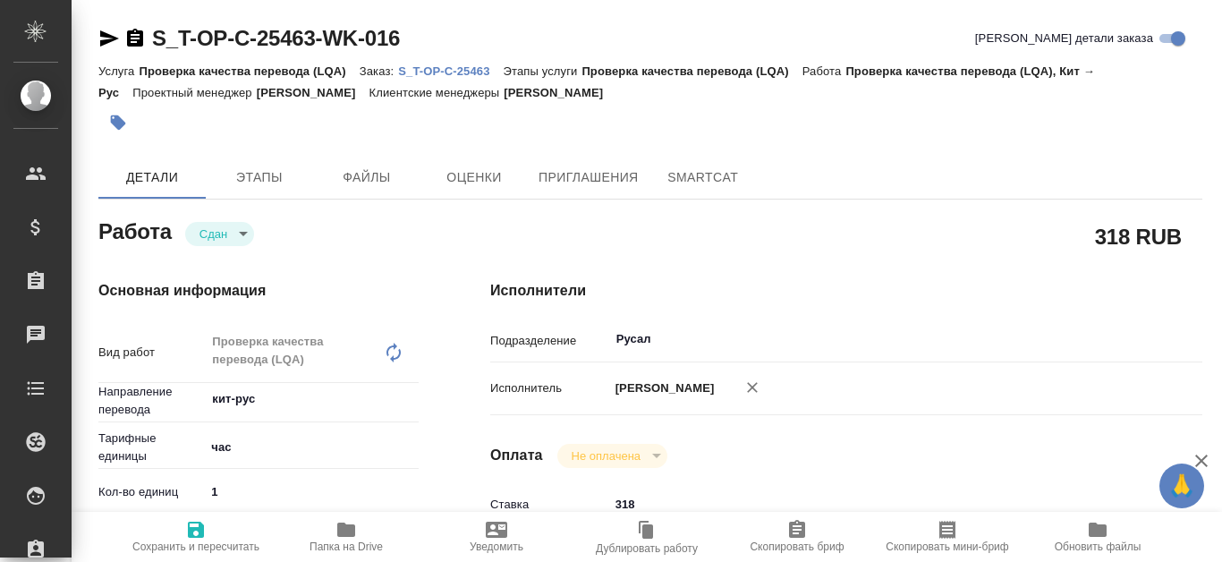
type textarea "x"
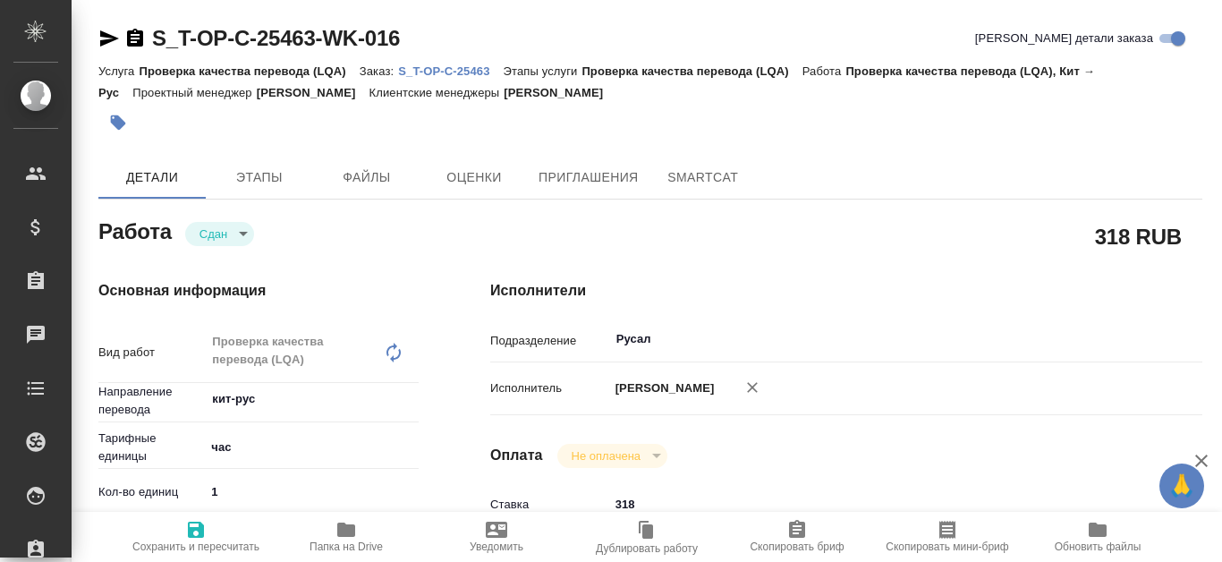
type textarea "x"
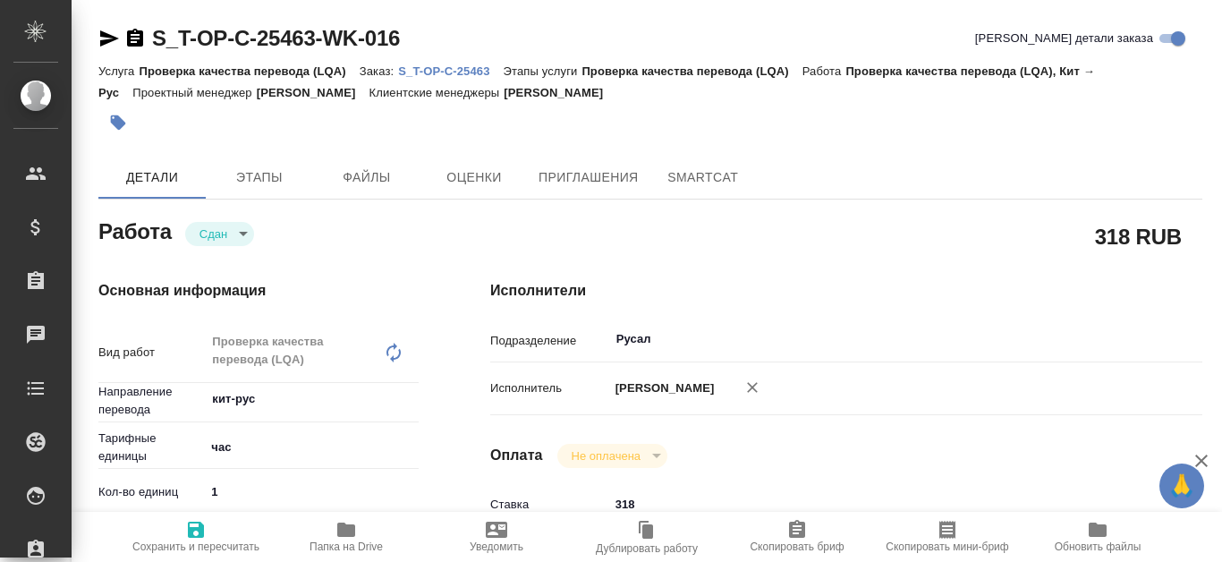
type textarea "x"
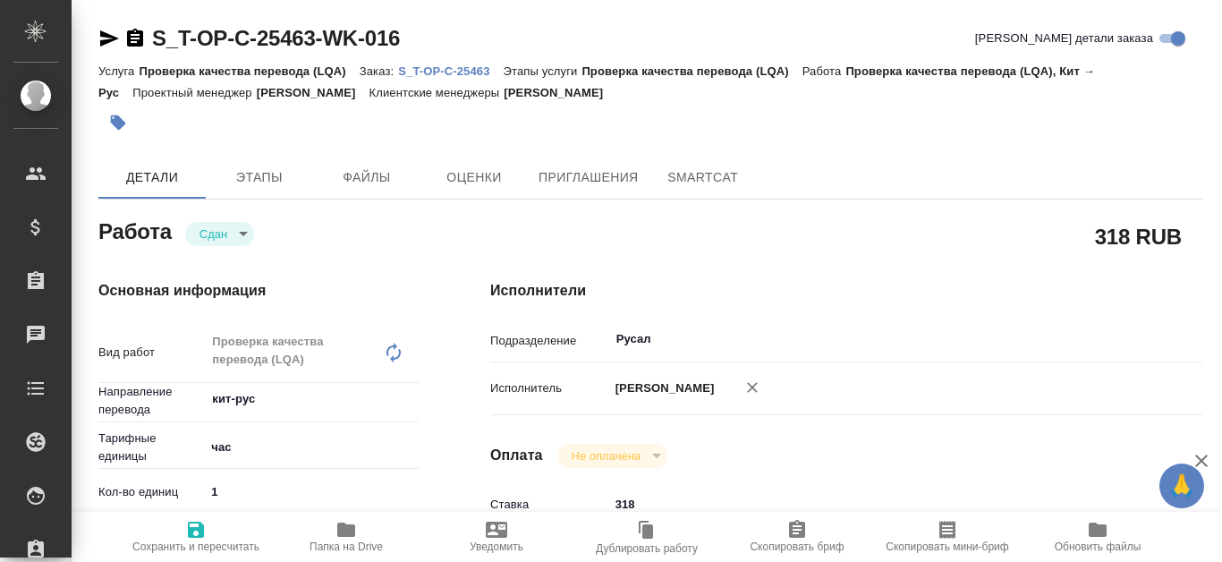
type textarea "x"
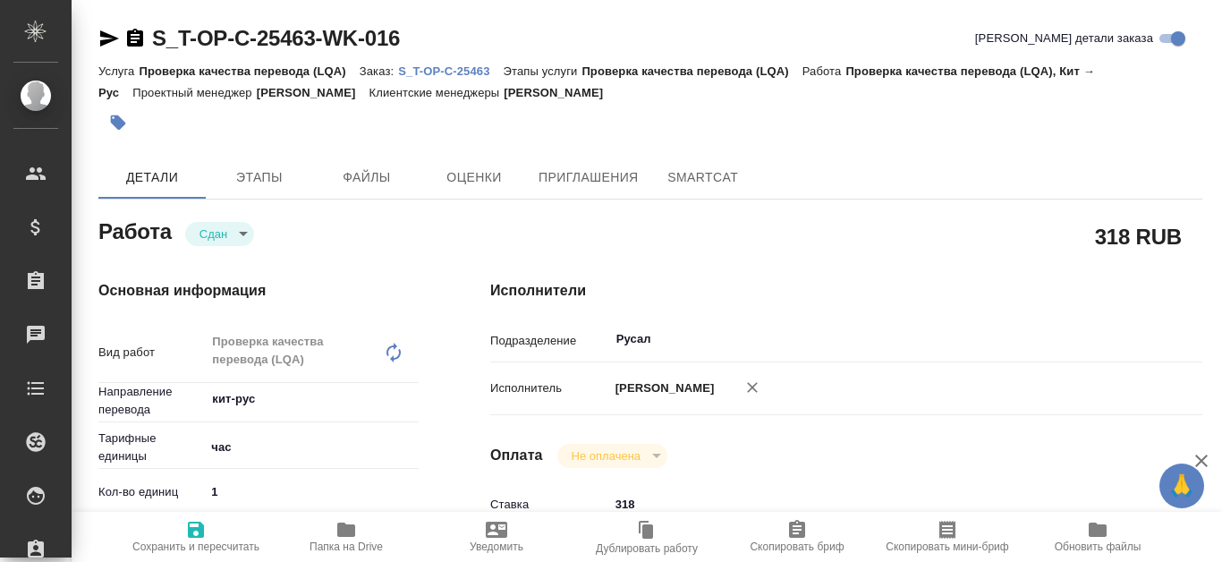
scroll to position [268, 0]
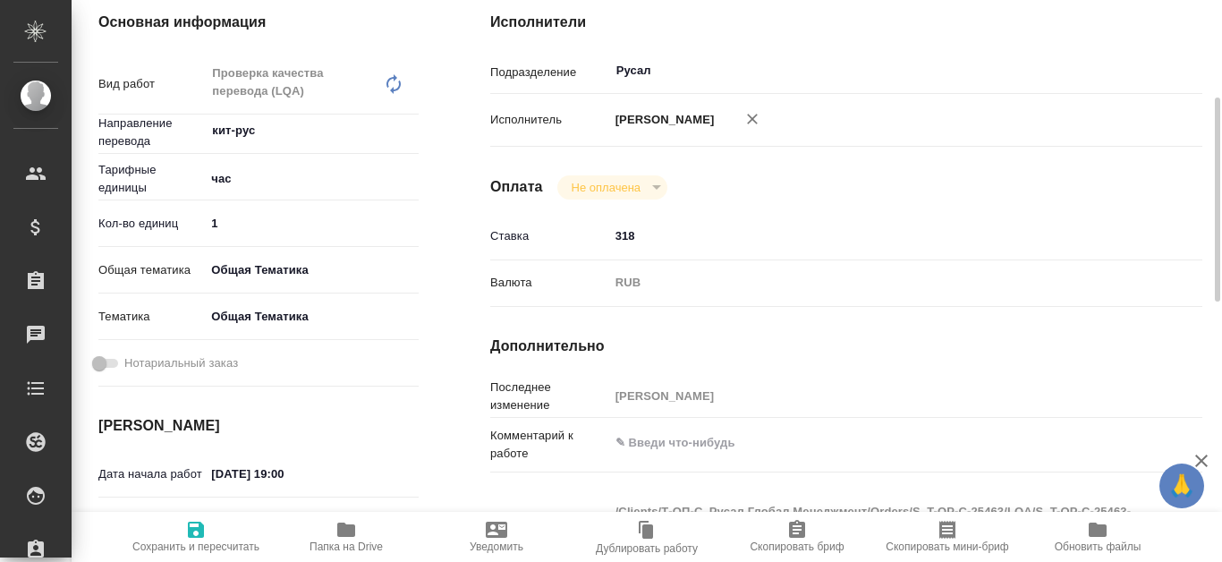
type textarea "x"
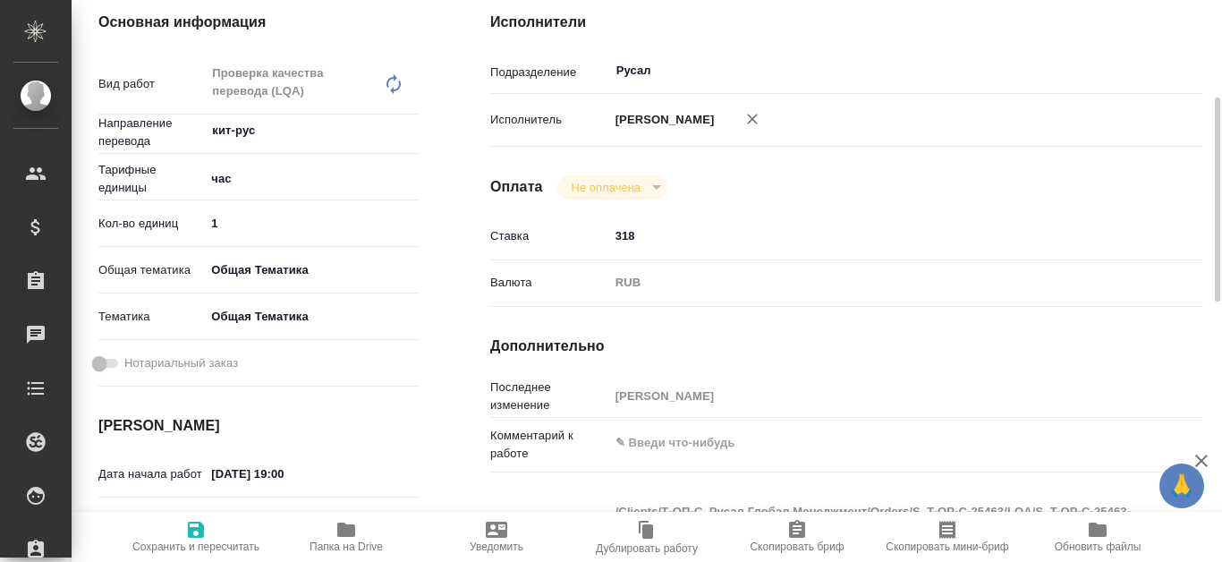
type textarea "x"
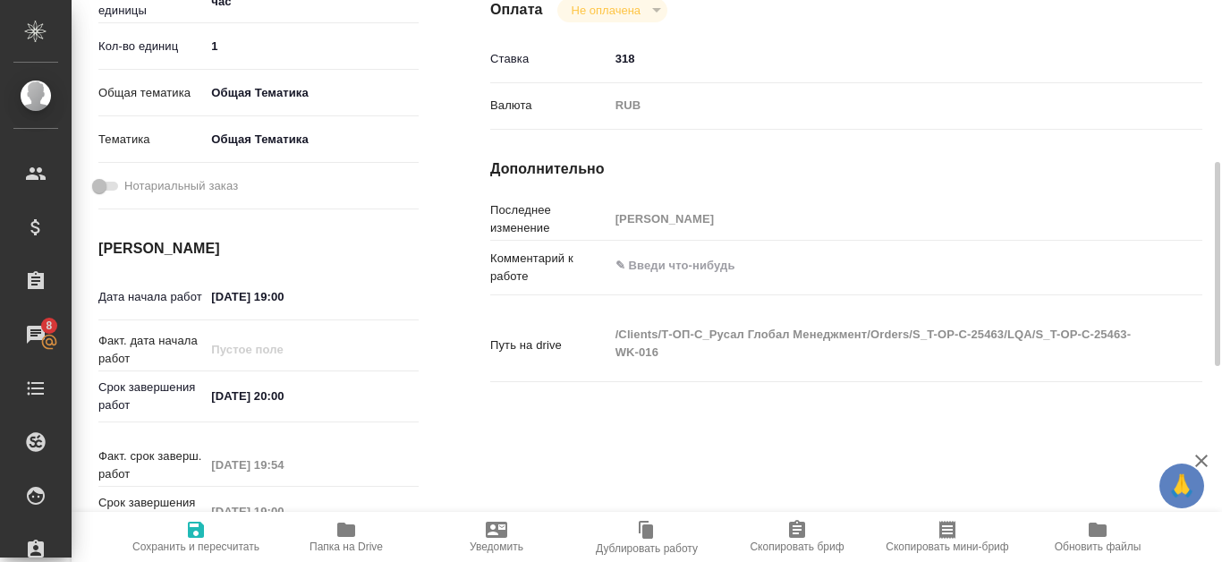
scroll to position [0, 0]
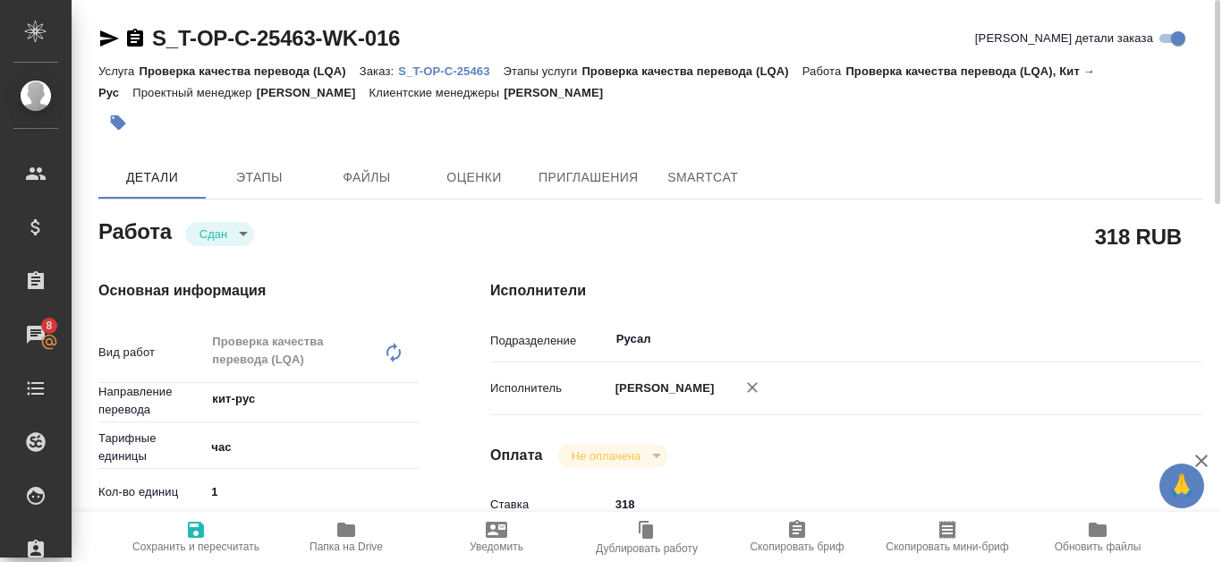
click at [466, 70] on p "S_T-OP-C-25463" at bounding box center [450, 70] width 105 height 13
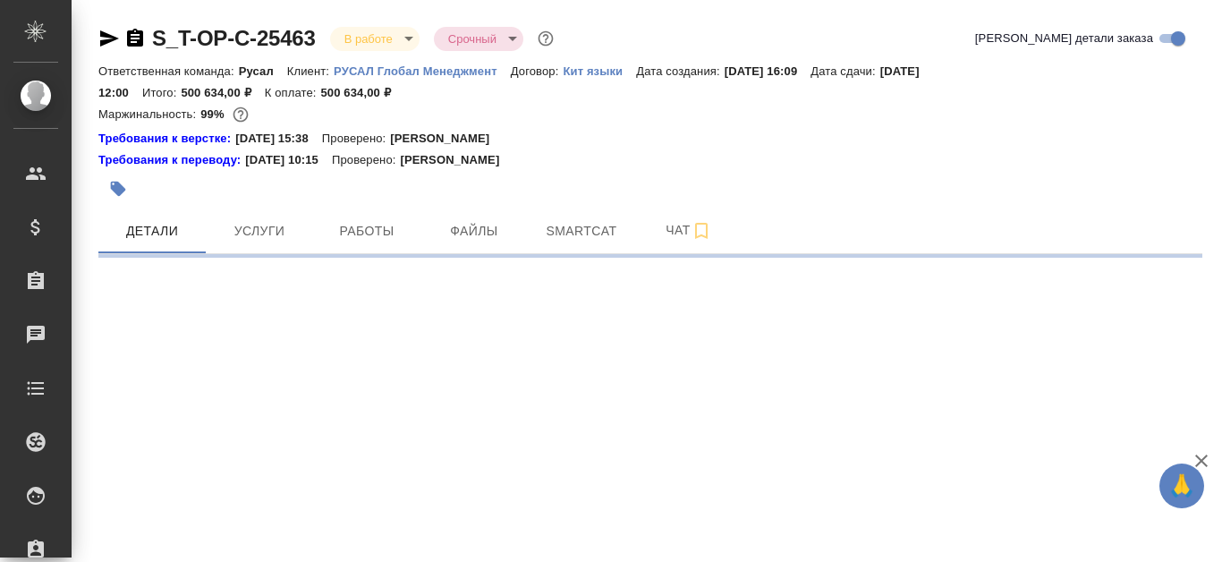
select select "RU"
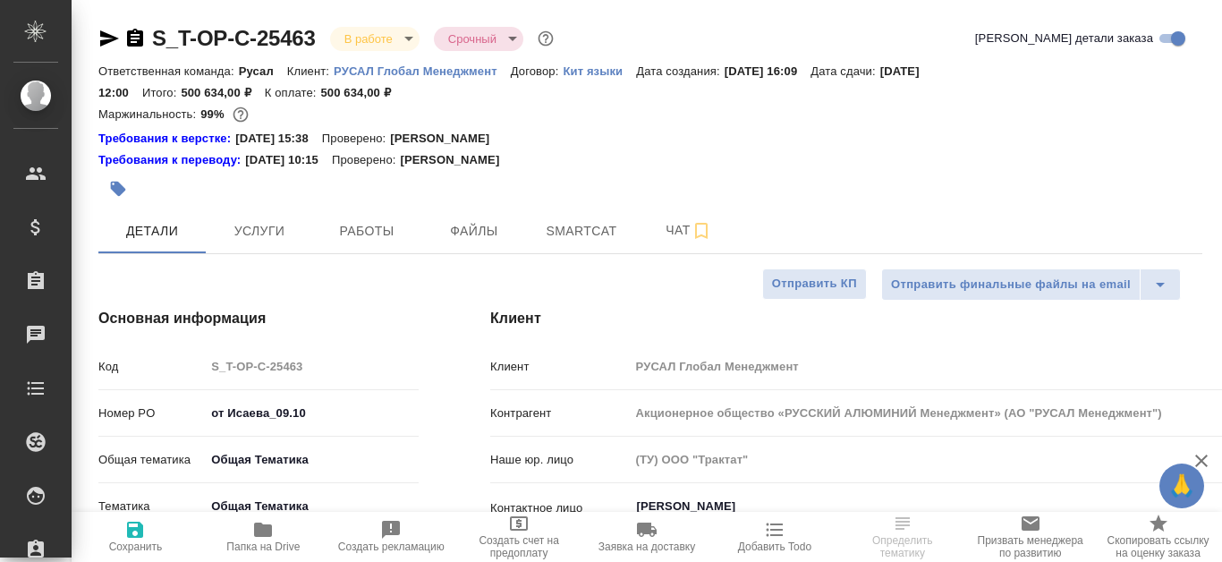
type textarea "x"
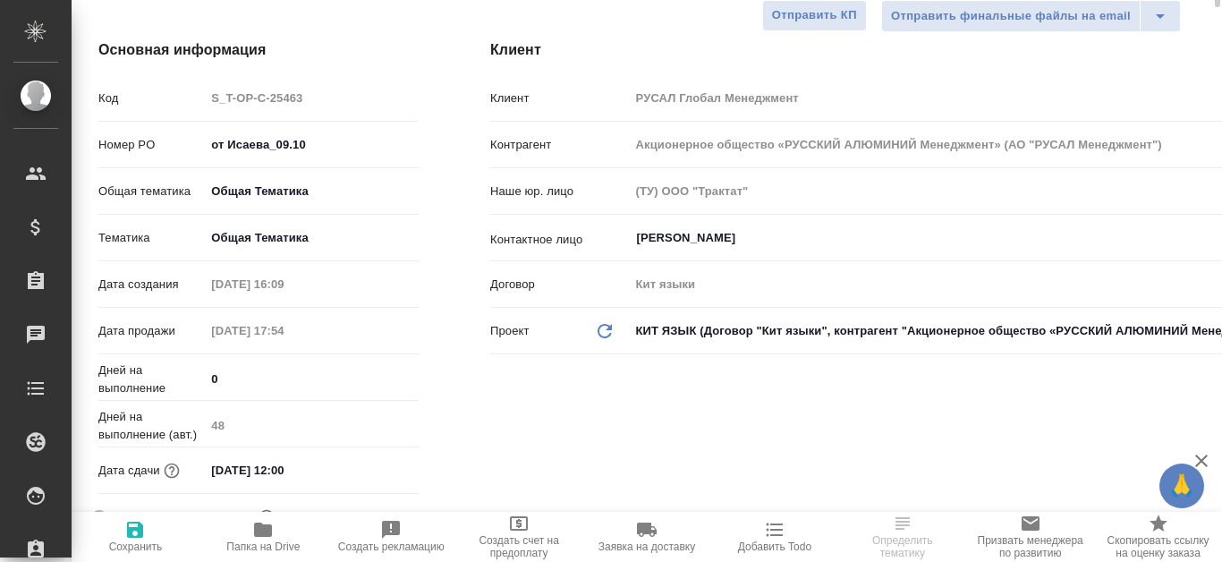
scroll to position [89, 0]
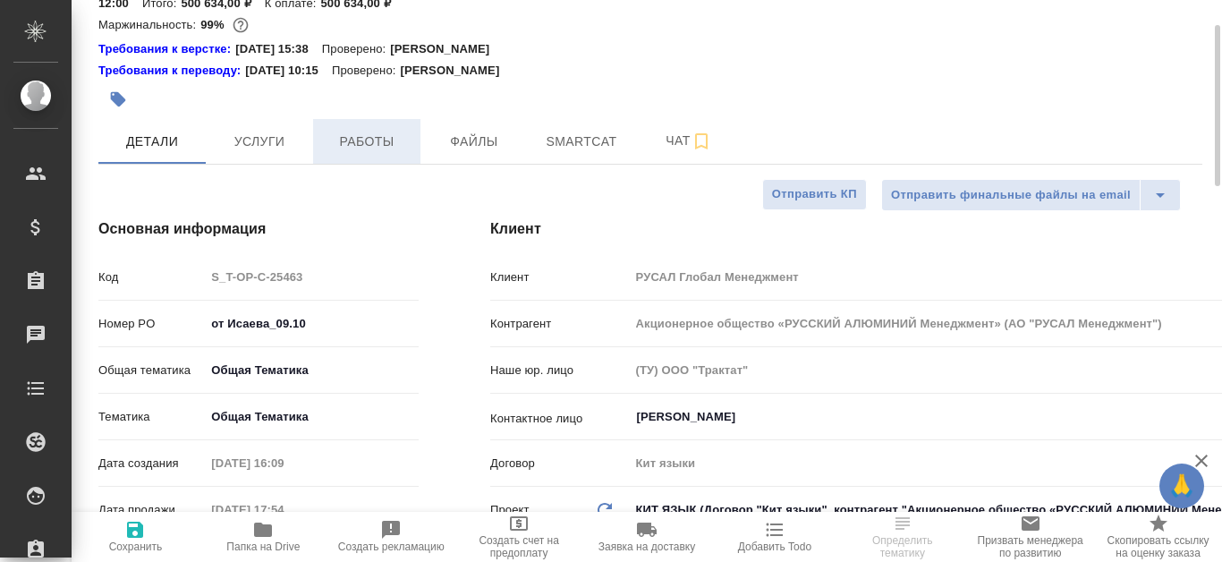
click at [379, 133] on span "Работы" at bounding box center [367, 142] width 86 height 22
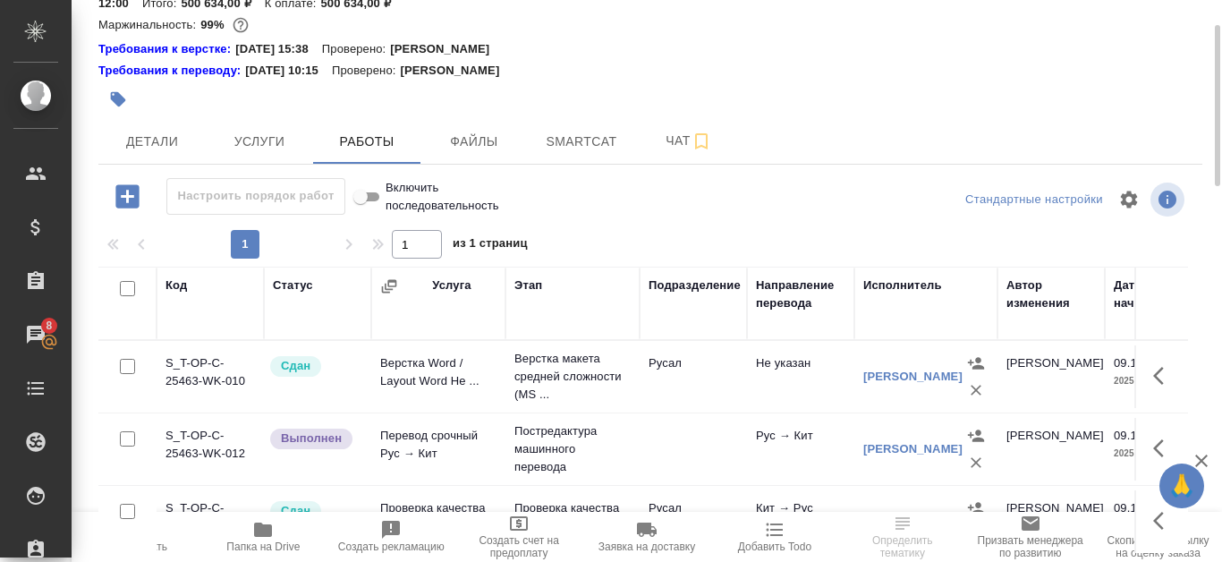
scroll to position [242, 0]
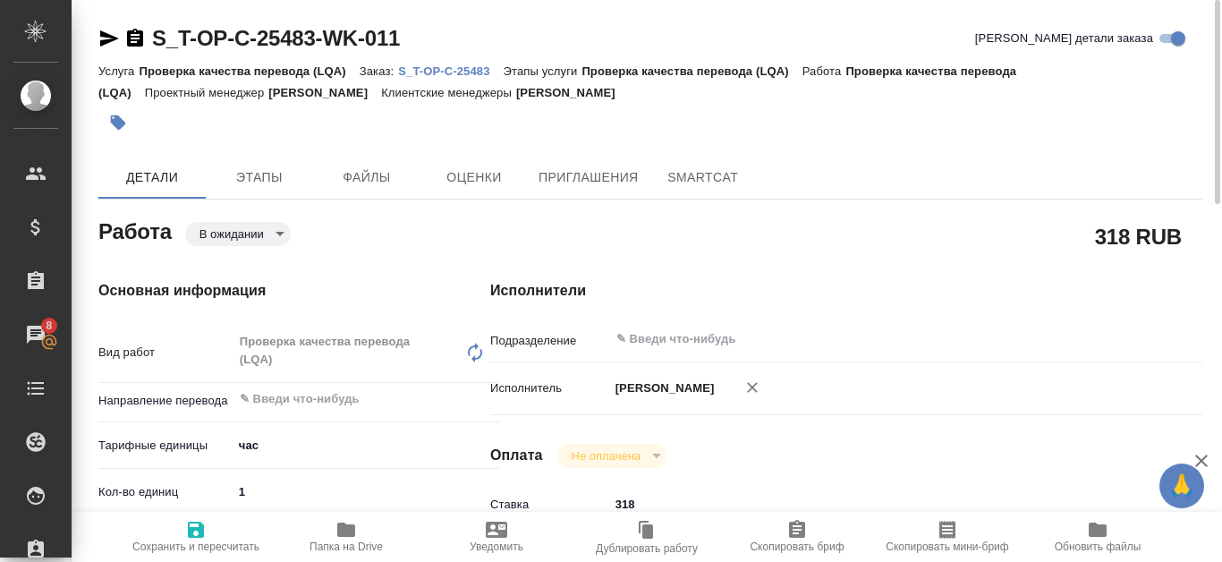
click at [475, 70] on p "S_T-OP-C-25483" at bounding box center [450, 70] width 105 height 13
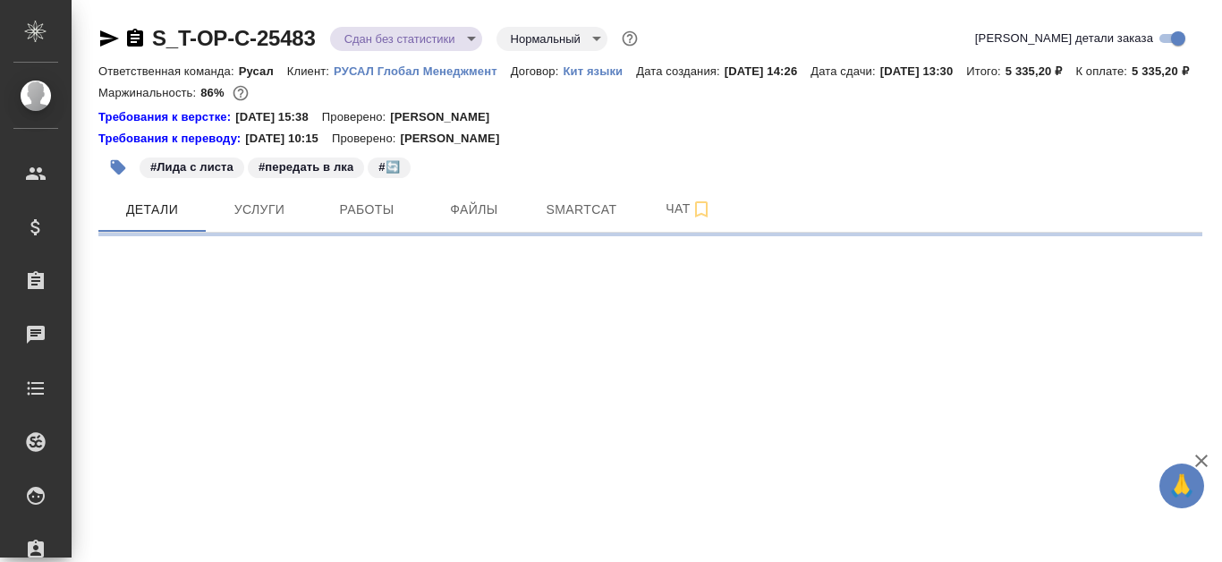
select select "RU"
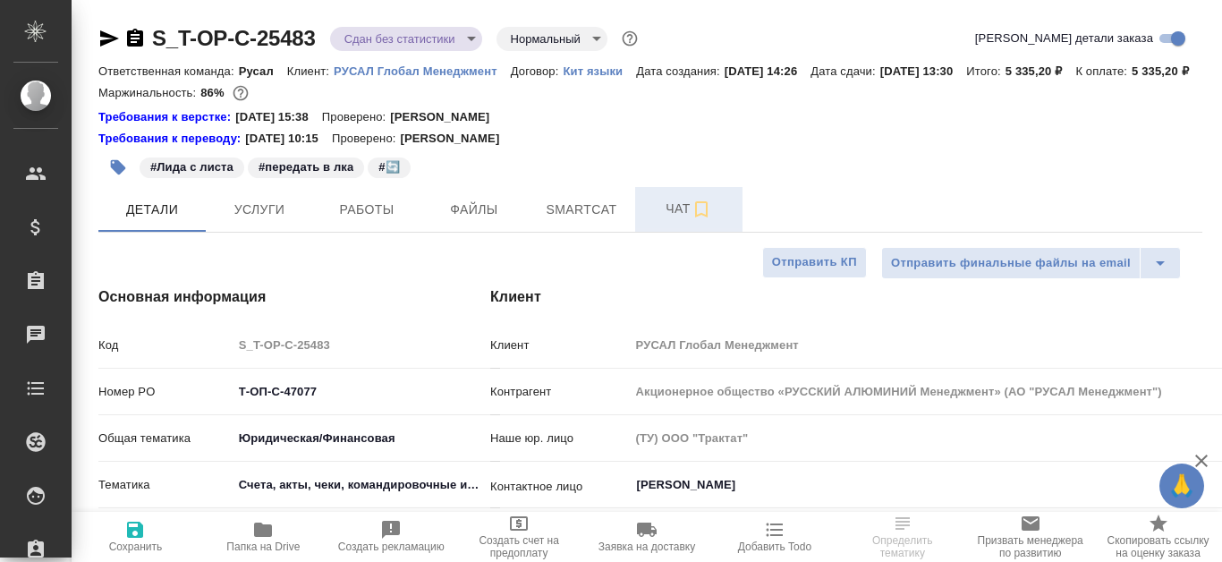
type textarea "x"
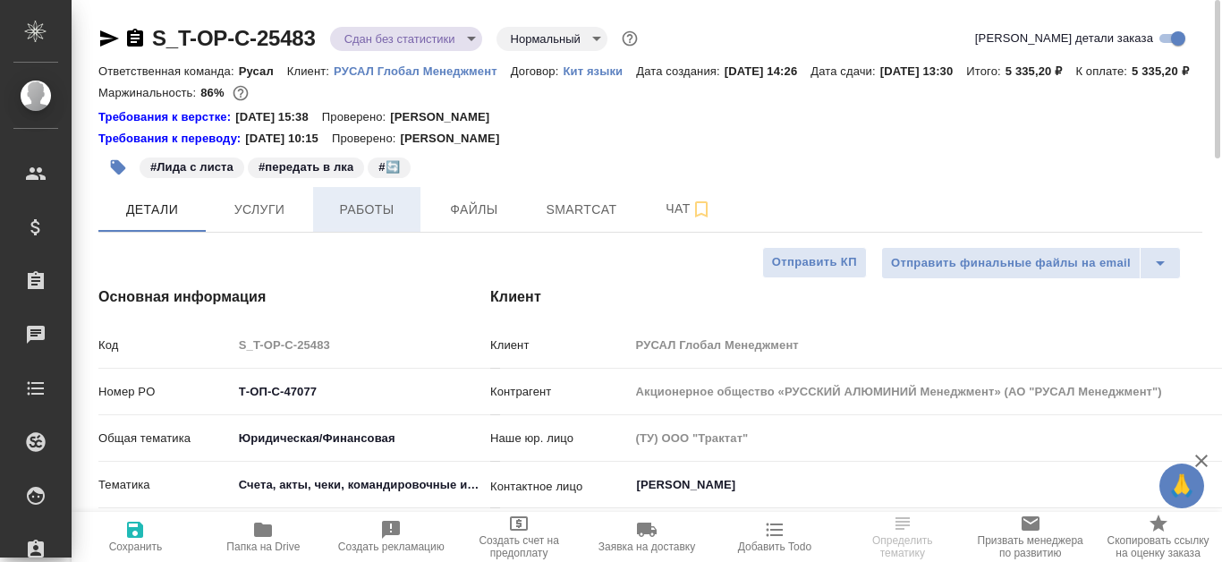
click at [385, 221] on span "Работы" at bounding box center [367, 210] width 86 height 22
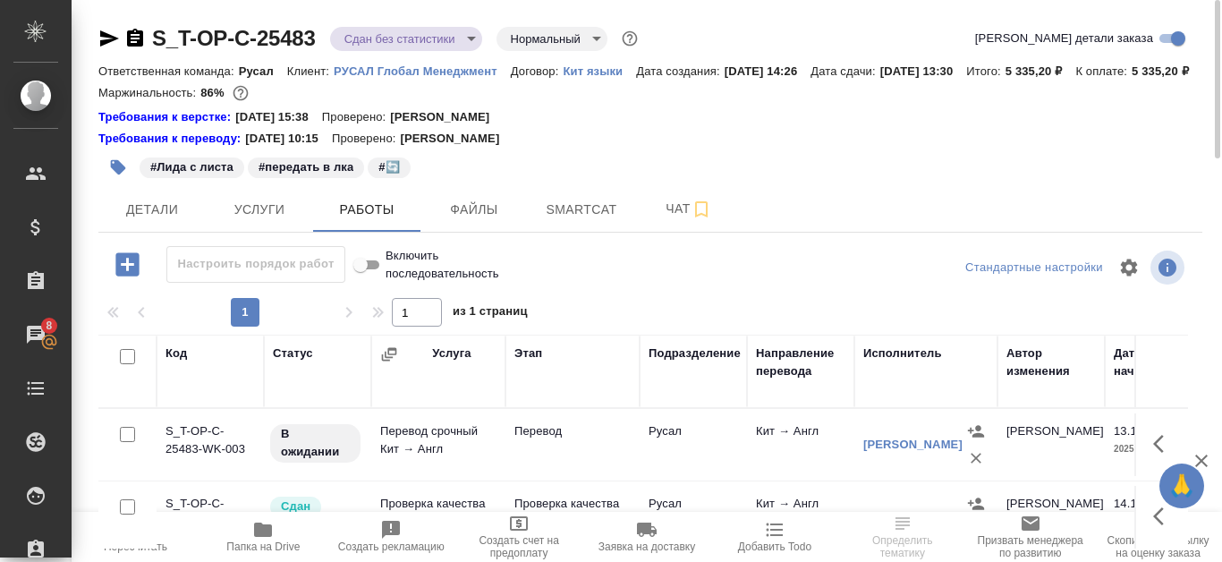
scroll to position [242, 0]
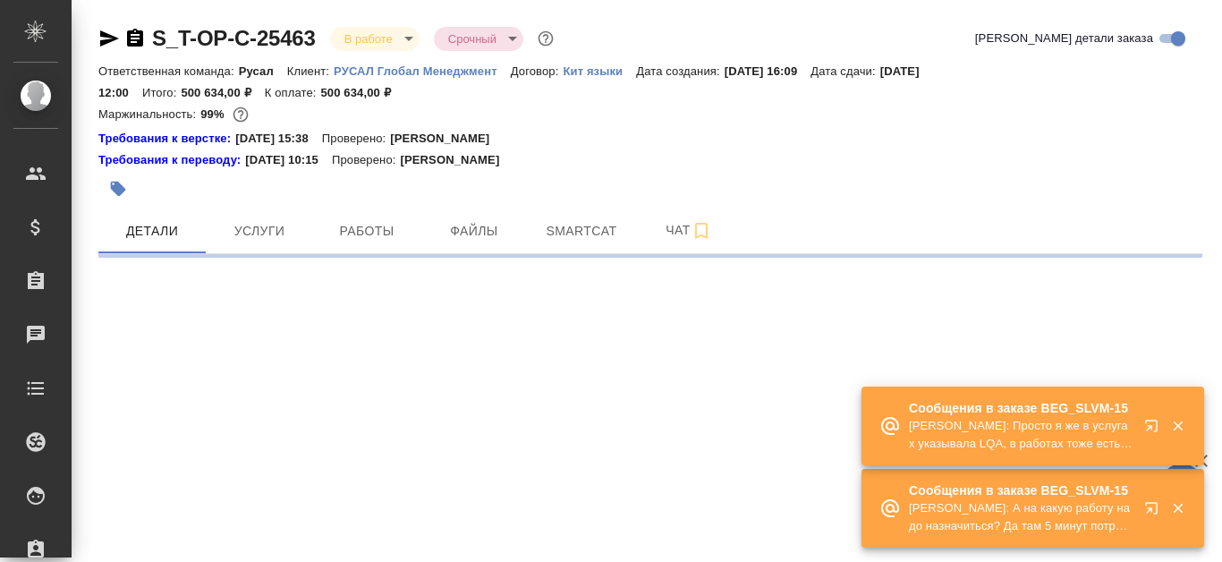
select select "RU"
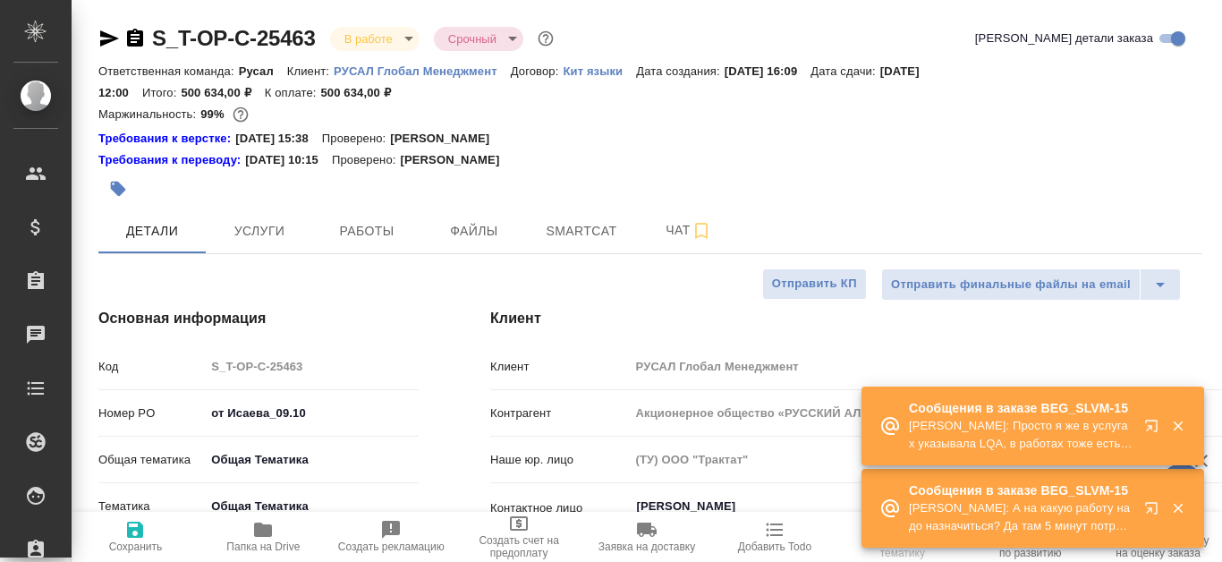
type textarea "x"
click at [1076, 512] on p "[PERSON_NAME]: А на какую работу надо назначиться? Да там 5 минут потрачено, ес…" at bounding box center [1021, 517] width 224 height 36
click at [1075, 512] on p "[PERSON_NAME]: А на какую работу надо назначиться? Да там 5 минут потрачено, ес…" at bounding box center [1021, 517] width 224 height 36
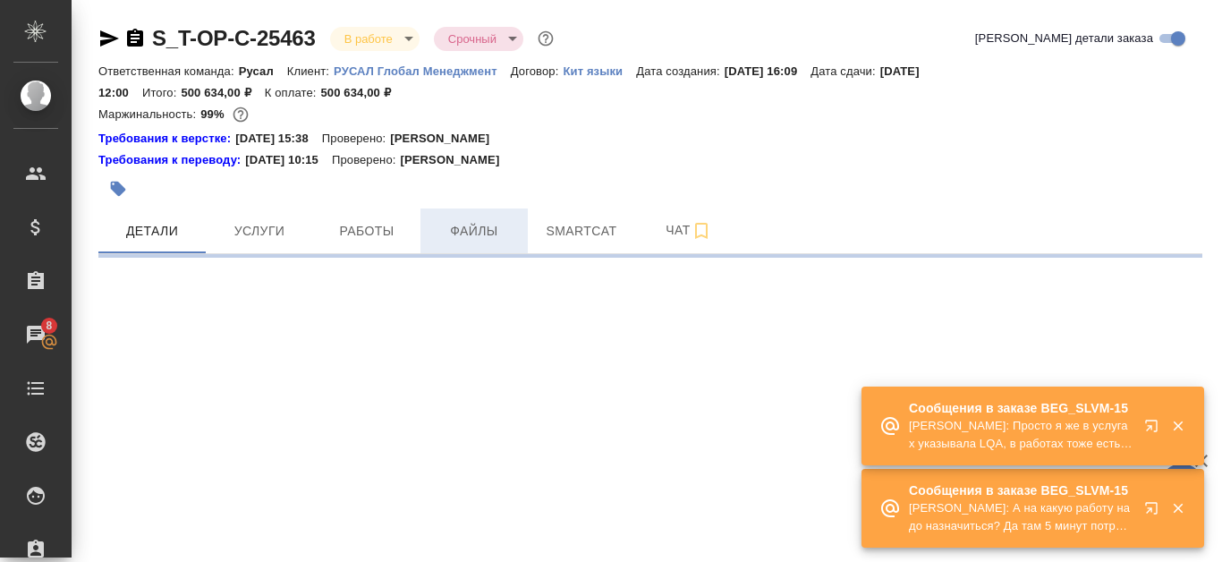
select select "RU"
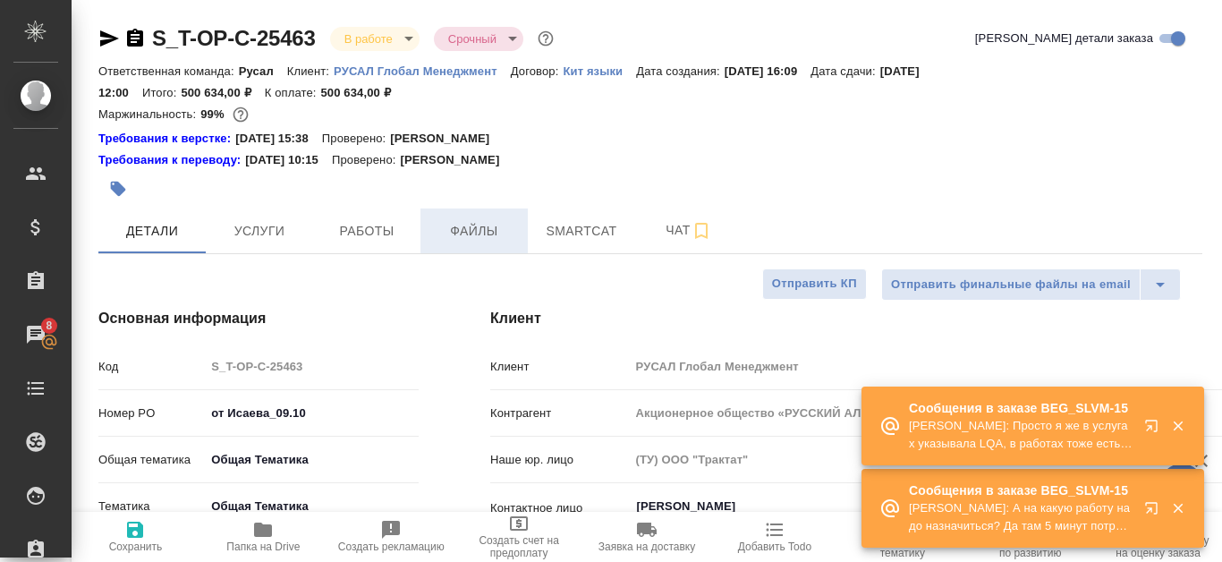
type textarea "x"
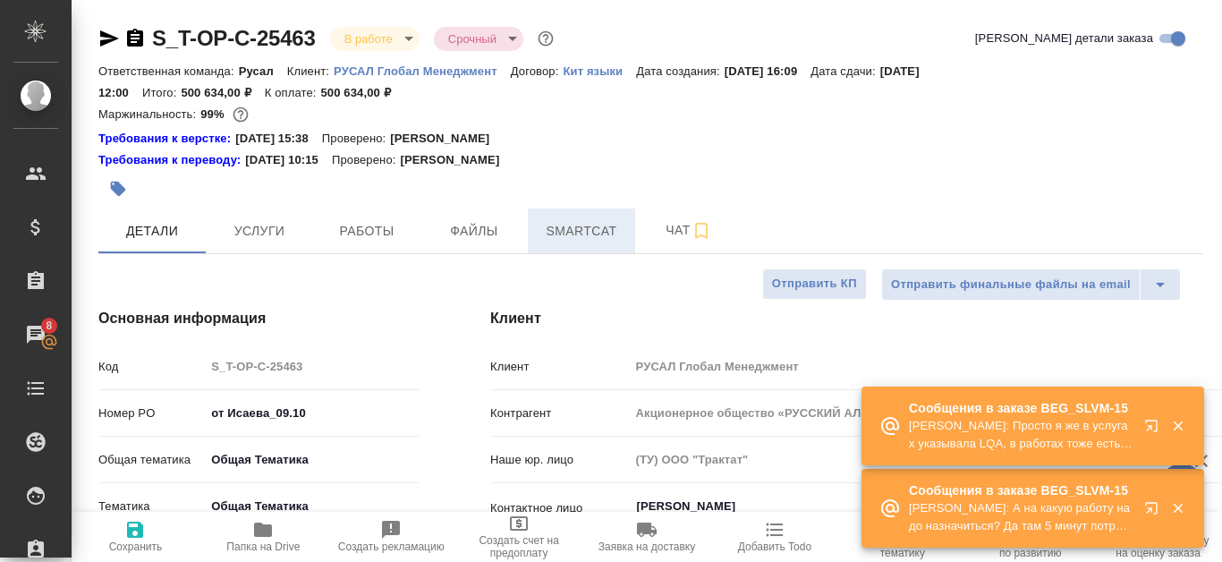
click at [587, 221] on span "Smartcat" at bounding box center [582, 231] width 86 height 22
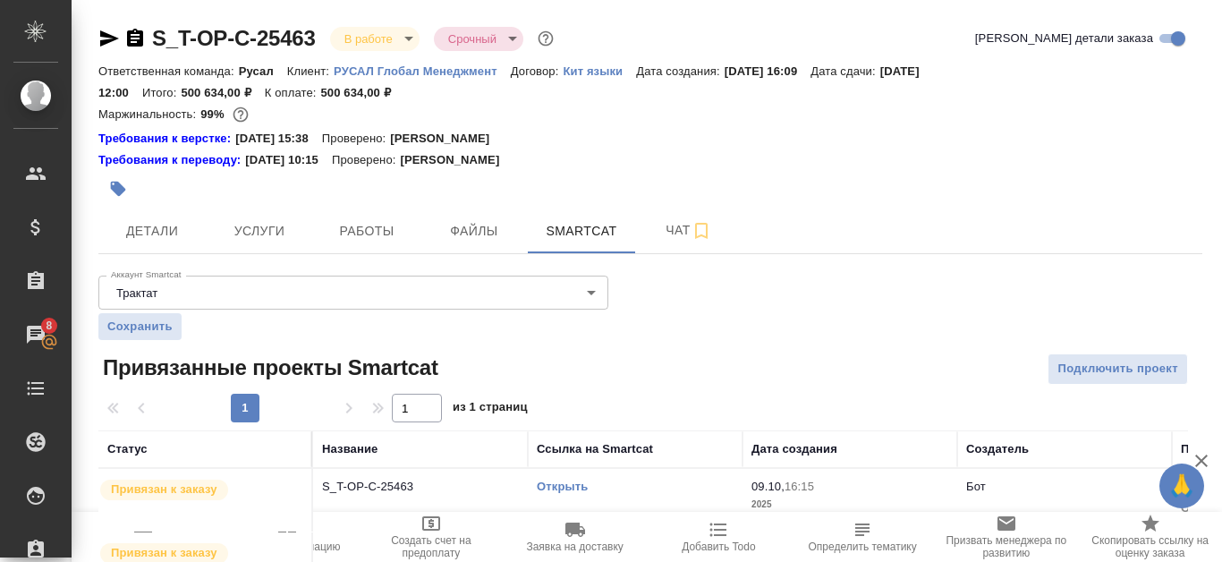
scroll to position [93, 0]
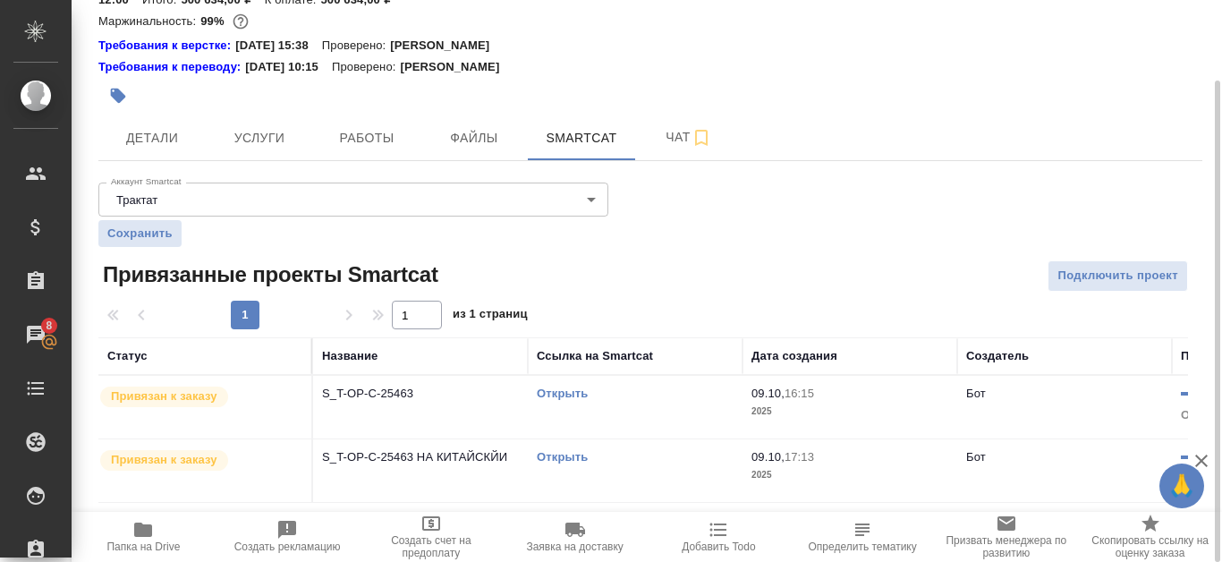
click at [562, 395] on link "Открыть" at bounding box center [562, 392] width 51 height 13
